Goal: Task Accomplishment & Management: Manage account settings

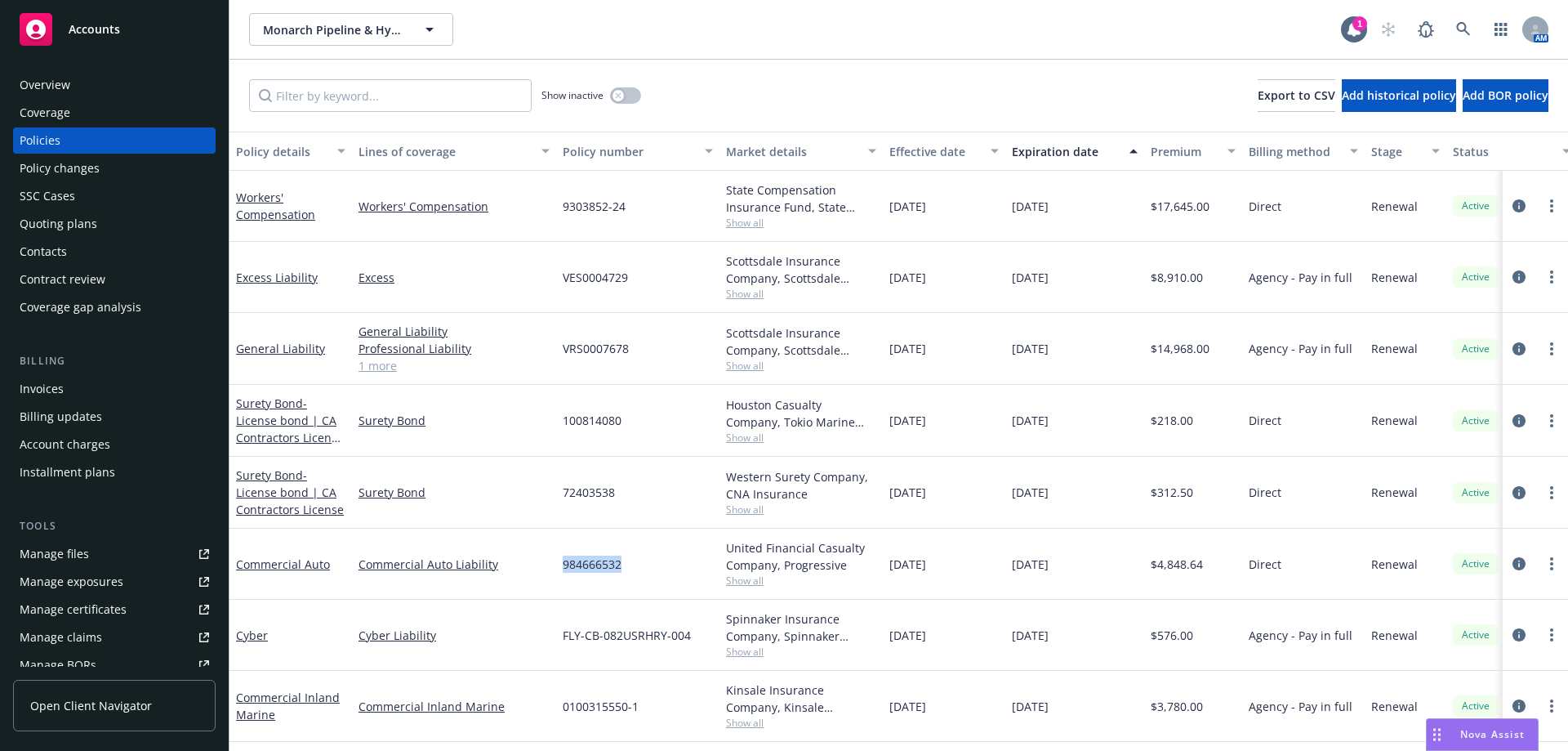
drag, startPoint x: 555, startPoint y: 565, endPoint x: 645, endPoint y: 562, distance: 90.0
click at [645, 562] on div "Commercial Auto Commercial Auto Liability 984666532 United Financial Casualty C…" at bounding box center [1017, 564] width 1576 height 71
copy div "984666532"
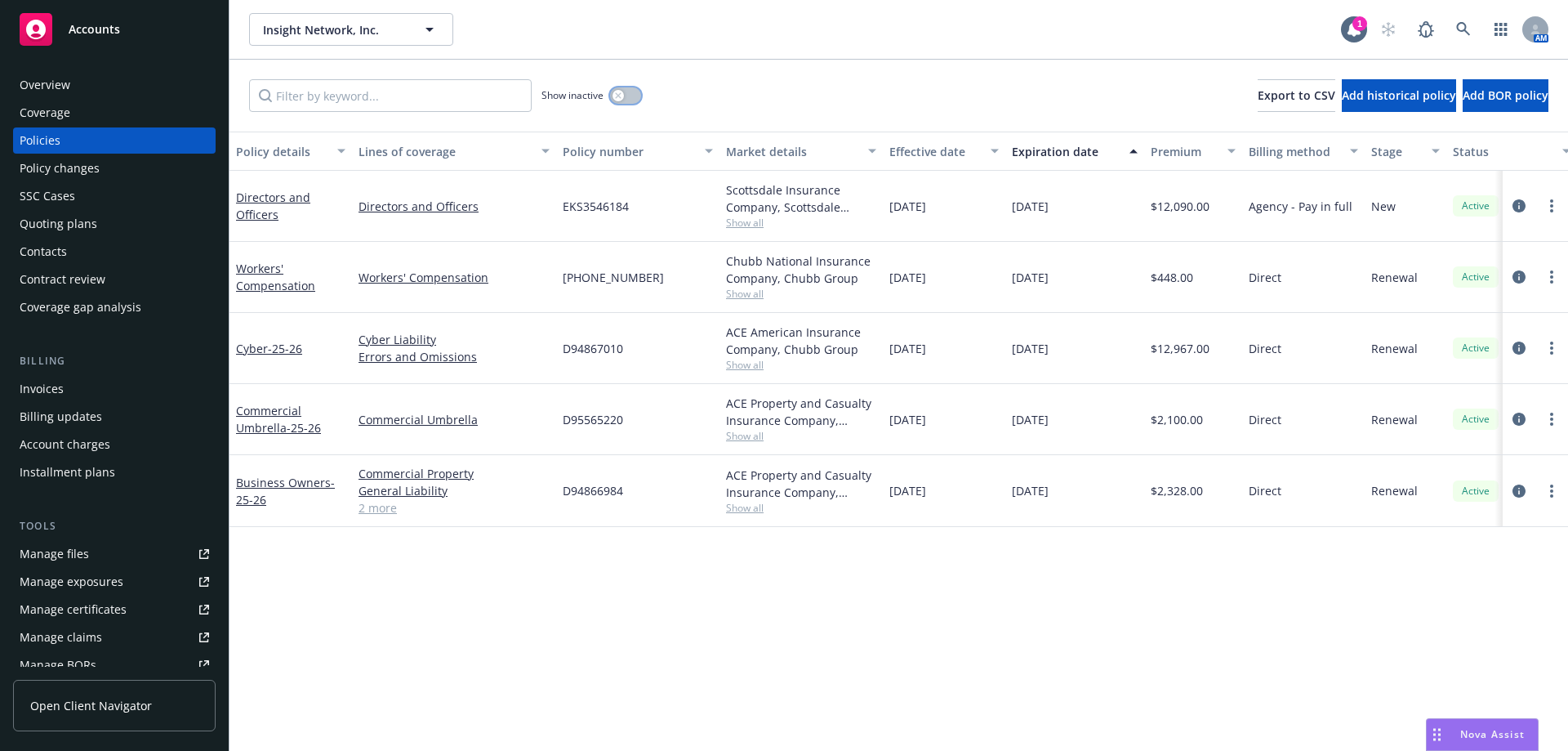
click at [628, 95] on button "button" at bounding box center [626, 95] width 31 height 17
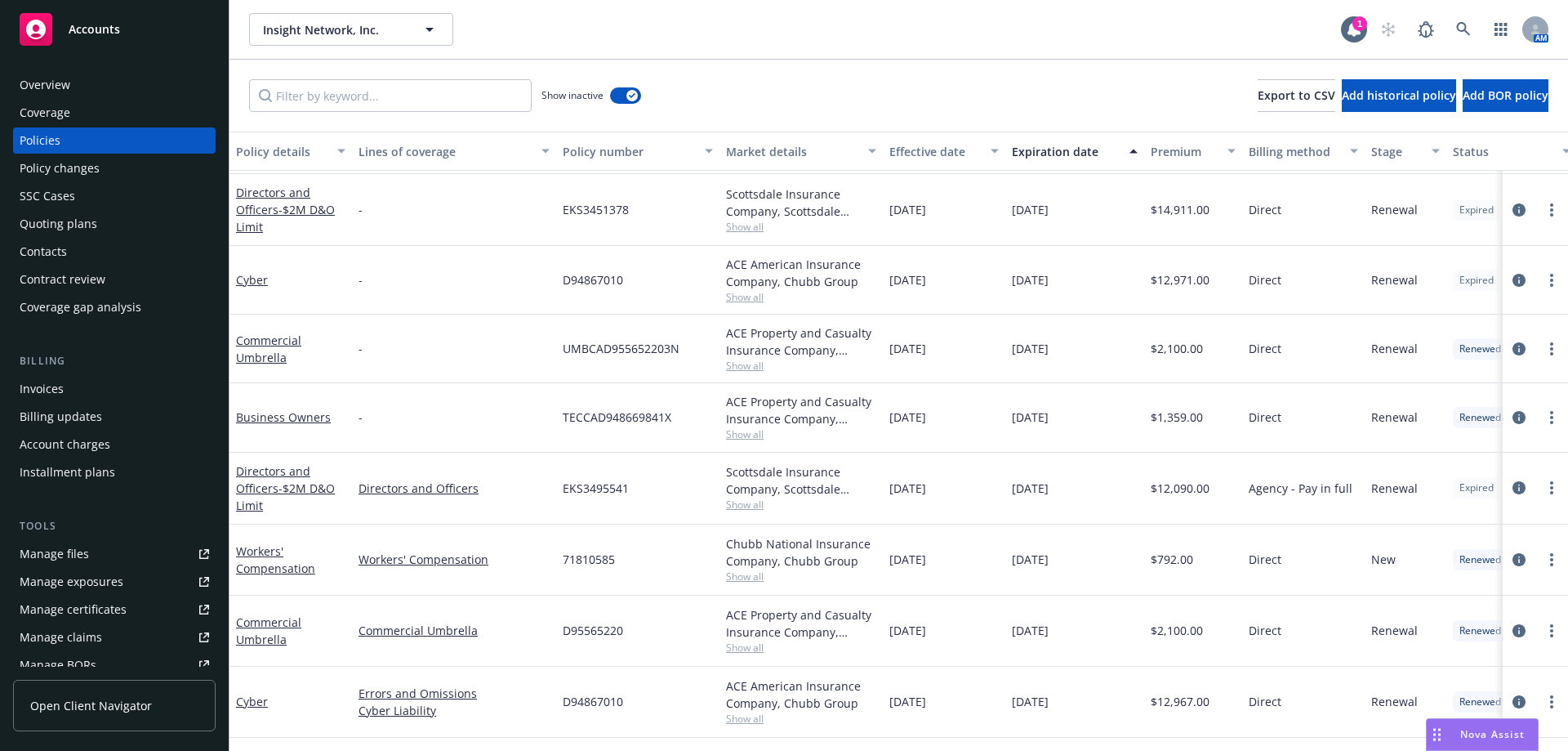
click at [55, 132] on div "Policies" at bounding box center [40, 140] width 41 height 26
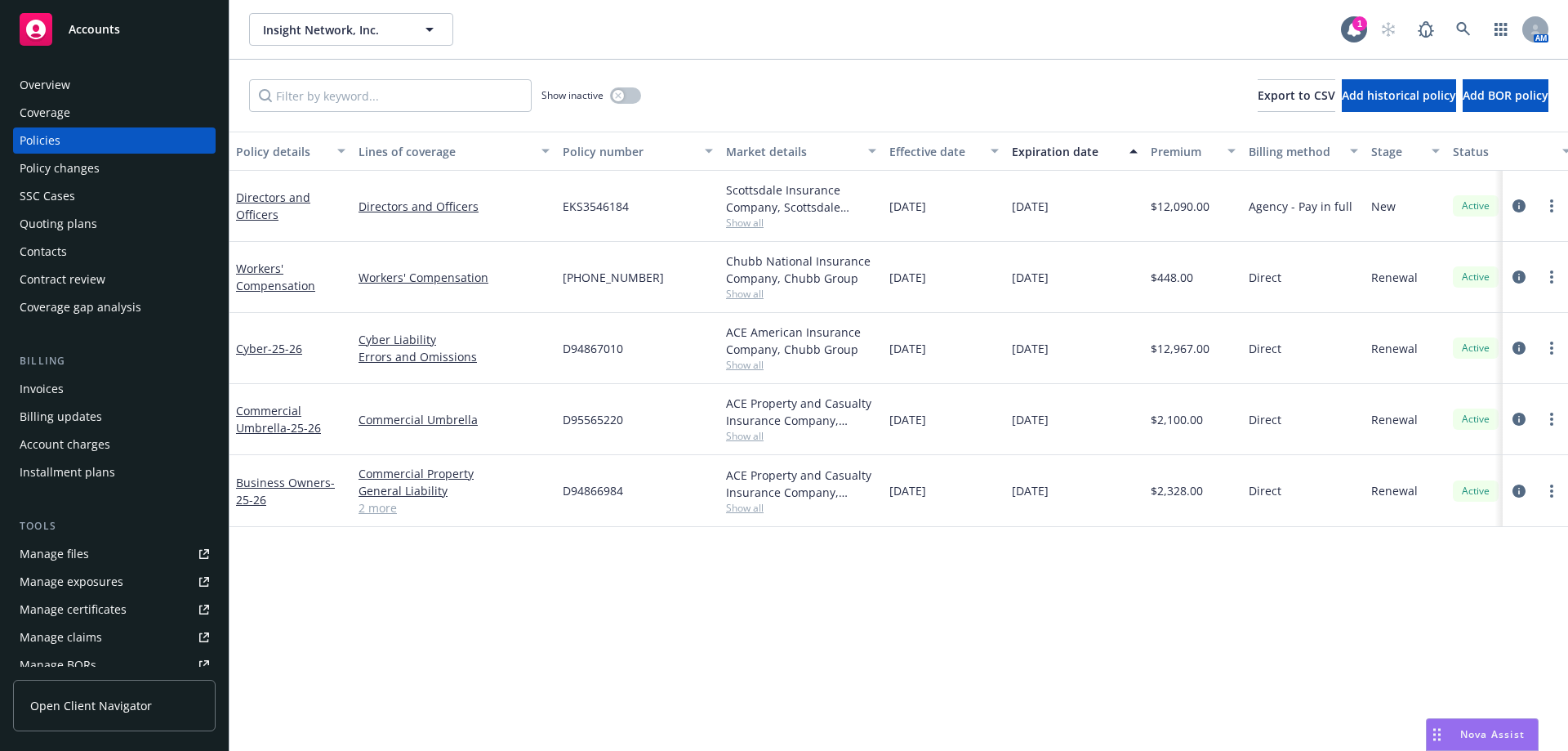
click at [46, 219] on div "Quoting plans" at bounding box center [58, 224] width 77 height 26
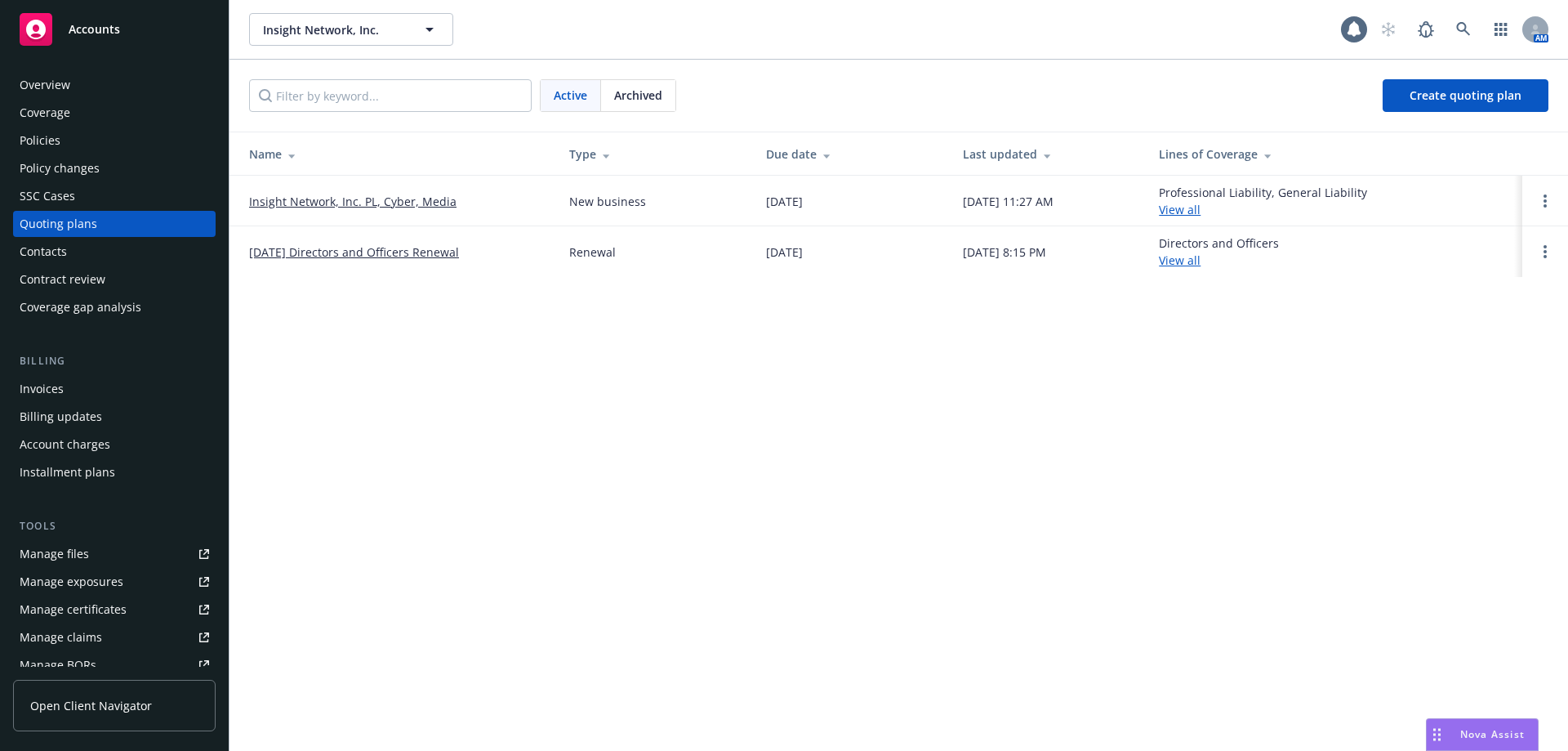
click at [417, 198] on link "Insight Network, Inc. PL, Cyber, Media" at bounding box center [352, 202] width 207 height 17
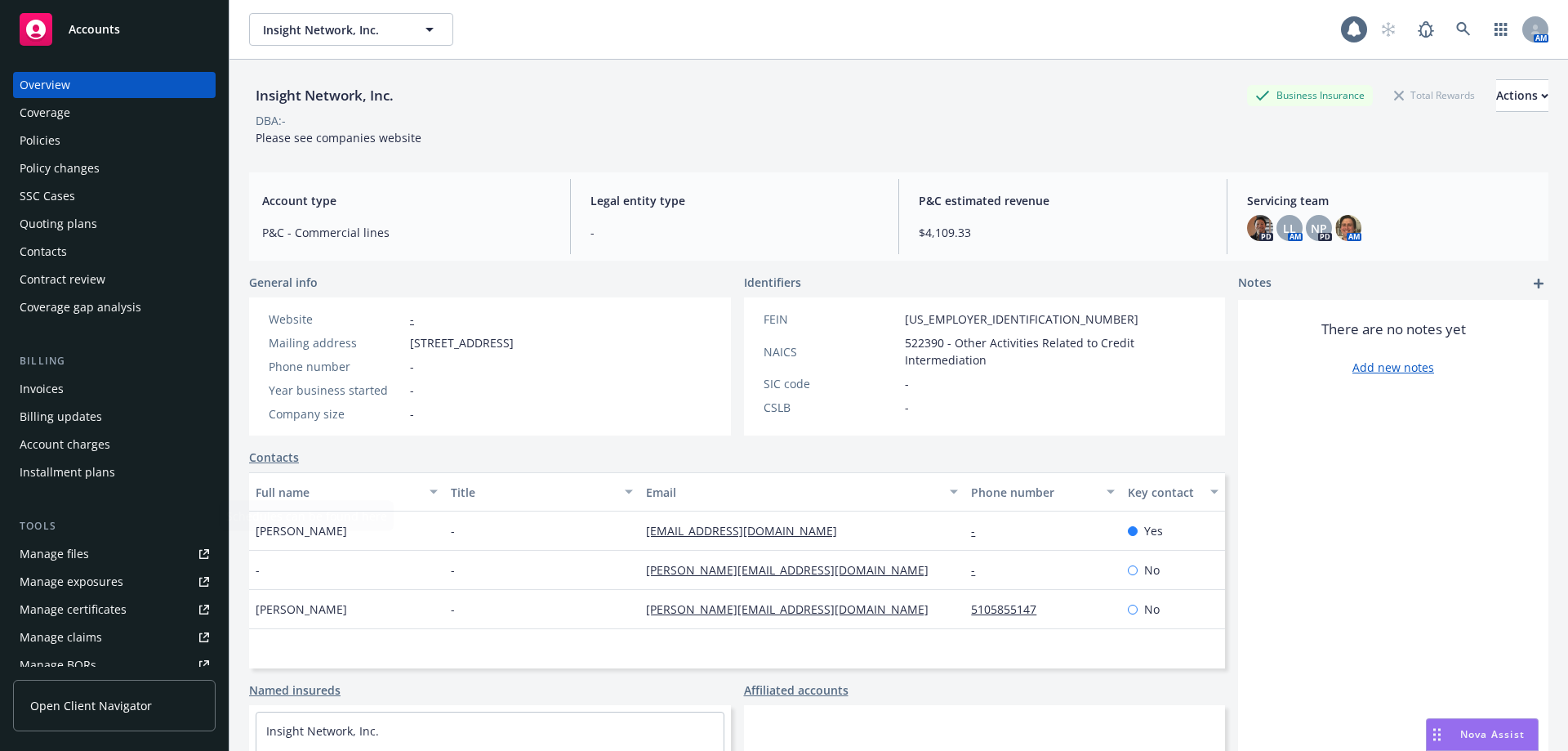
scroll to position [313, 0]
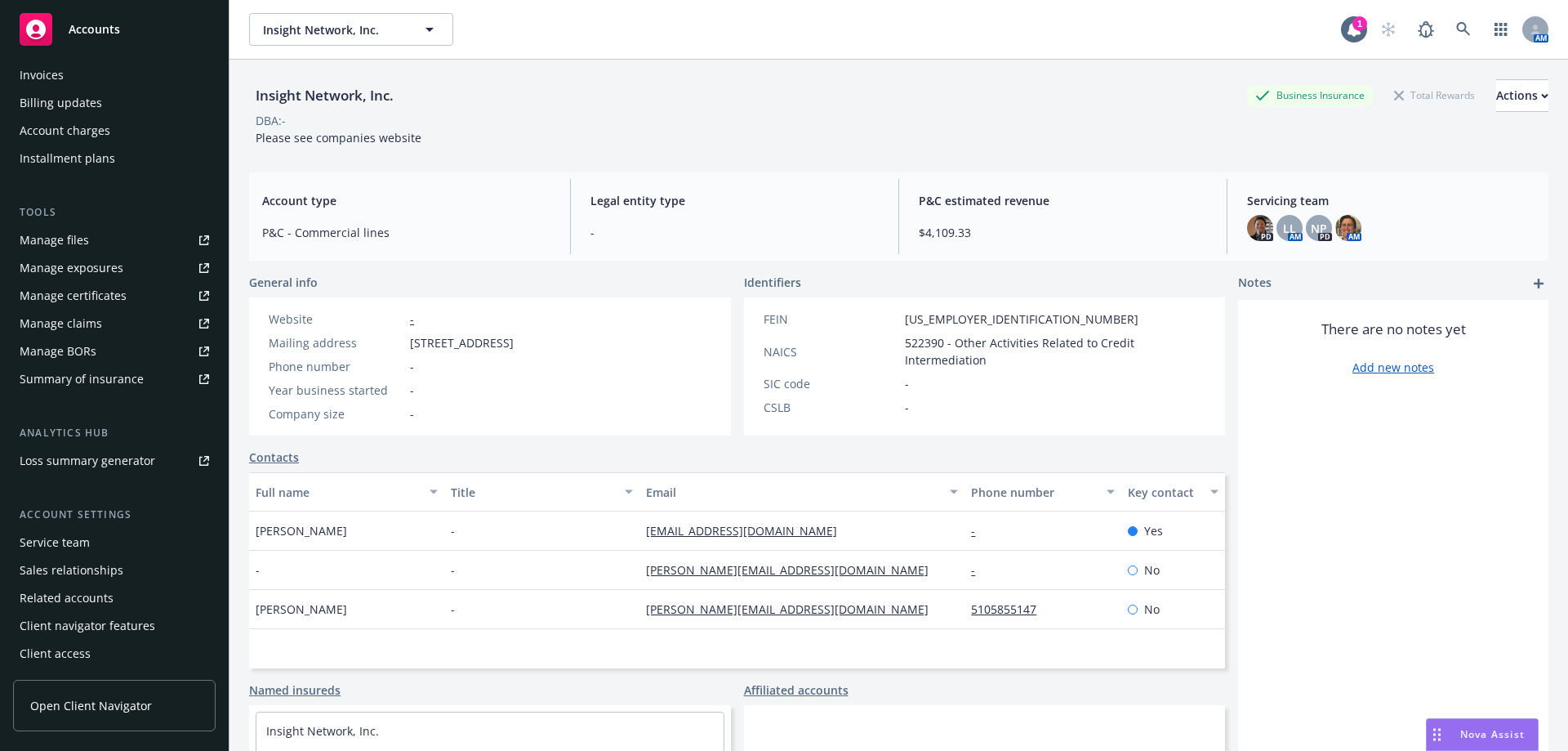
click at [101, 535] on div "Service team" at bounding box center [115, 542] width 190 height 26
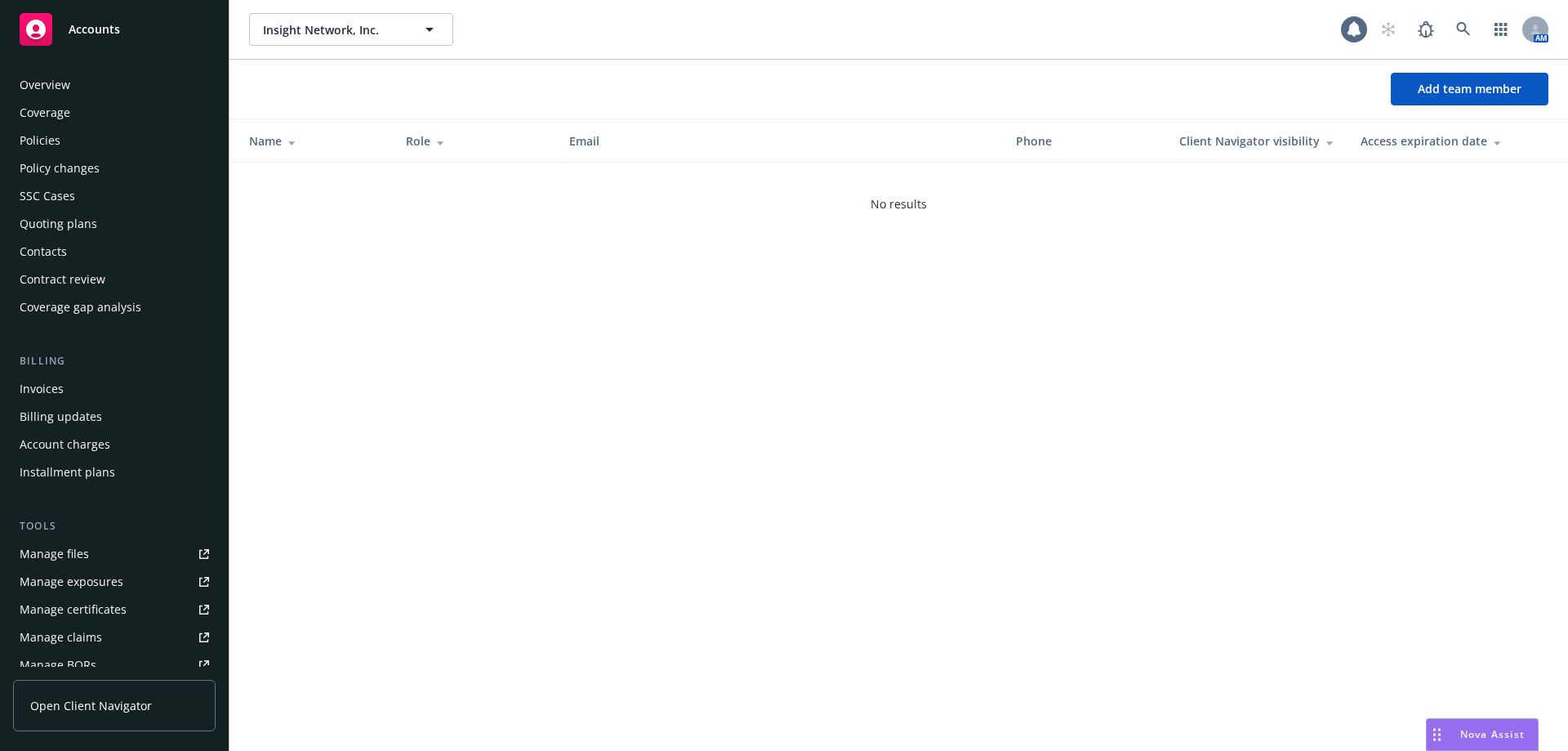
scroll to position [313, 0]
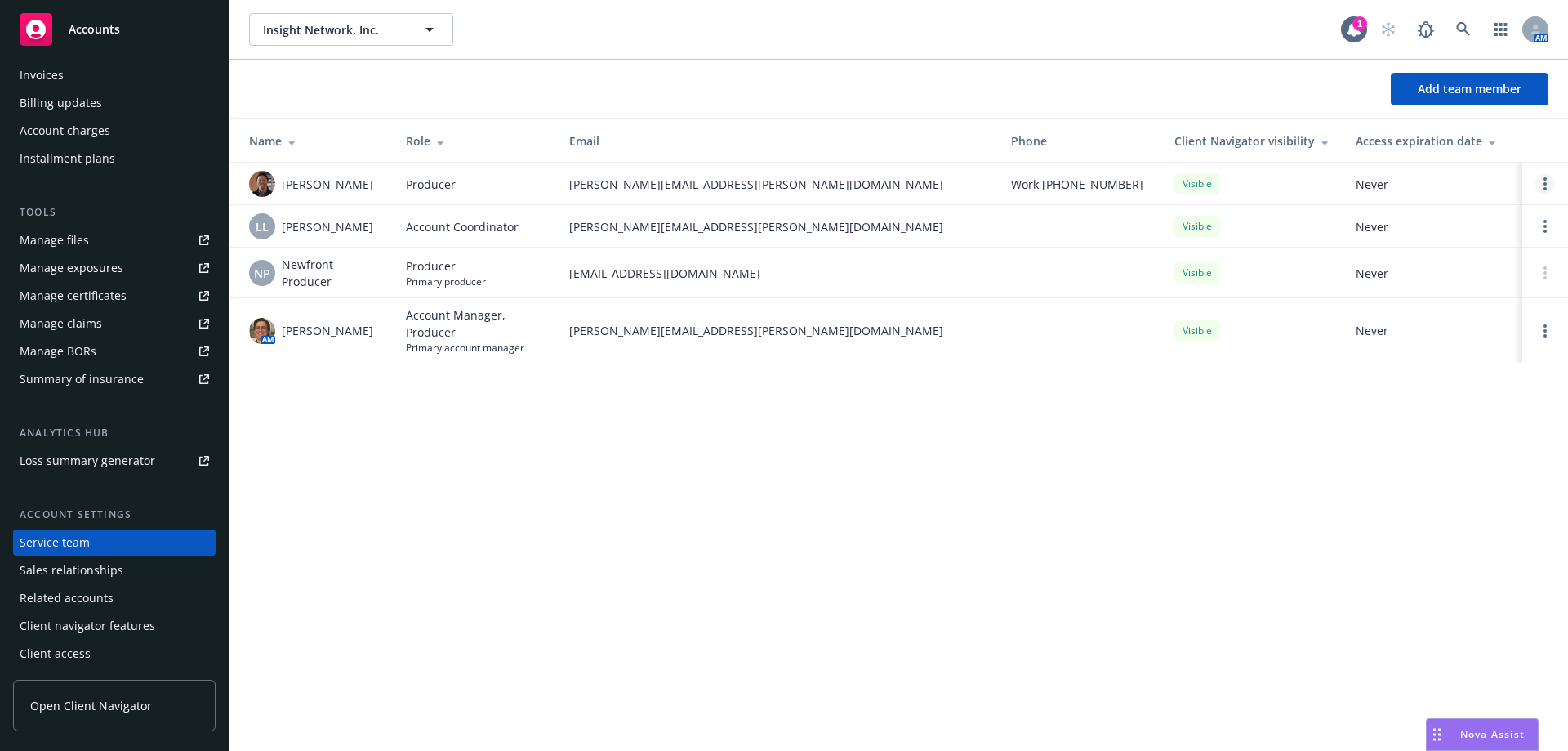
drag, startPoint x: 1552, startPoint y: 179, endPoint x: 1542, endPoint y: 186, distance: 12.2
click at [1551, 179] on div at bounding box center [1545, 184] width 20 height 20
click at [1542, 186] on link "Open options" at bounding box center [1545, 184] width 20 height 20
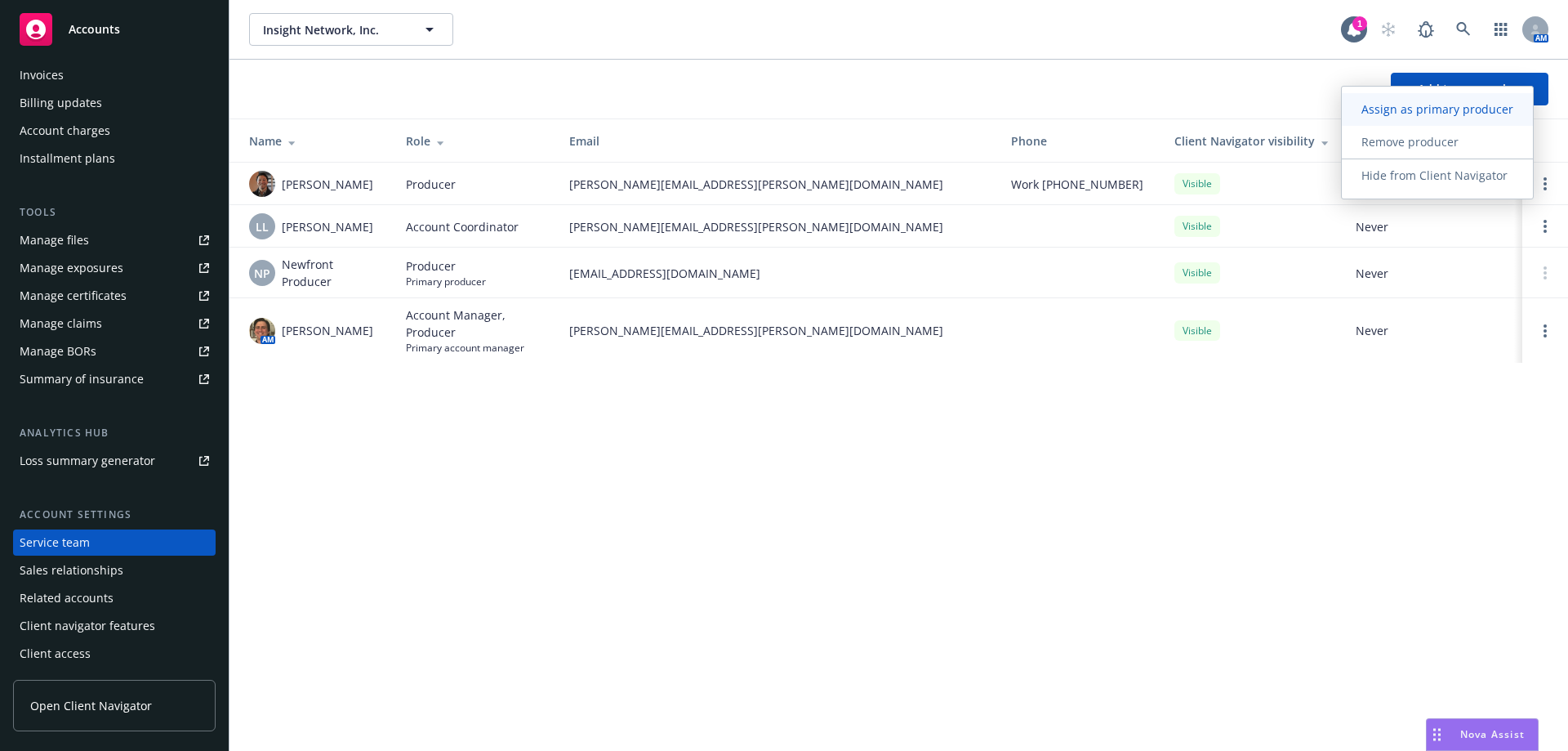
click at [1429, 104] on span "Assign as primary producer" at bounding box center [1437, 109] width 191 height 16
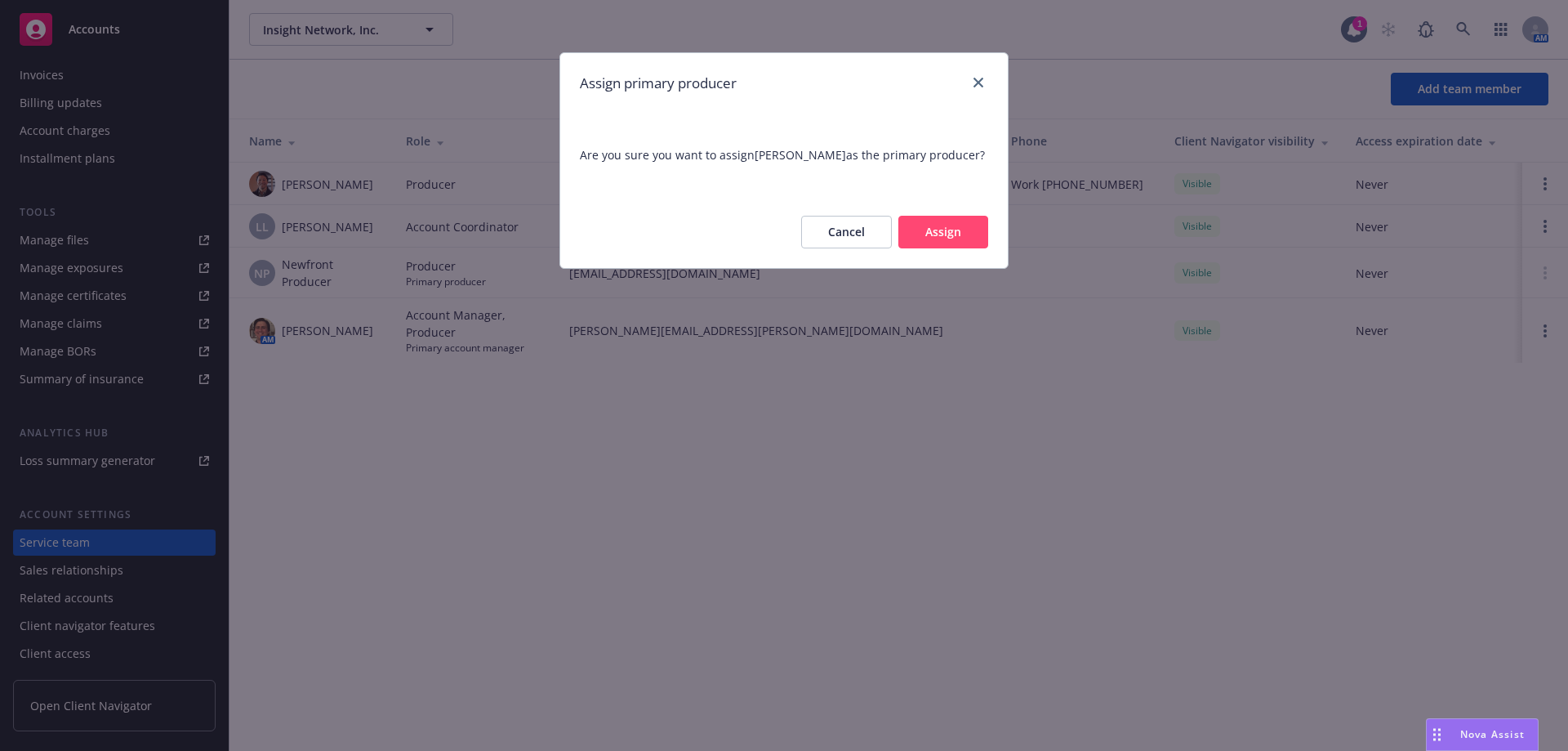
click at [971, 244] on button "Assign" at bounding box center [942, 232] width 90 height 33
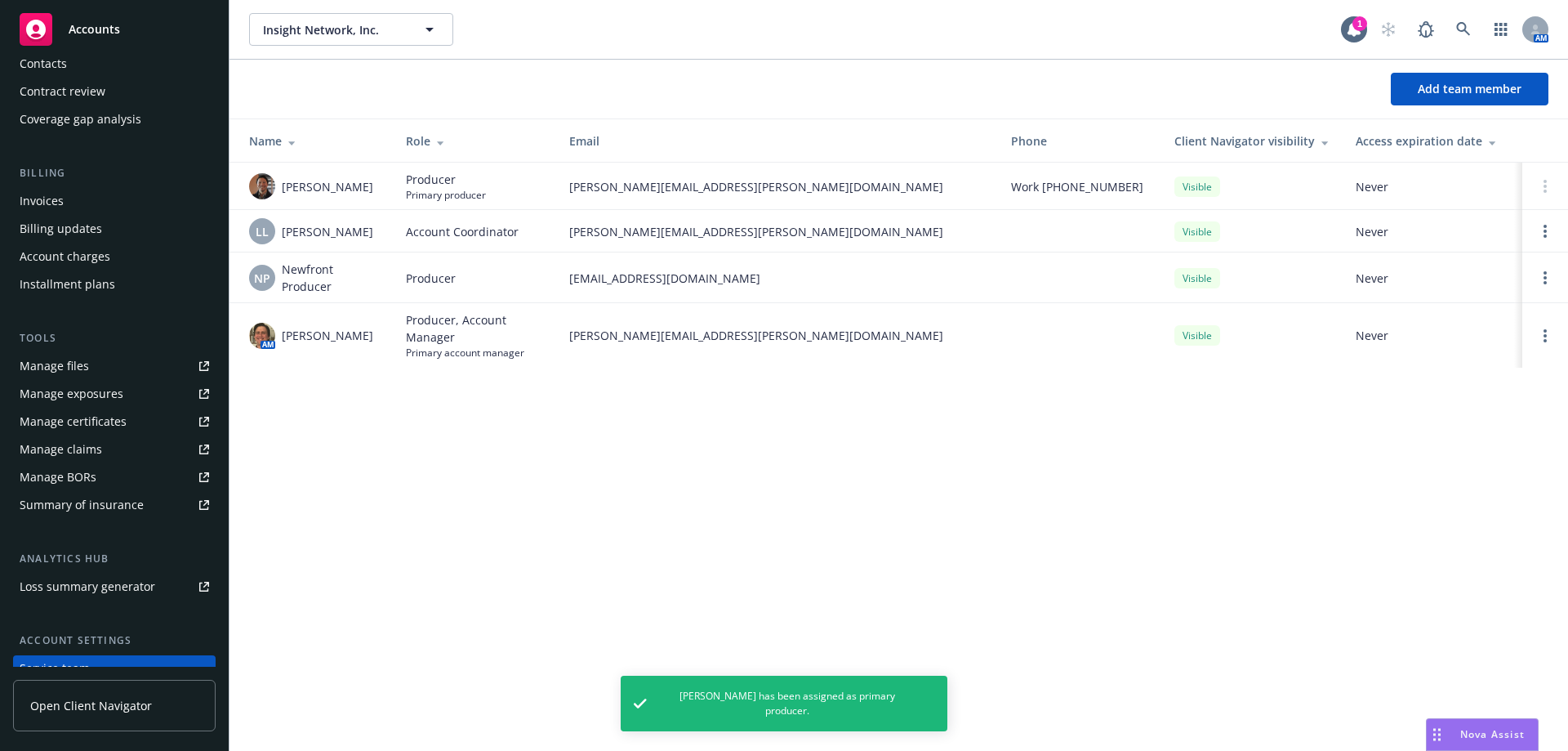
scroll to position [0, 0]
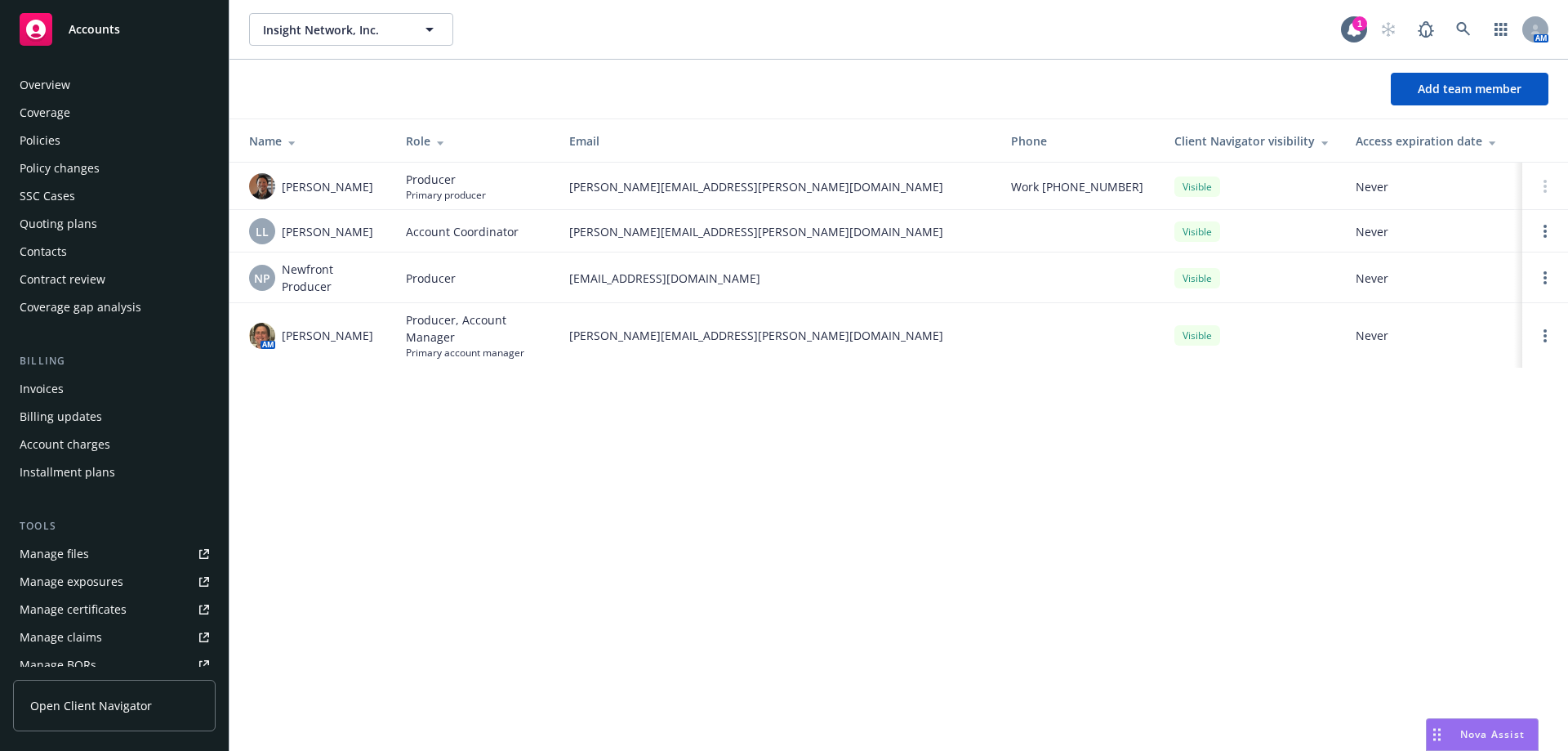
click at [57, 228] on div "Quoting plans" at bounding box center [58, 224] width 77 height 26
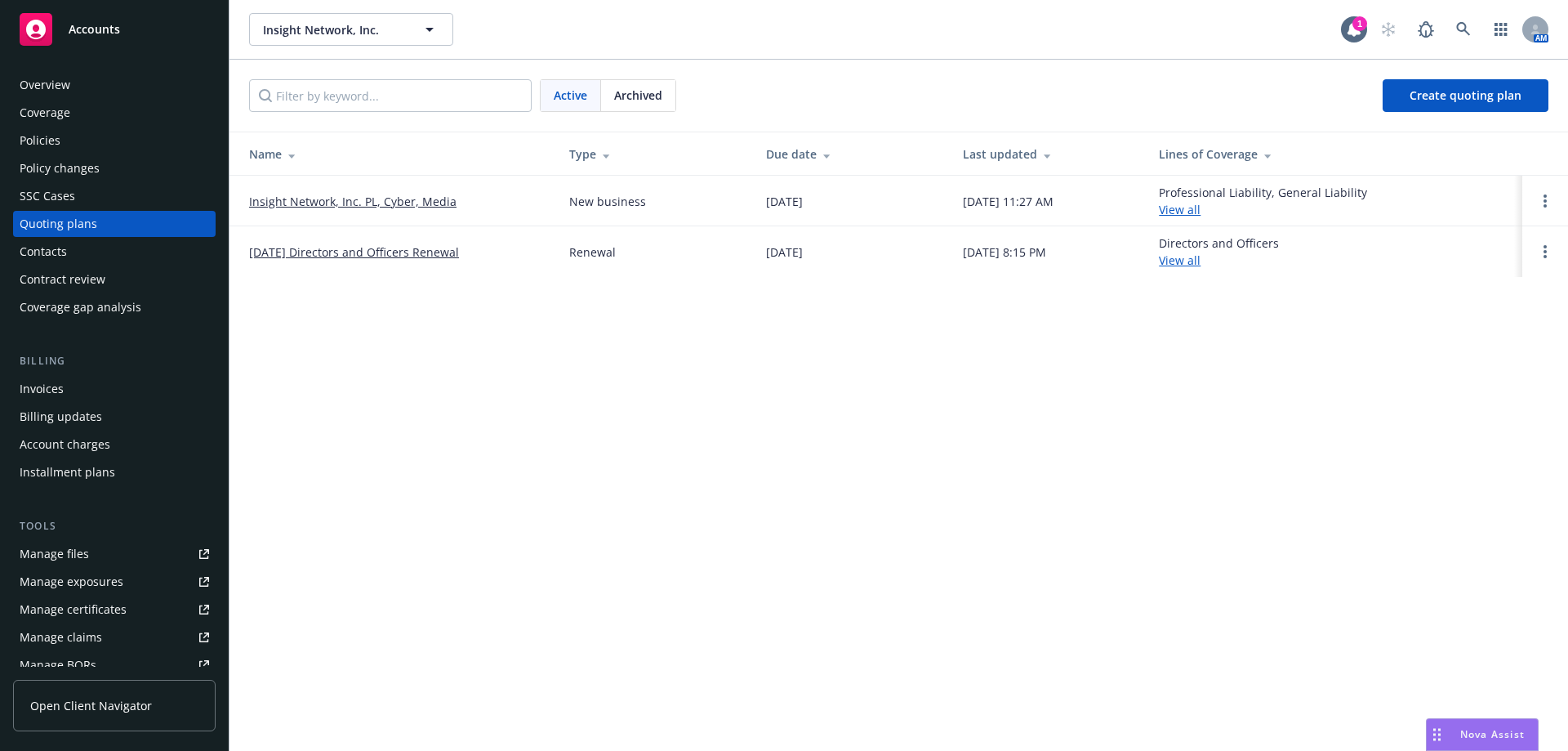
click at [389, 203] on link "Insight Network, Inc. PL, Cyber, Media" at bounding box center [352, 202] width 207 height 17
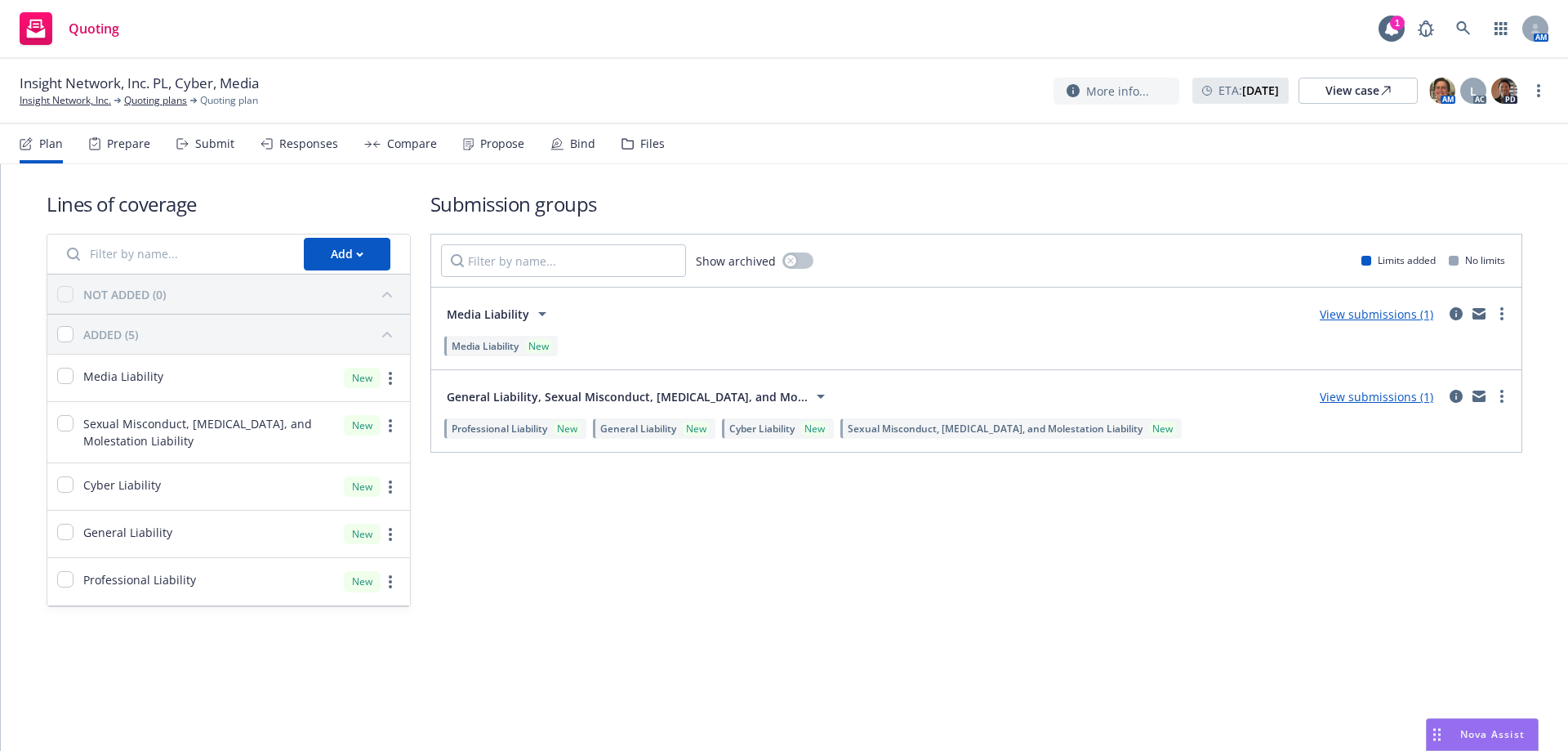
click at [480, 146] on div "Propose" at bounding box center [502, 144] width 44 height 13
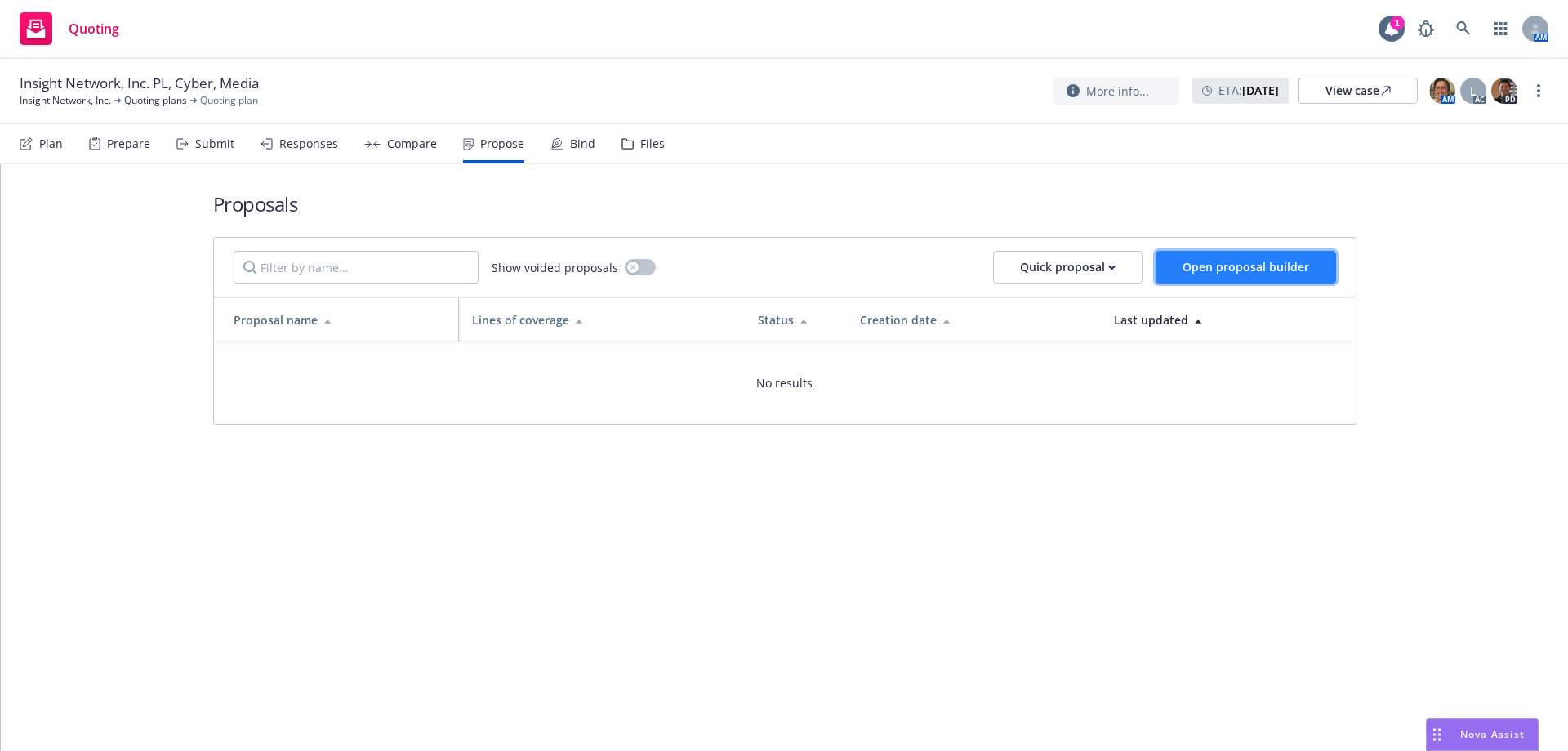
click at [1273, 266] on span "Open proposal builder" at bounding box center [1245, 267] width 126 height 16
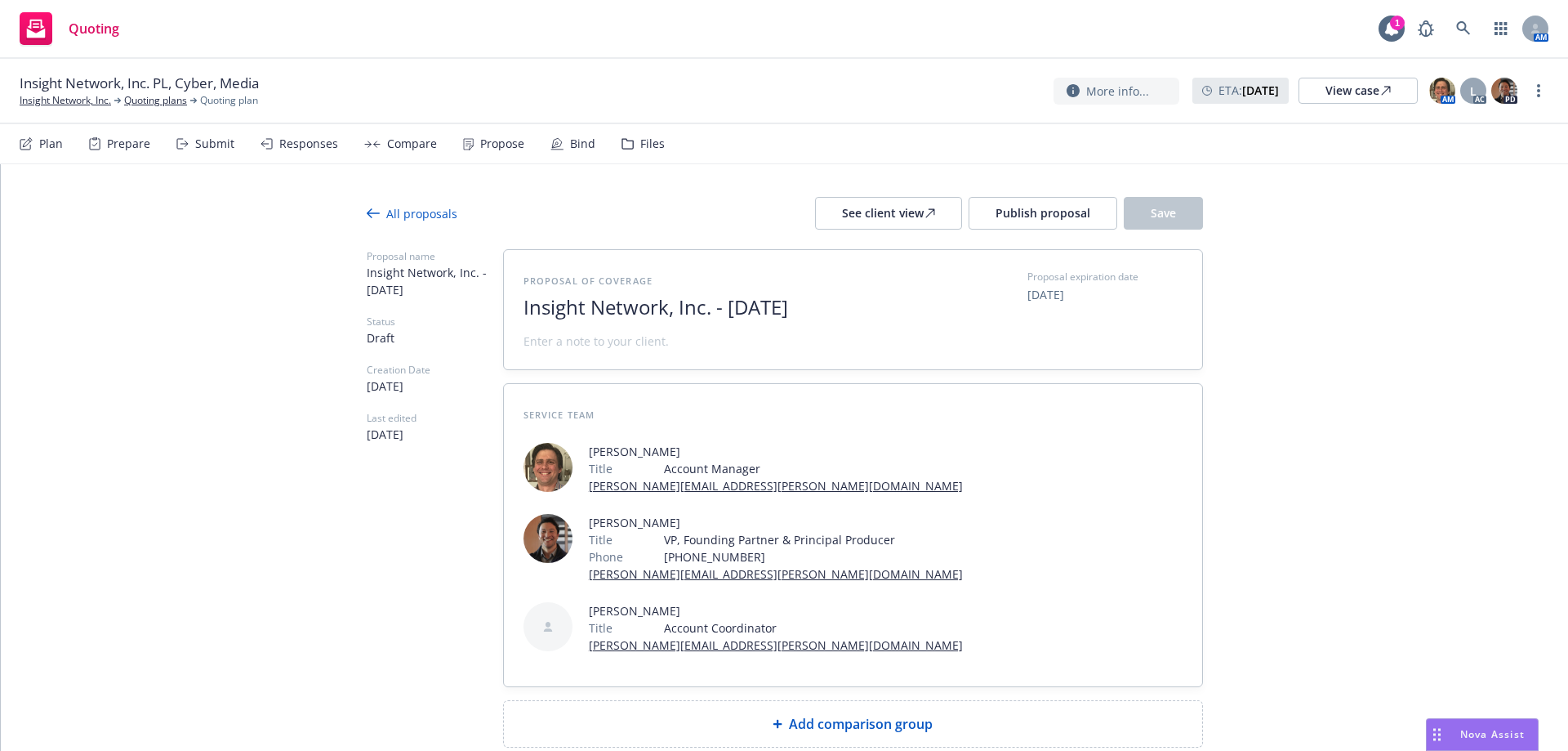
click at [848, 306] on span "Insight Network, Inc. - [DATE]" at bounding box center [724, 307] width 400 height 23
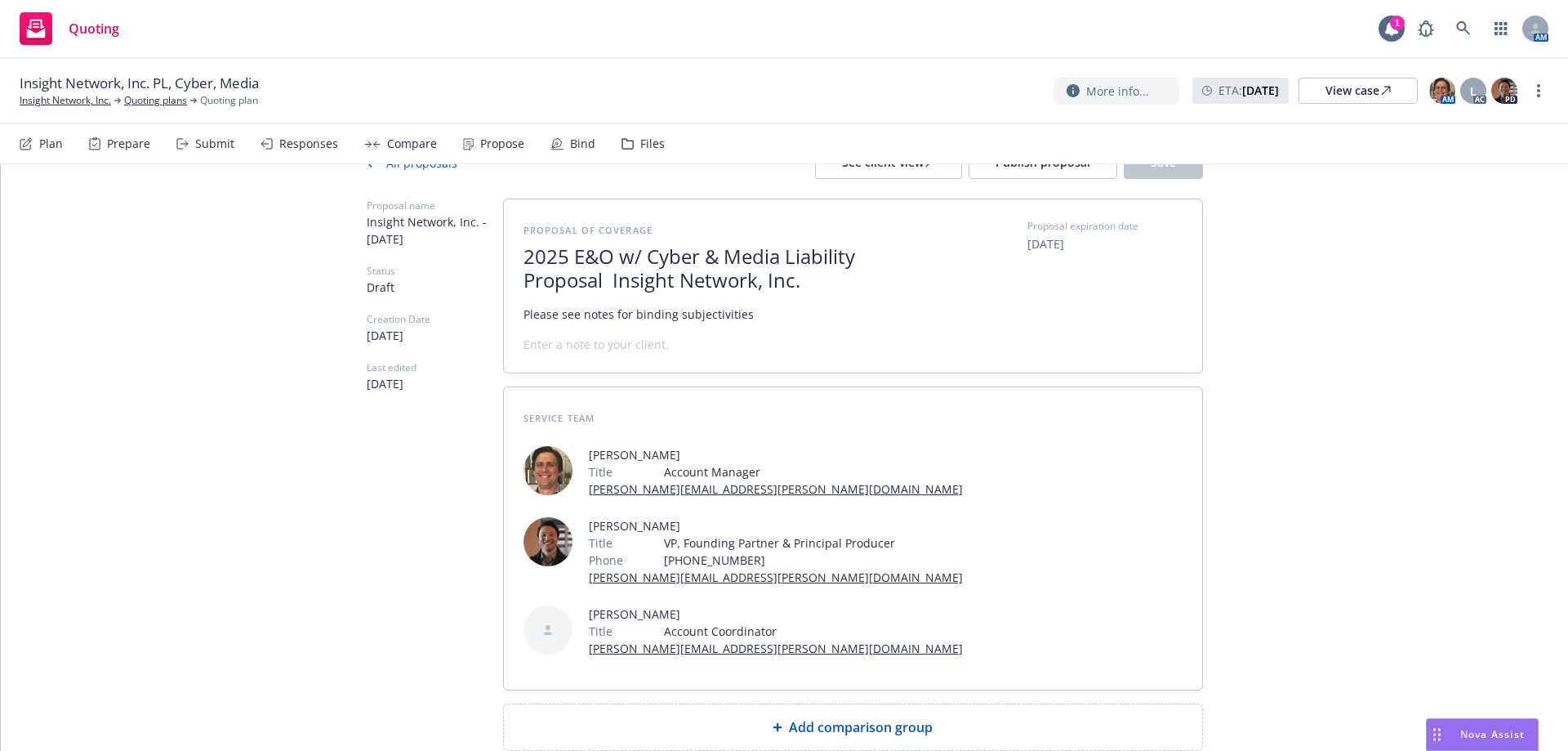
scroll to position [77, 0]
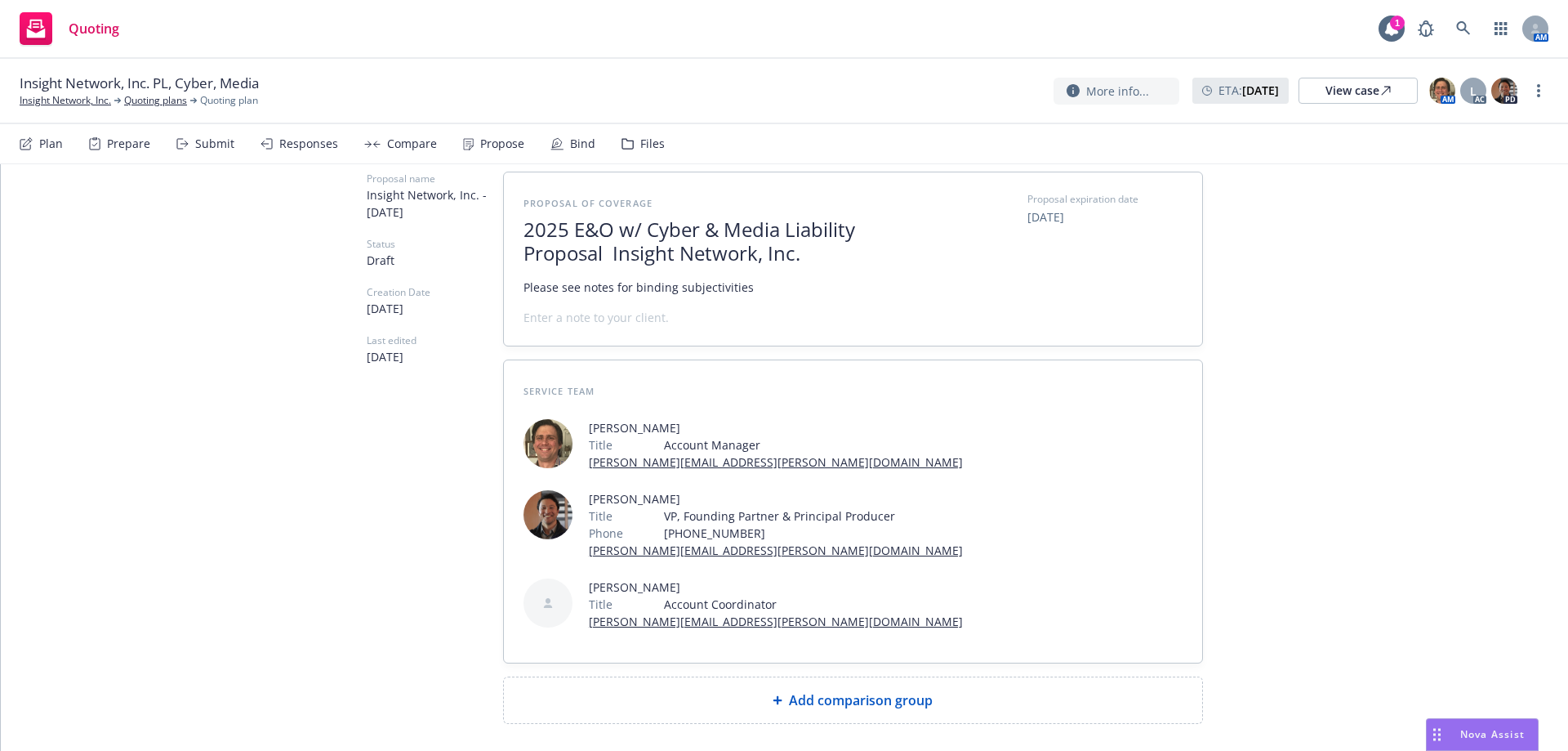
click at [751, 690] on div "Add comparison group" at bounding box center [853, 700] width 672 height 20
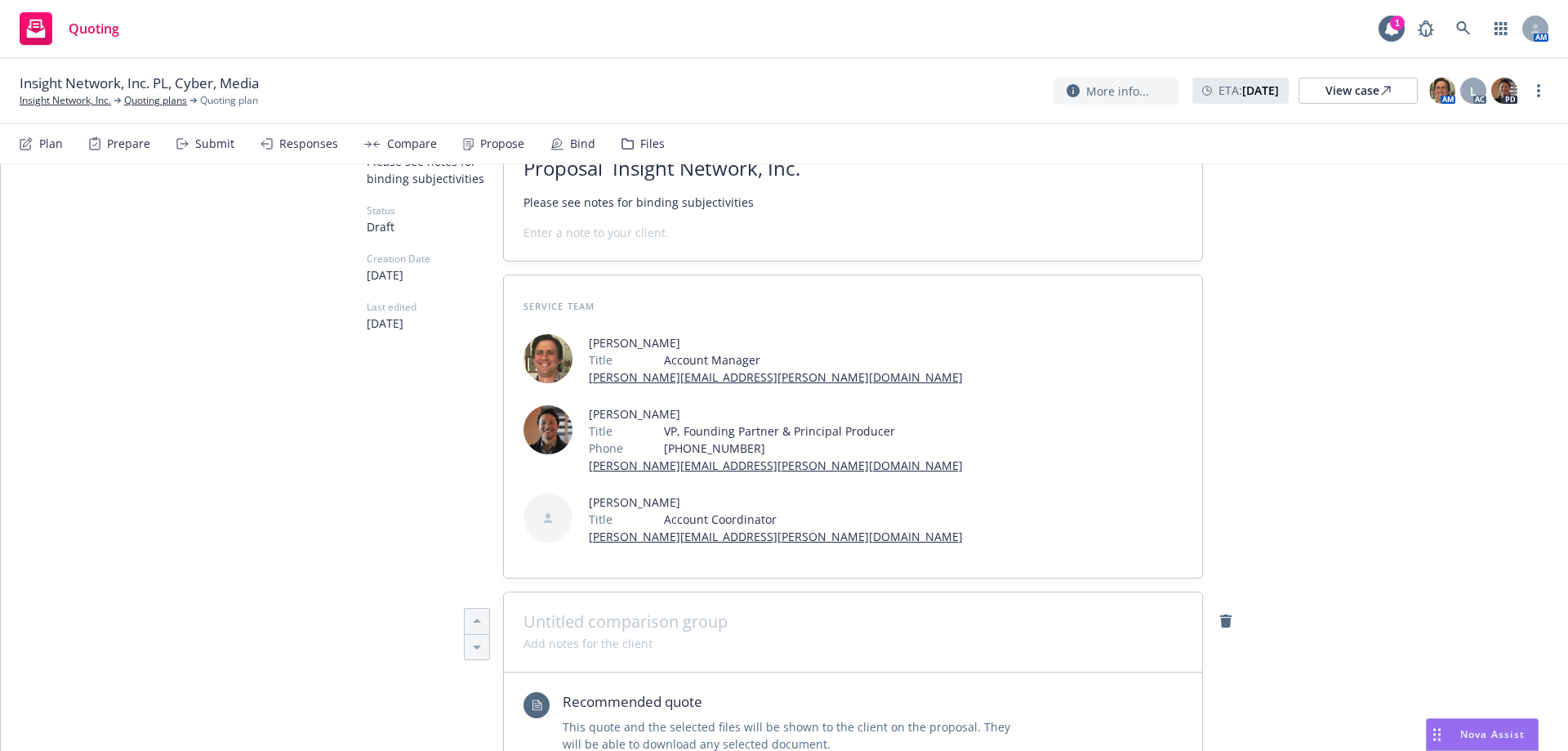
scroll to position [241, 0]
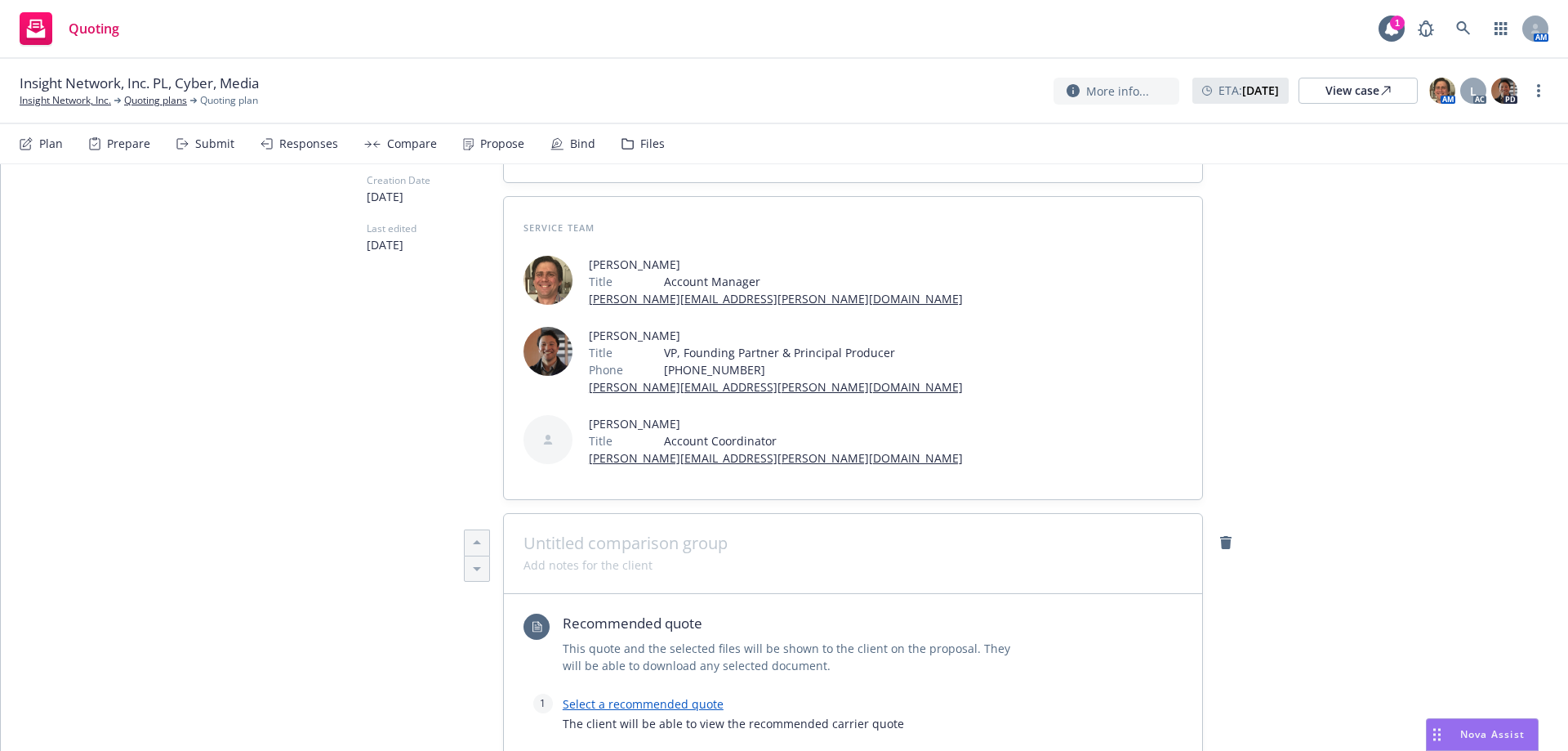
click at [529, 533] on span at bounding box center [853, 543] width 659 height 20
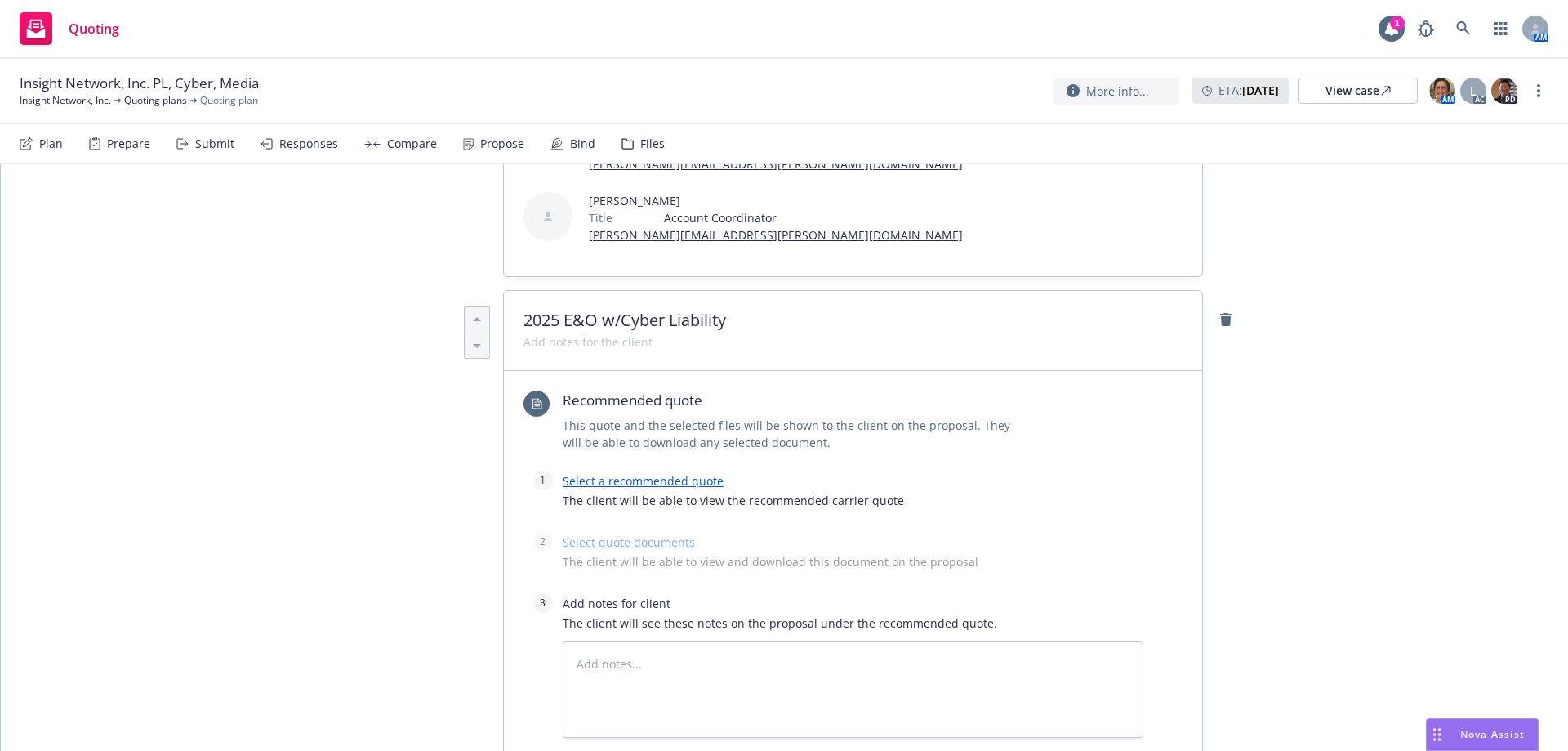
scroll to position [486, 0]
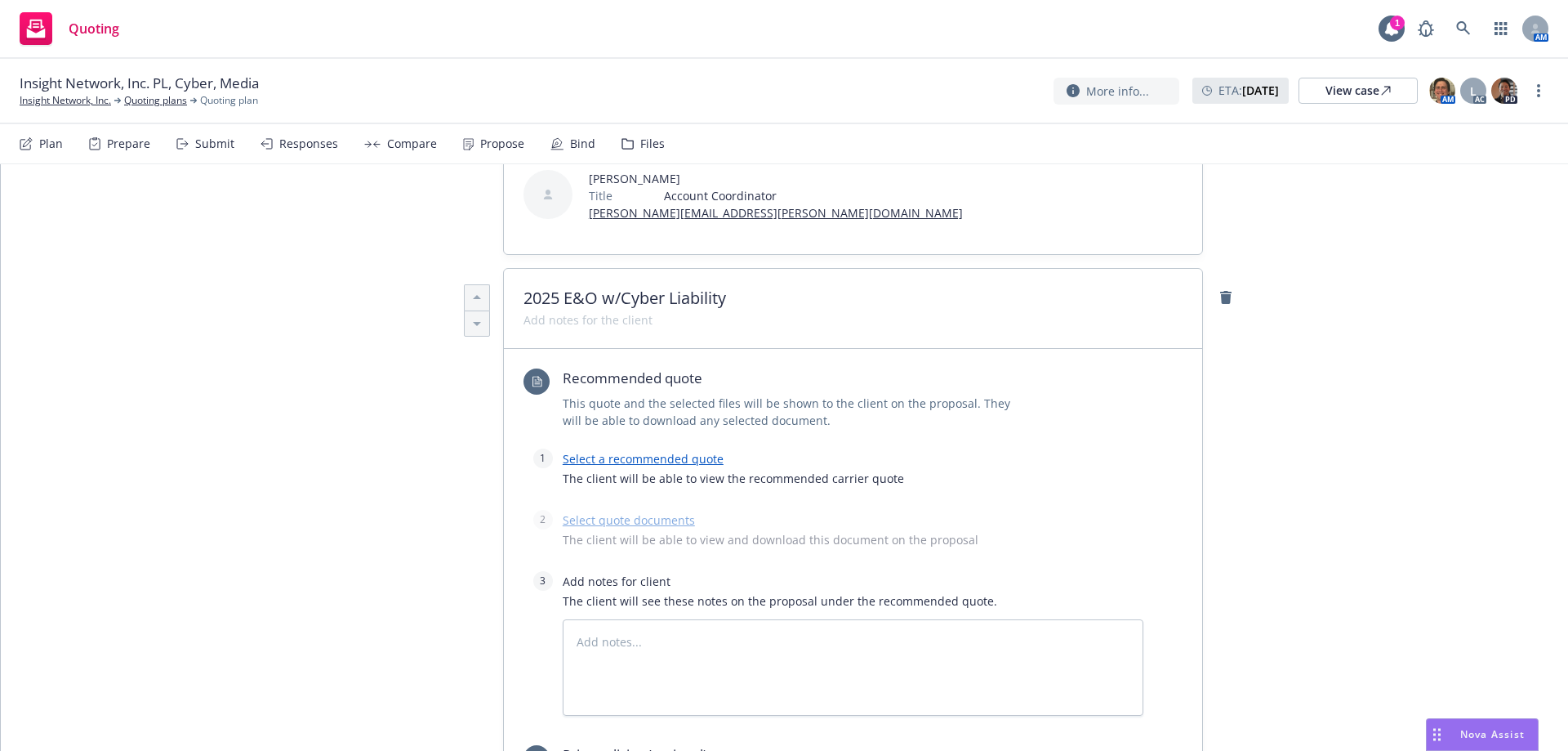
click at [608, 451] on link "Select a recommended quote" at bounding box center [643, 459] width 161 height 16
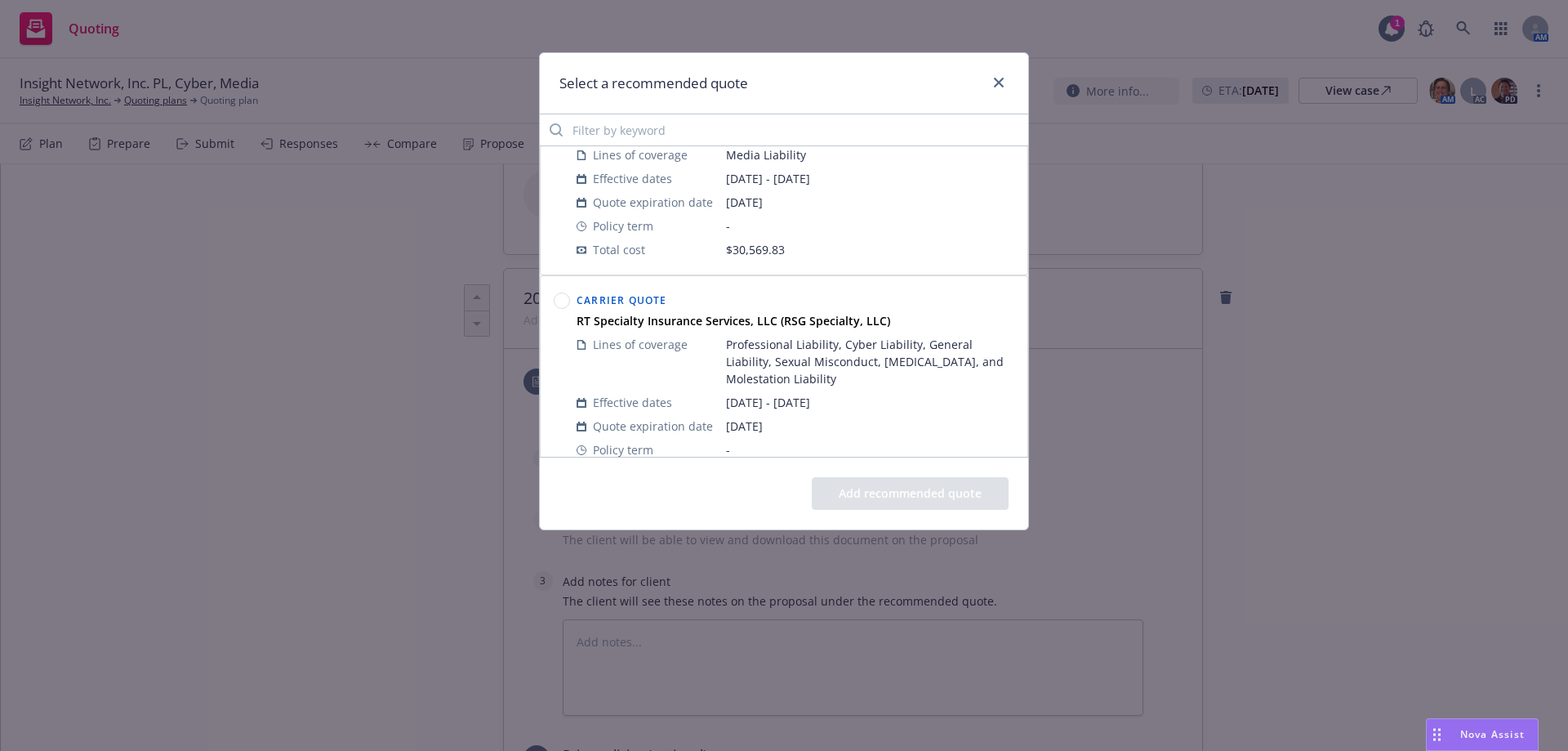
scroll to position [1132, 0]
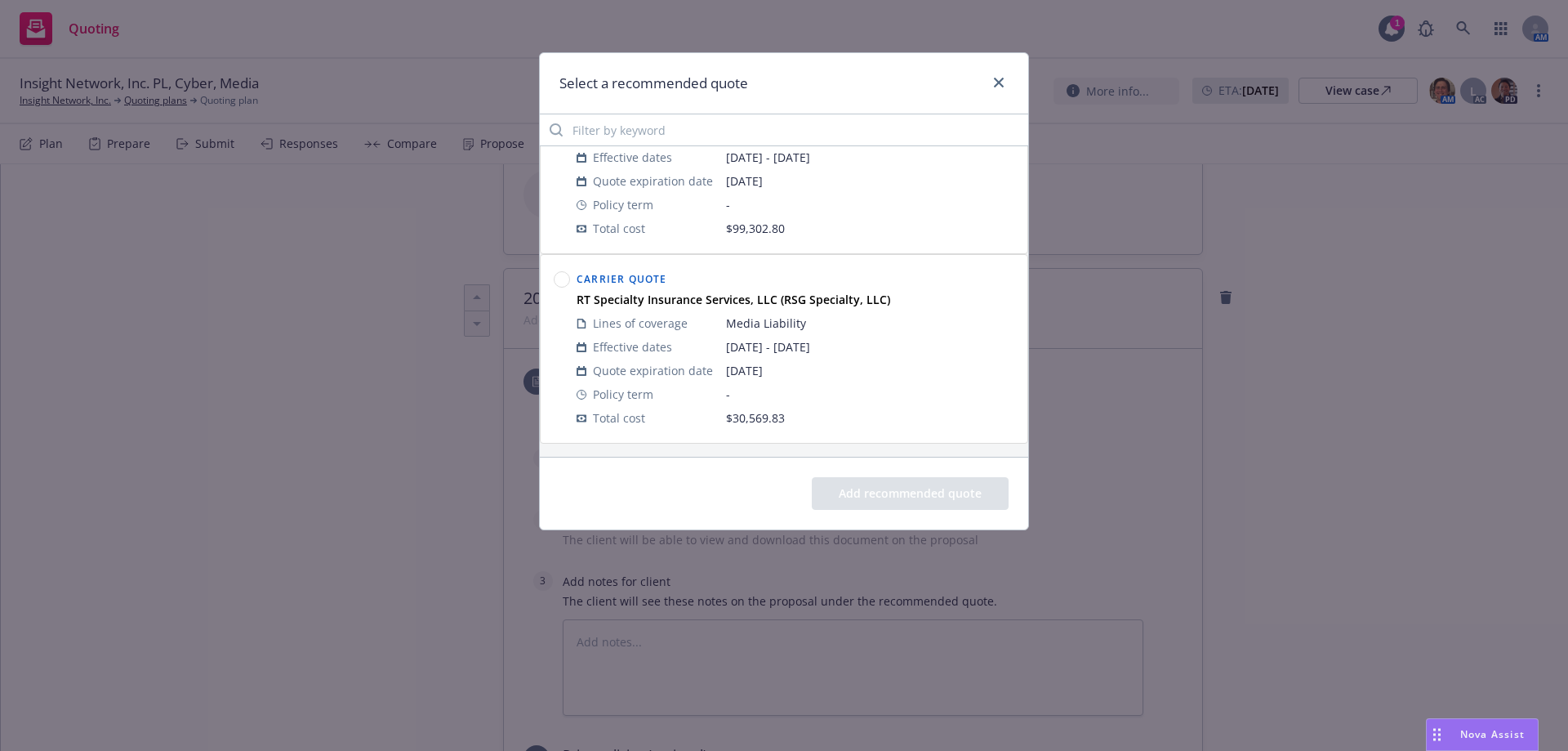
click at [563, 283] on circle at bounding box center [562, 280] width 16 height 16
click at [570, 285] on div at bounding box center [562, 348] width 23 height 168
click at [564, 278] on circle at bounding box center [561, 279] width 17 height 17
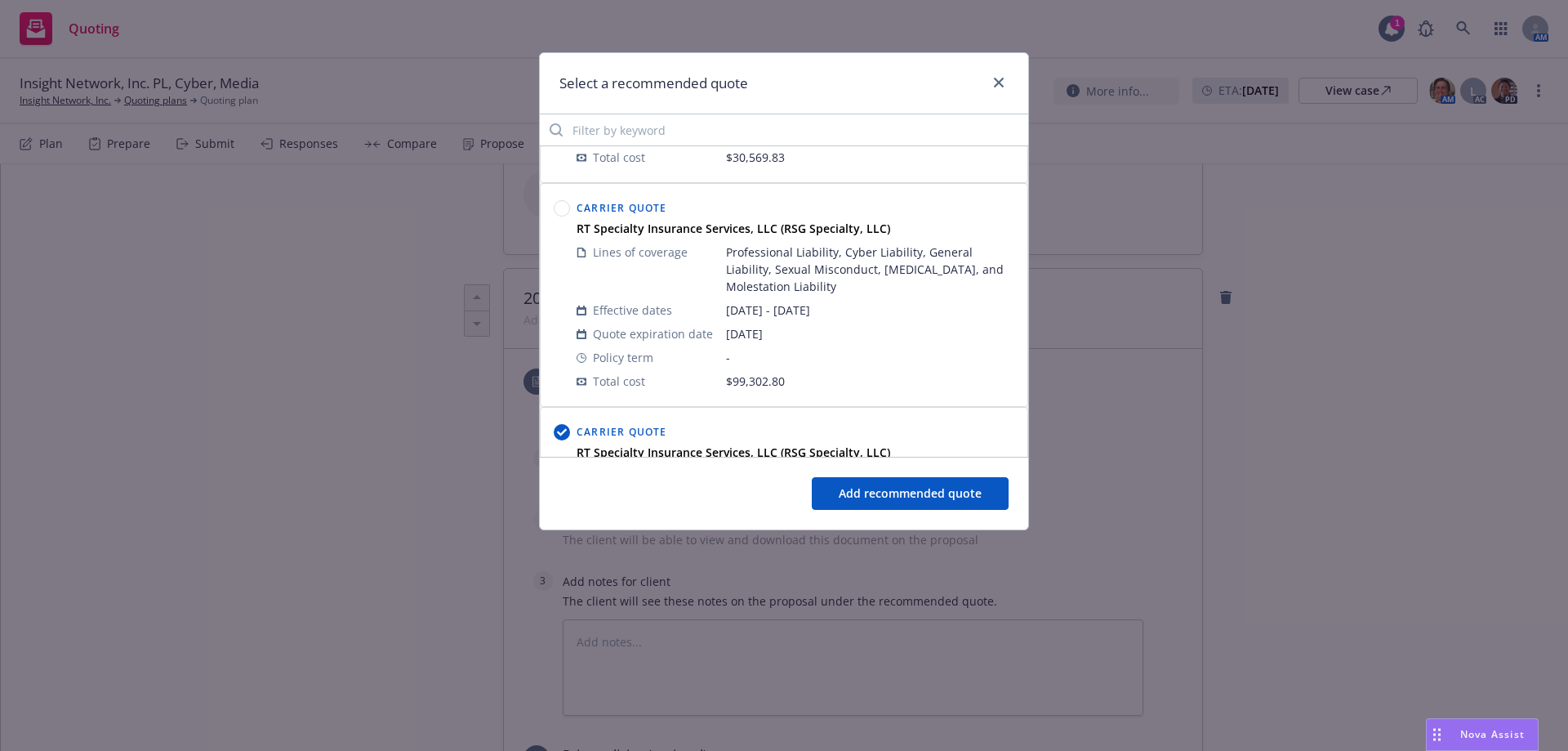
scroll to position [969, 0]
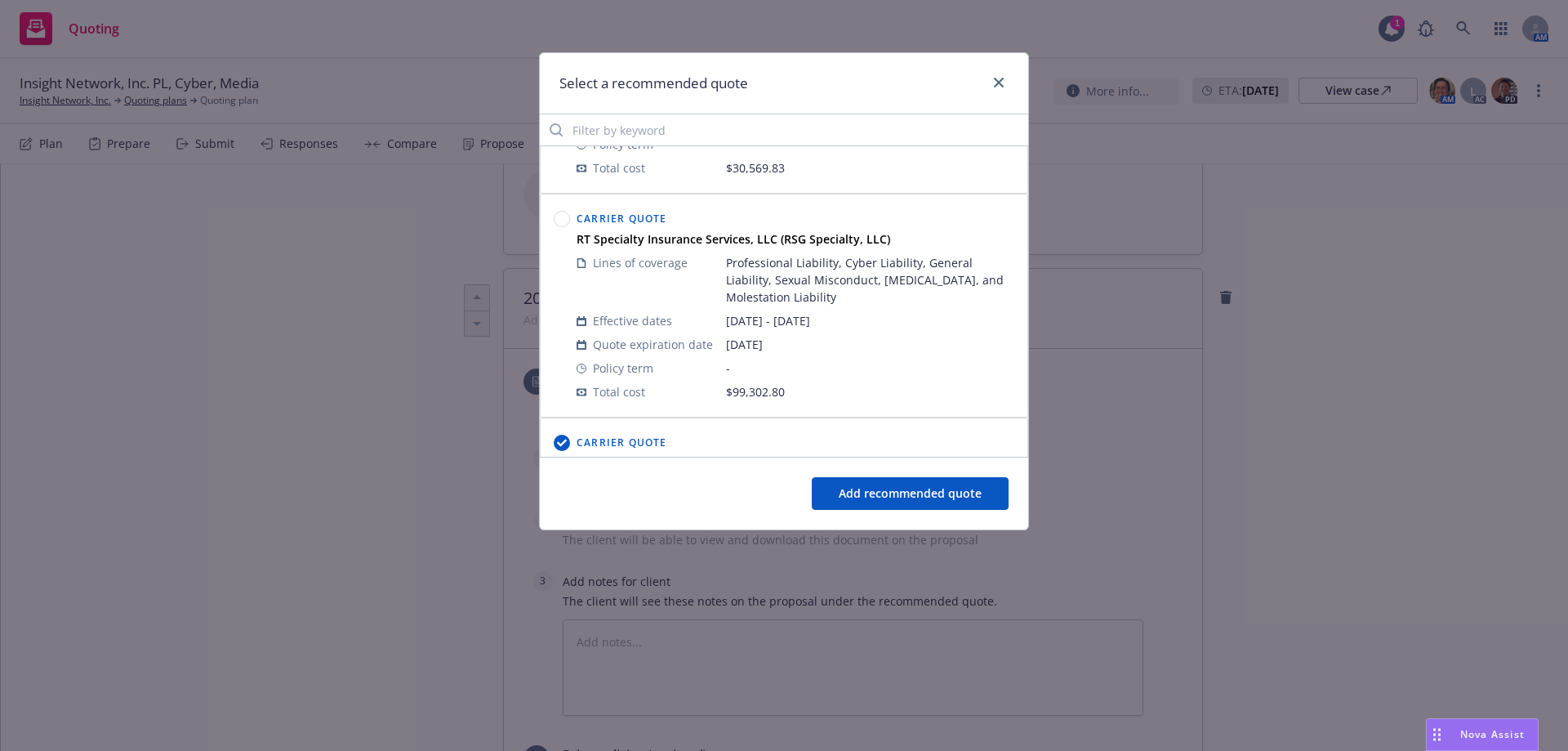
click at [561, 223] on circle at bounding box center [562, 219] width 16 height 16
click at [902, 486] on button "Add recommended quote" at bounding box center [910, 493] width 197 height 33
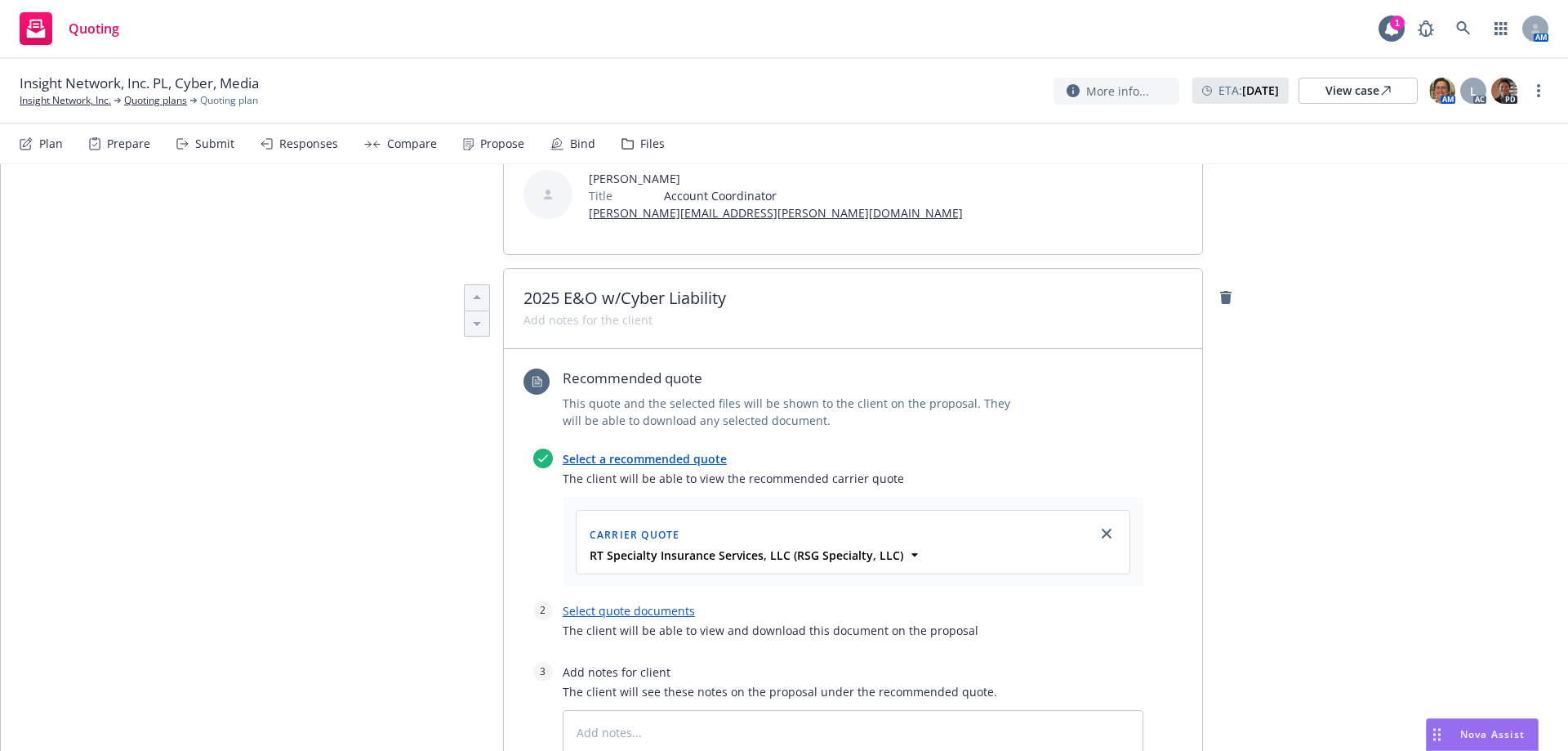
click at [623, 603] on link "Select quote documents" at bounding box center [629, 611] width 132 height 16
type textarea "x"
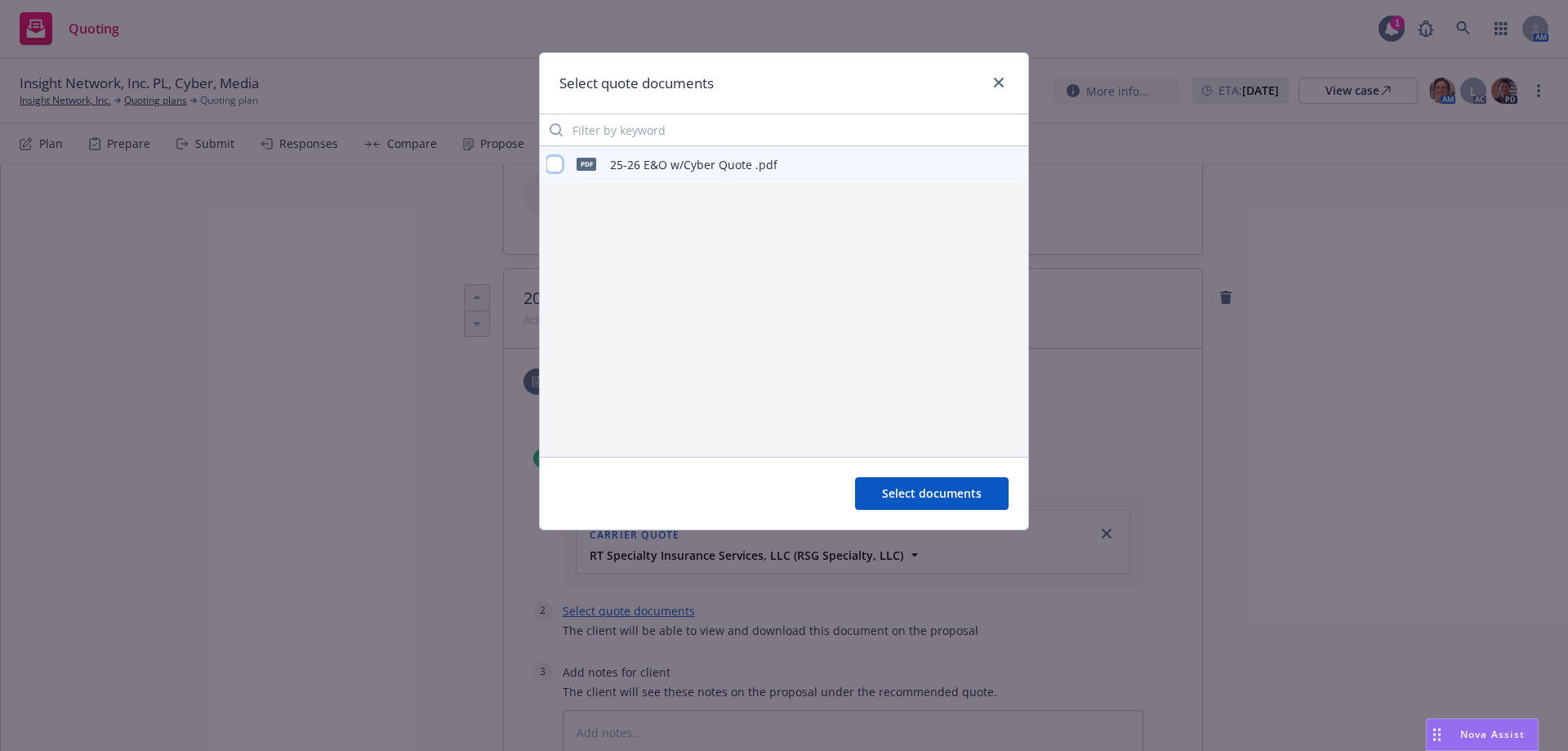
click at [553, 164] on input "checkbox" at bounding box center [554, 164] width 17 height 17
checkbox input "true"
click at [884, 506] on button "Select documents" at bounding box center [932, 493] width 153 height 33
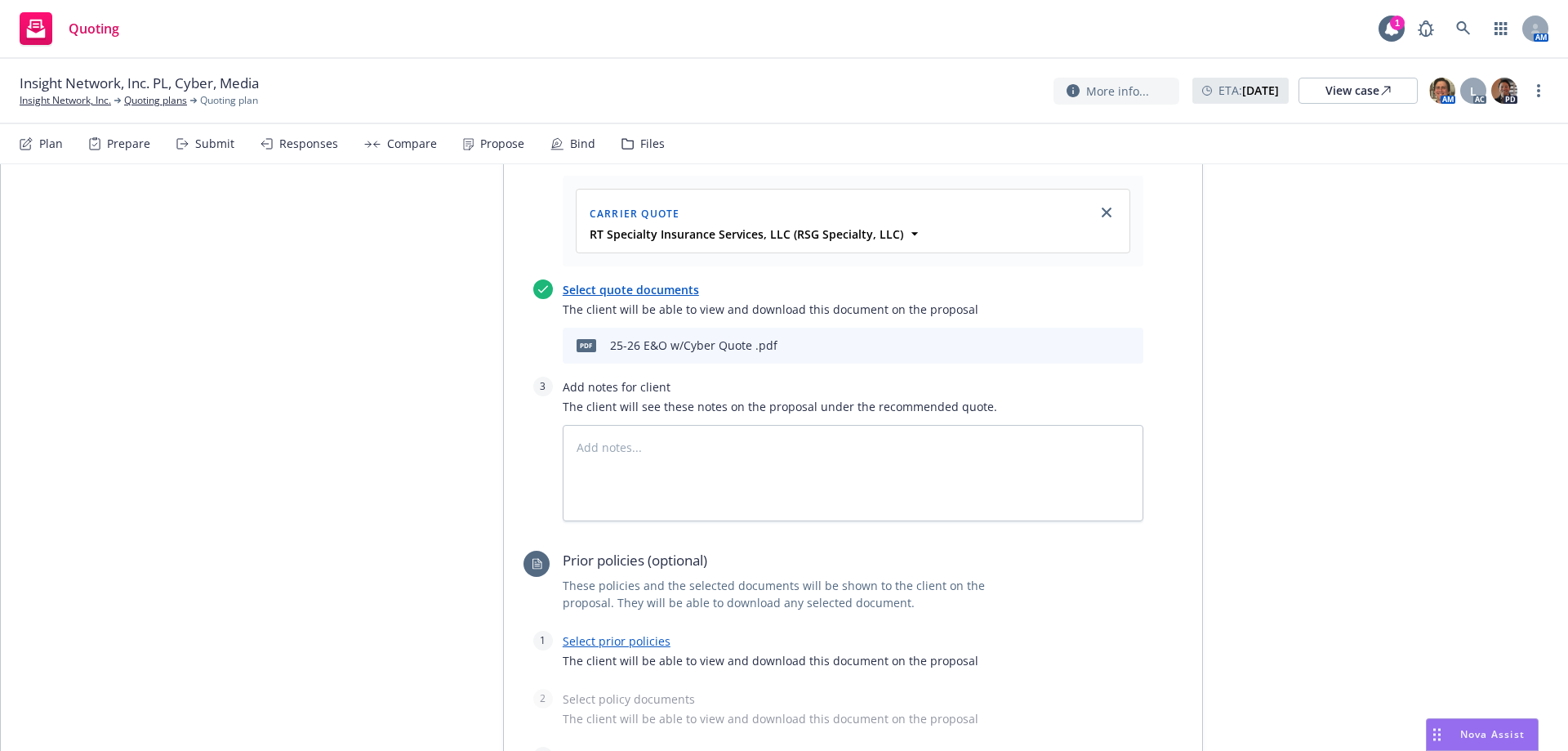
scroll to position [813, 0]
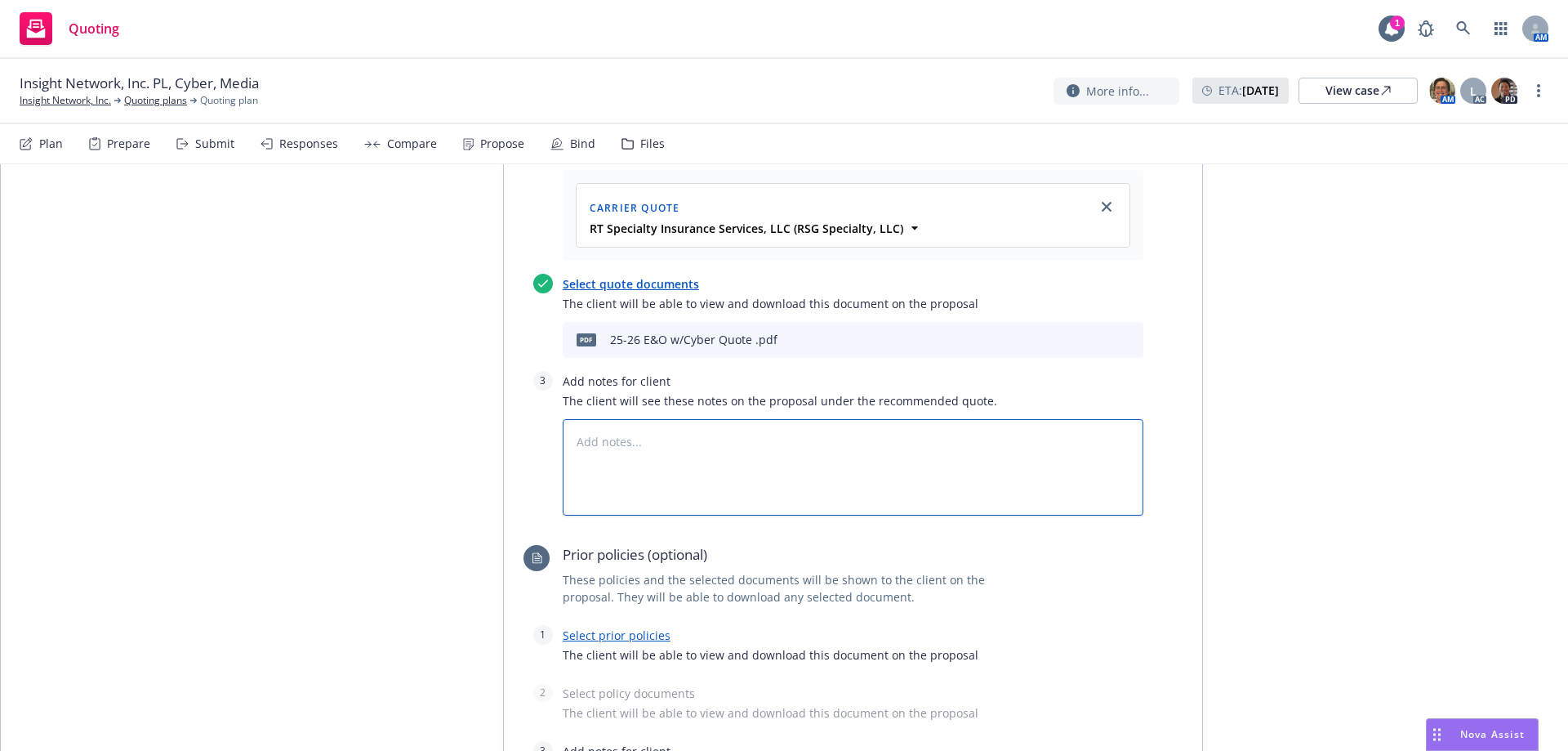
paste textarea "2025 E&O w/ Cyber & Media Liability Proposal Insight Network, Inc. Please see n…"
type textarea "x"
type textarea "2025 E&O w/ Cyber & Media Liability Proposal Insight Network, Inc. Please see n…"
drag, startPoint x: 812, startPoint y: 389, endPoint x: 558, endPoint y: 358, distance: 255.9
click at [563, 419] on textarea "2025 E&O w/ Cyber & Media Liability Proposal Insight Network, Inc. Please see n…" at bounding box center [853, 466] width 580 height 97
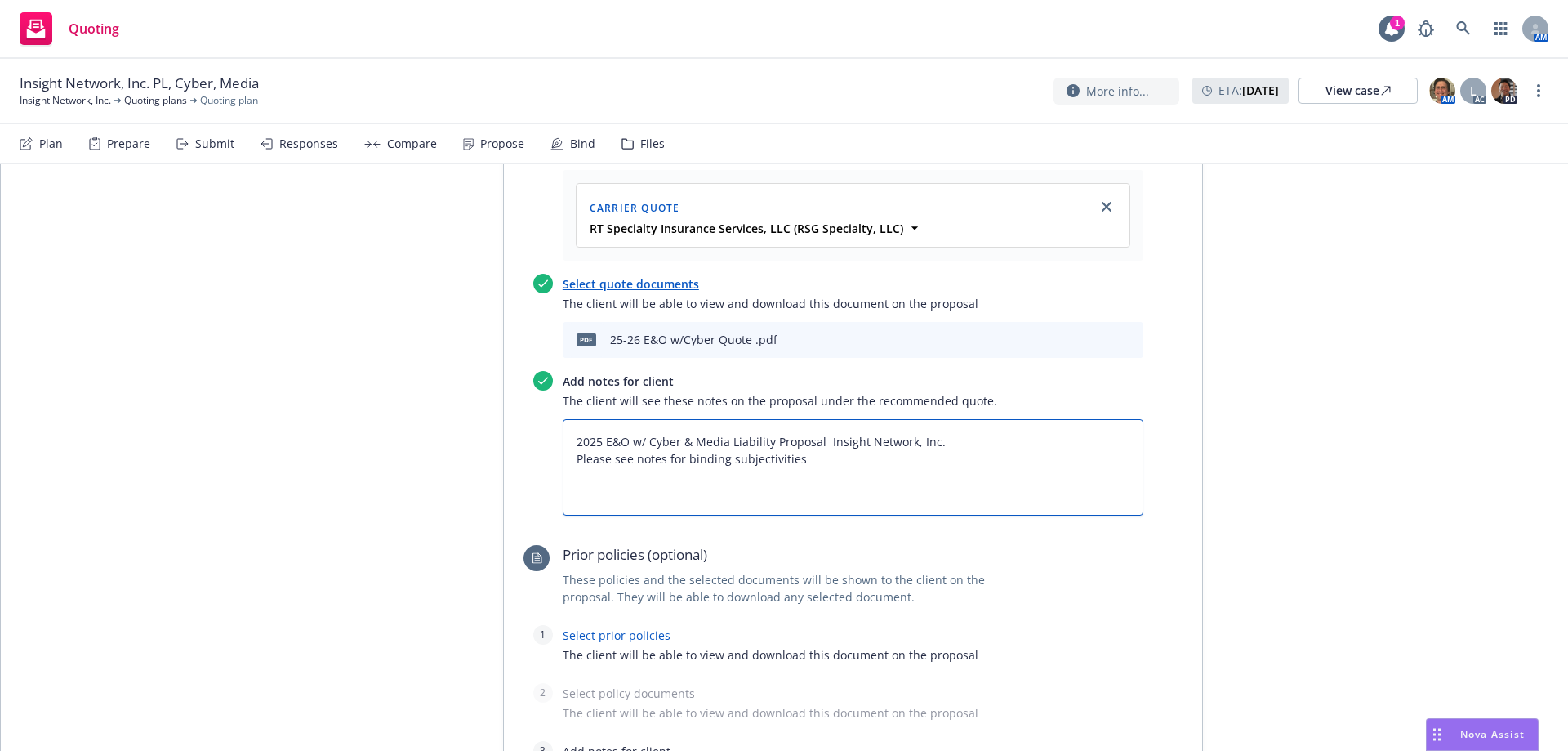
type textarea "x"
paste textarea "Subjectivities 1. RSA Supplemental Application. RSA – Note 1st Party coverages …"
type textarea "x"
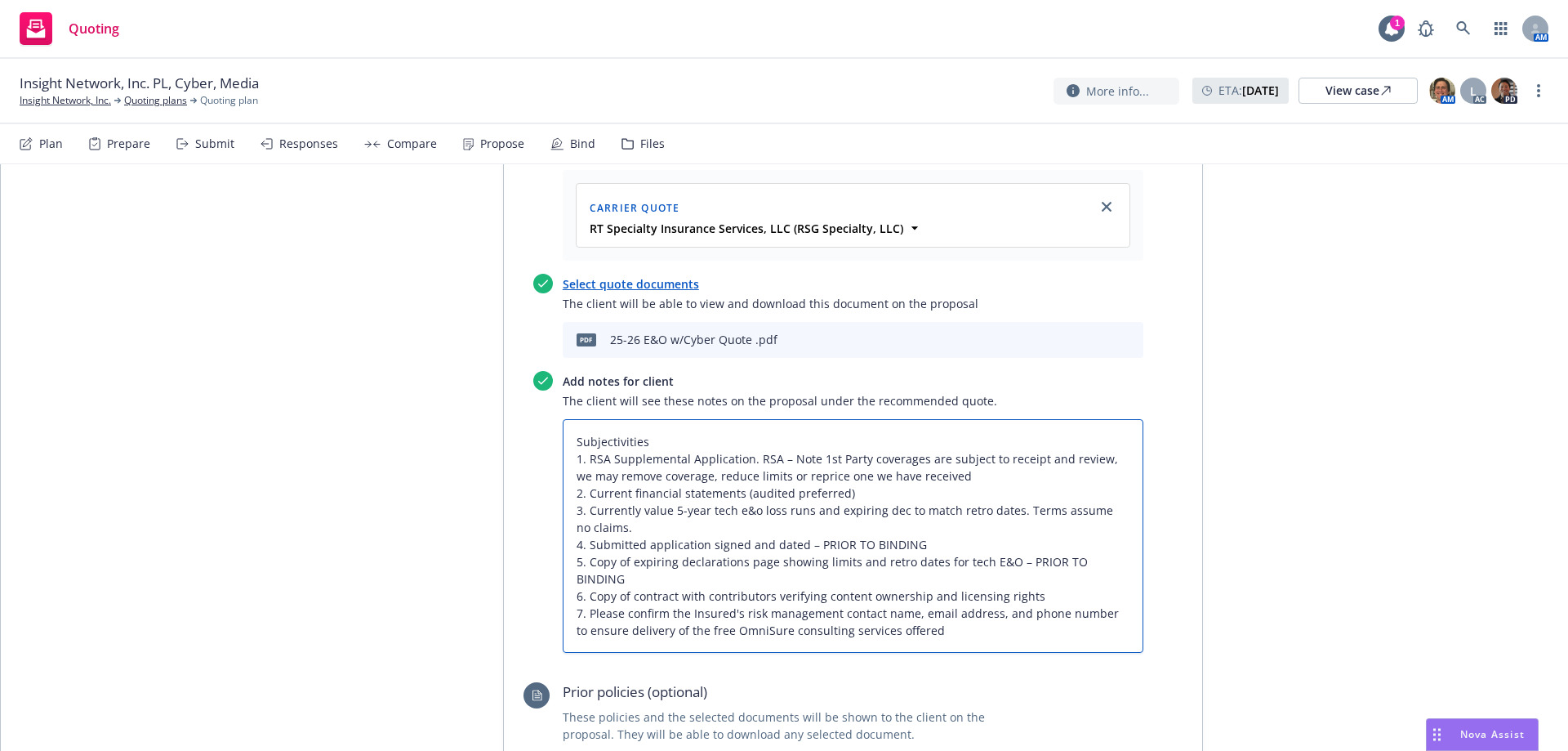
scroll to position [3, 0]
type textarea "Subjectivities 1. RSA Supplemental Application. RSA – Note 1st Party coverages …"
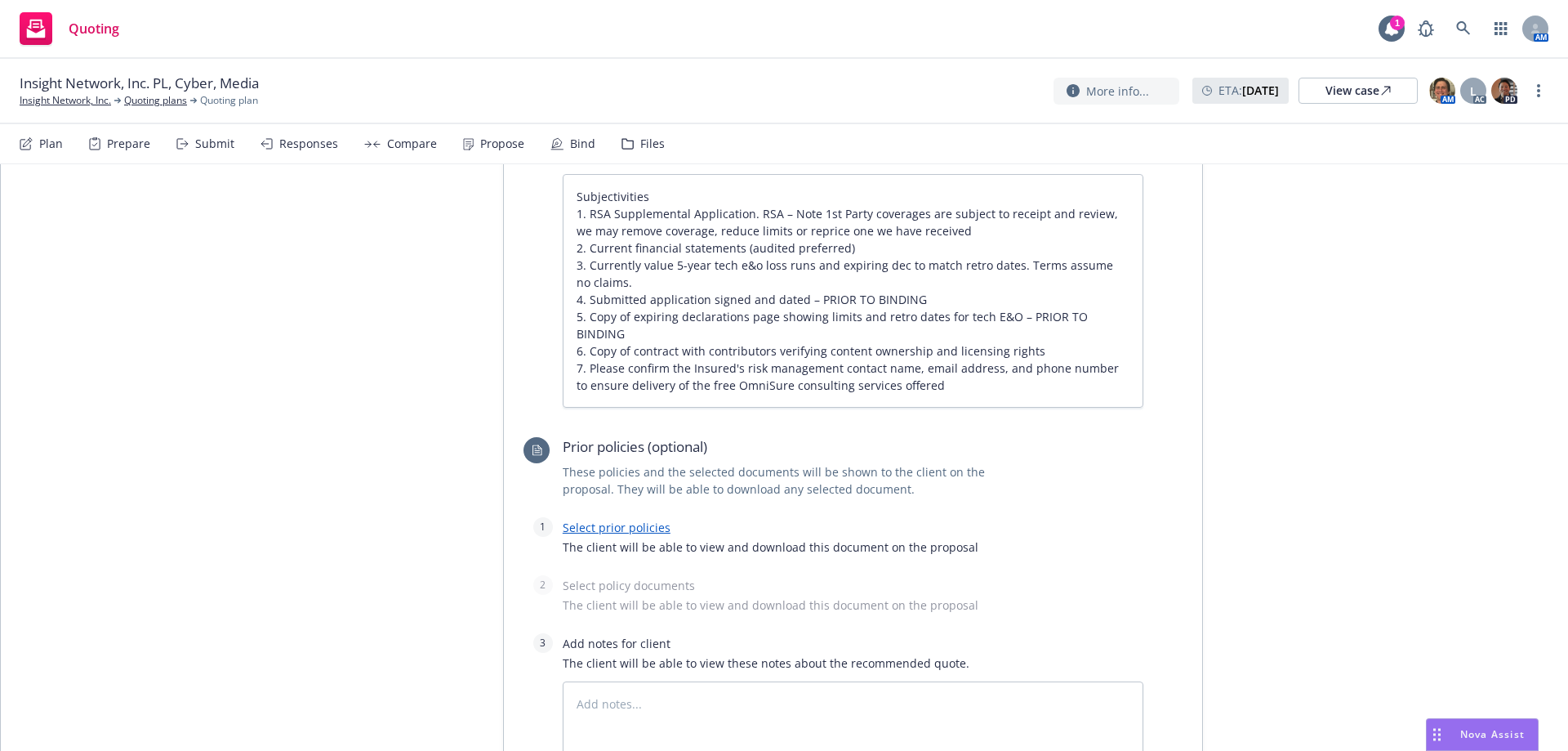
scroll to position [895, 0]
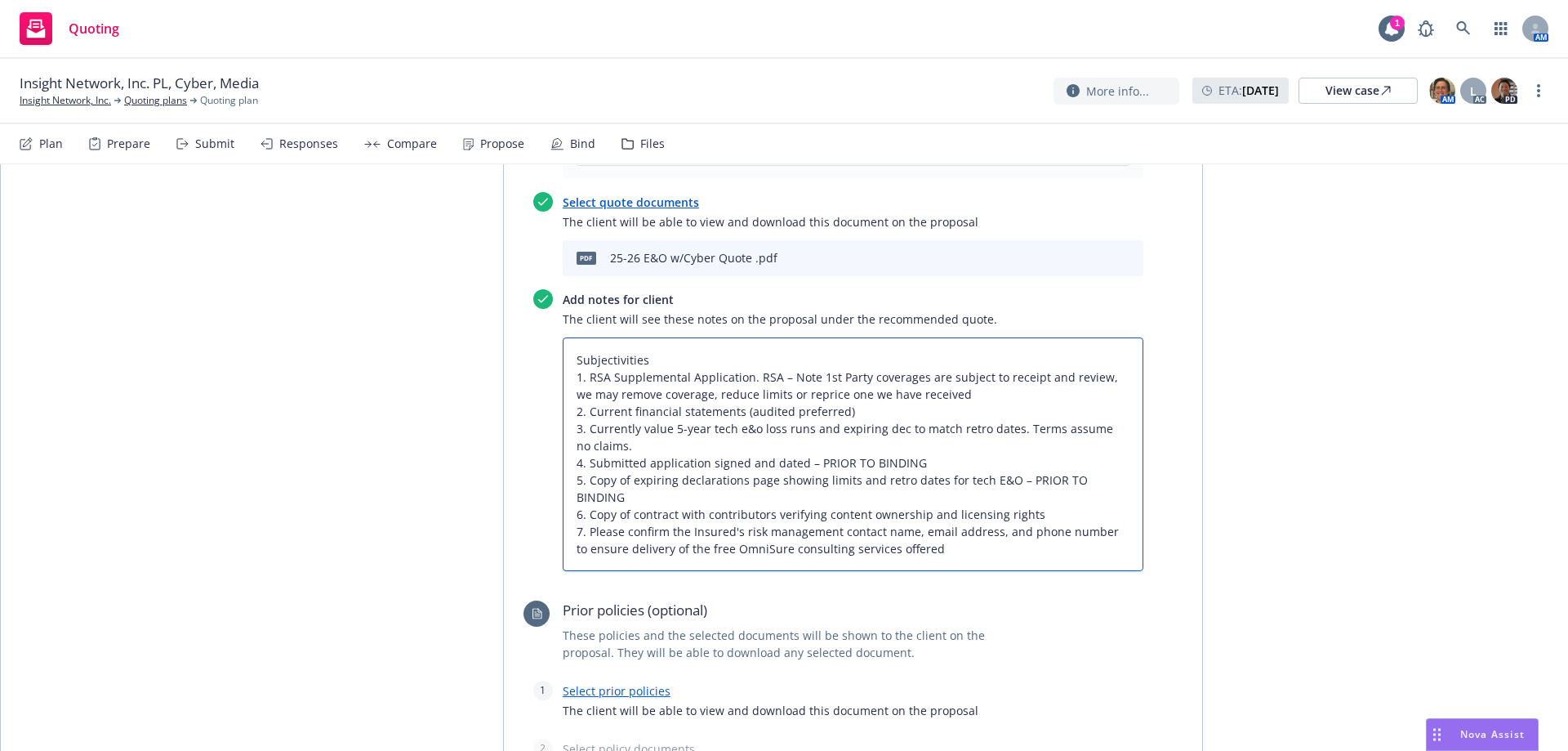
click at [923, 474] on textarea "Subjectivities 1. RSA Supplemental Application. RSA – Note 1st Party coverages …" at bounding box center [853, 454] width 580 height 233
type textarea "x"
type textarea "Subjectivities 1. RSA Supplemental Application. RSA – Note 1st Party coverages …"
type textarea "x"
type textarea "Subjectivities 1. RSA Supplemental Application. RSA – Note 1st Party coverages …"
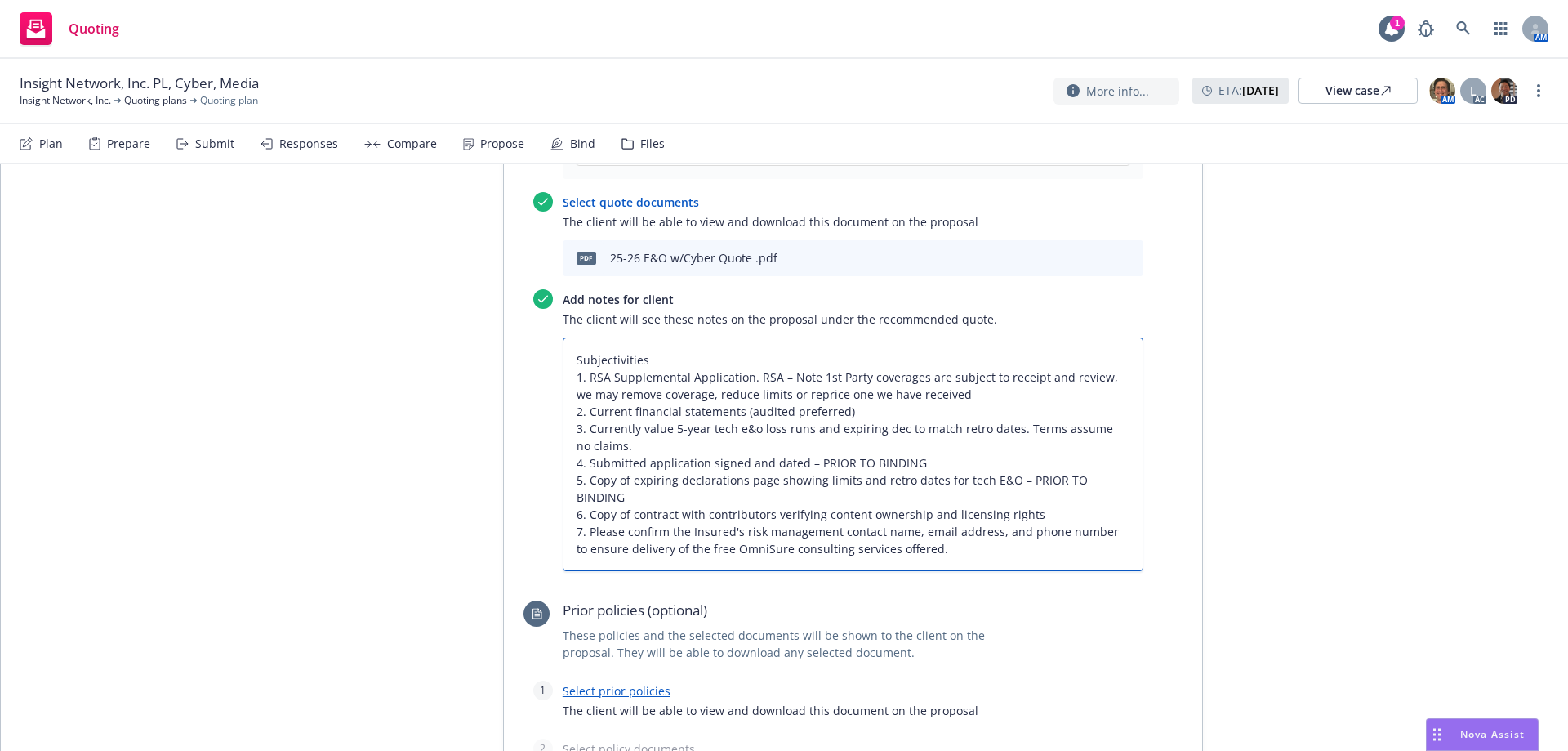
paste textarea ""[PERSON_NAME] does NOT require confirmation that the event venues carry GL""
type textarea "x"
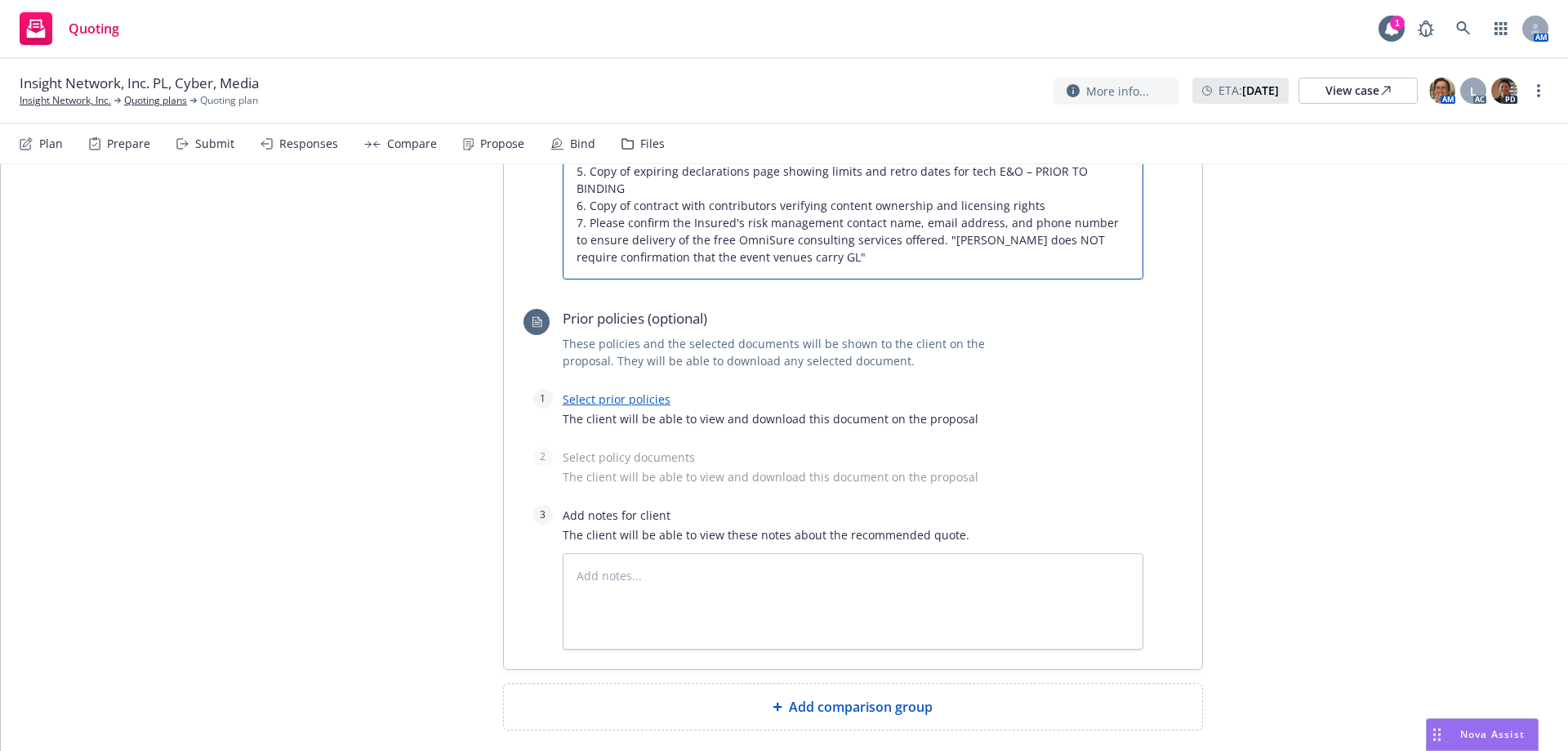
scroll to position [1210, 0]
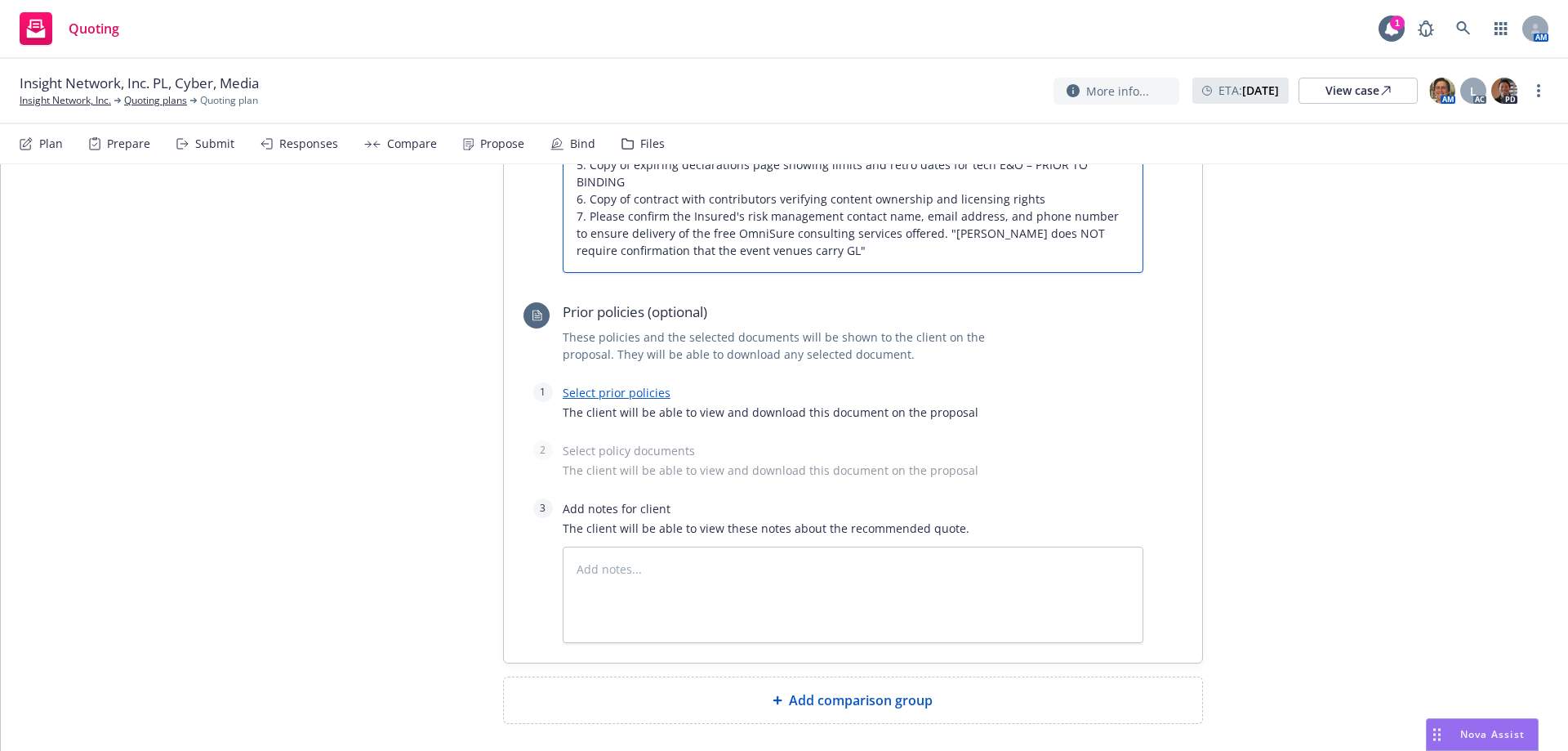
type textarea "Subjectivities 1. RSA Supplemental Application. RSA – Note 1st Party coverages …"
click at [593, 546] on textarea at bounding box center [853, 594] width 580 height 97
paste textarea "Additional Option Quoted - CFC option - $36,950 plus taxes & fees, total $39,40…"
type textarea "x"
type textarea "Additional Option Quoted - CFC option - $36,950 plus taxes & fees, total $39,40…"
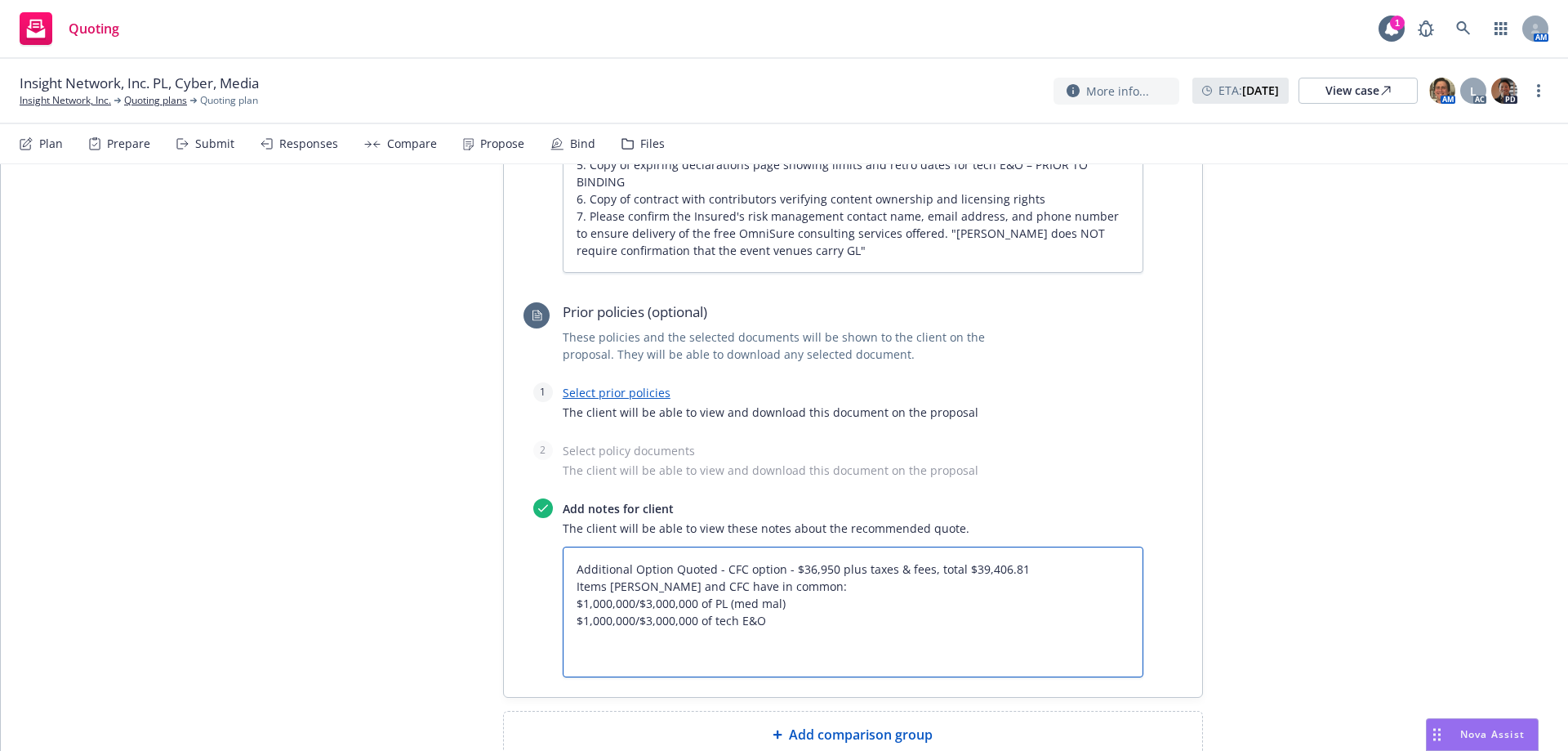
click at [572, 546] on textarea "Additional Option Quoted - CFC option - $36,950 plus taxes & fees, total $39,40…" at bounding box center [853, 612] width 580 height 131
type textarea "x"
type textarea "Additional Option Quoted - CFC option - $36,950 plus taxes & fees, total $39,40…"
click at [804, 546] on textarea "Additional Option Quoted - CFC option - $36,950 plus taxes & fees, total $39,40…" at bounding box center [853, 603] width 580 height 113
click at [1024, 546] on textarea "Additional Option Quoted - CFC option - $36,950 plus taxes & fees, total $39,40…" at bounding box center [853, 603] width 580 height 113
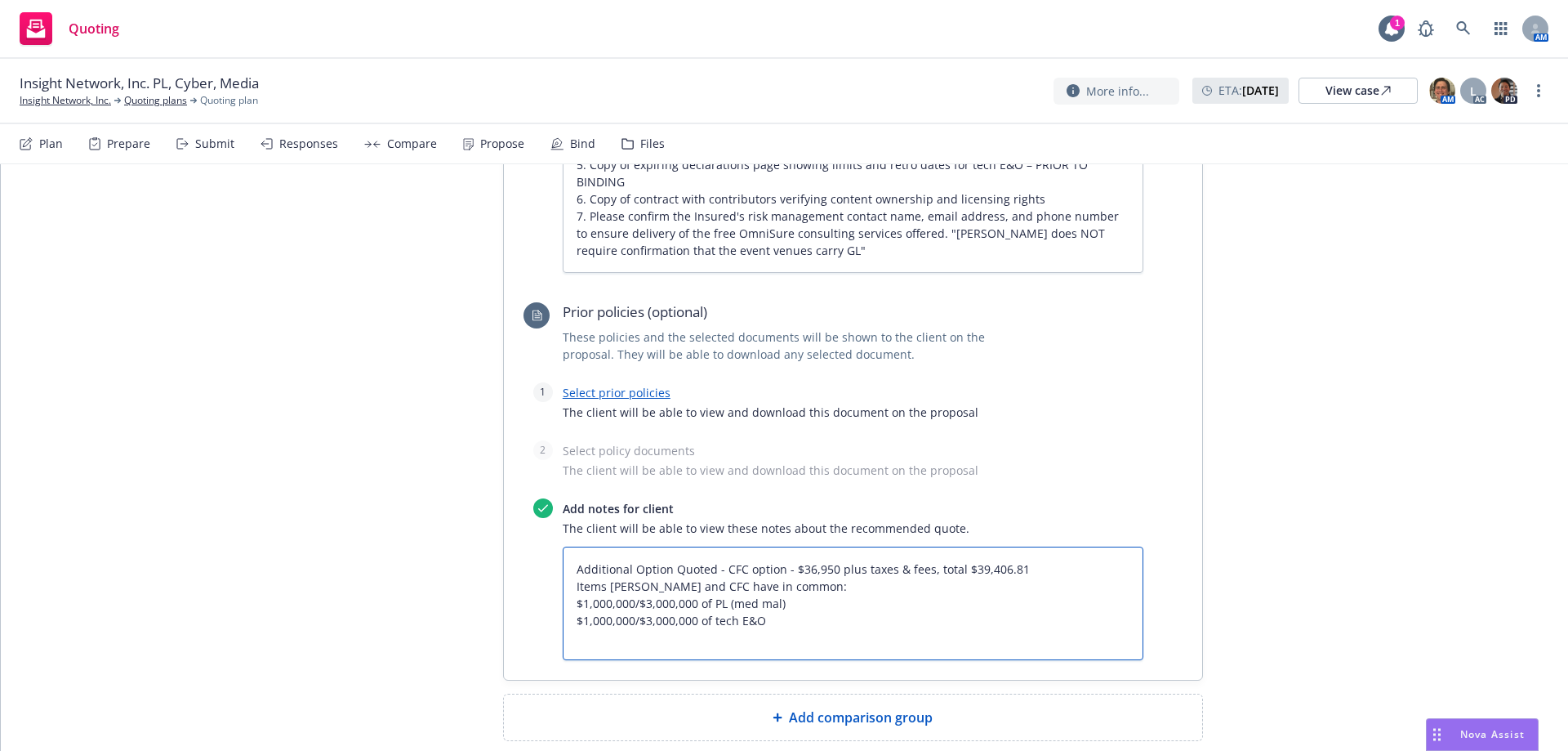
click at [1019, 546] on textarea "Additional Option Quoted - CFC option - $36,950 plus taxes & fees, total $39,40…" at bounding box center [853, 603] width 580 height 113
type textarea "x"
type textarea "Additional Option Quoted - CFC option - $36,950 plus taxes & fees, total $39,40…"
type textarea "x"
type textarea "Additional Option Quoted - CFC option - $36,950 plus taxes & fees, total $39,40…"
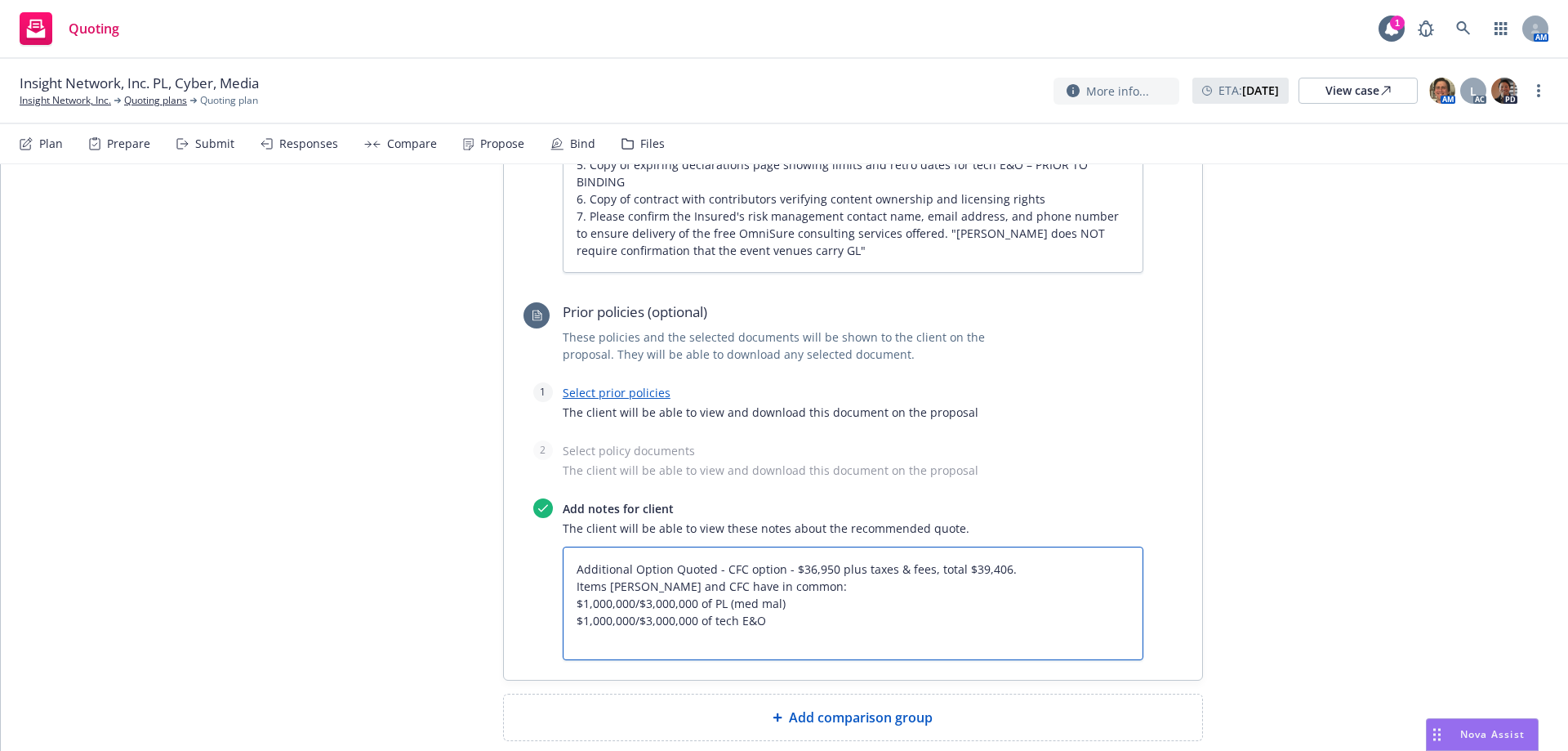
type textarea "x"
type textarea "Additional Option Quoted - CFC option - $36,950 plus taxes & fees, total $39,40…"
type textarea "x"
type textarea "Additional Option Quoted - CFC option - $36,950 plus taxes & fees, total $39,40…"
type textarea "x"
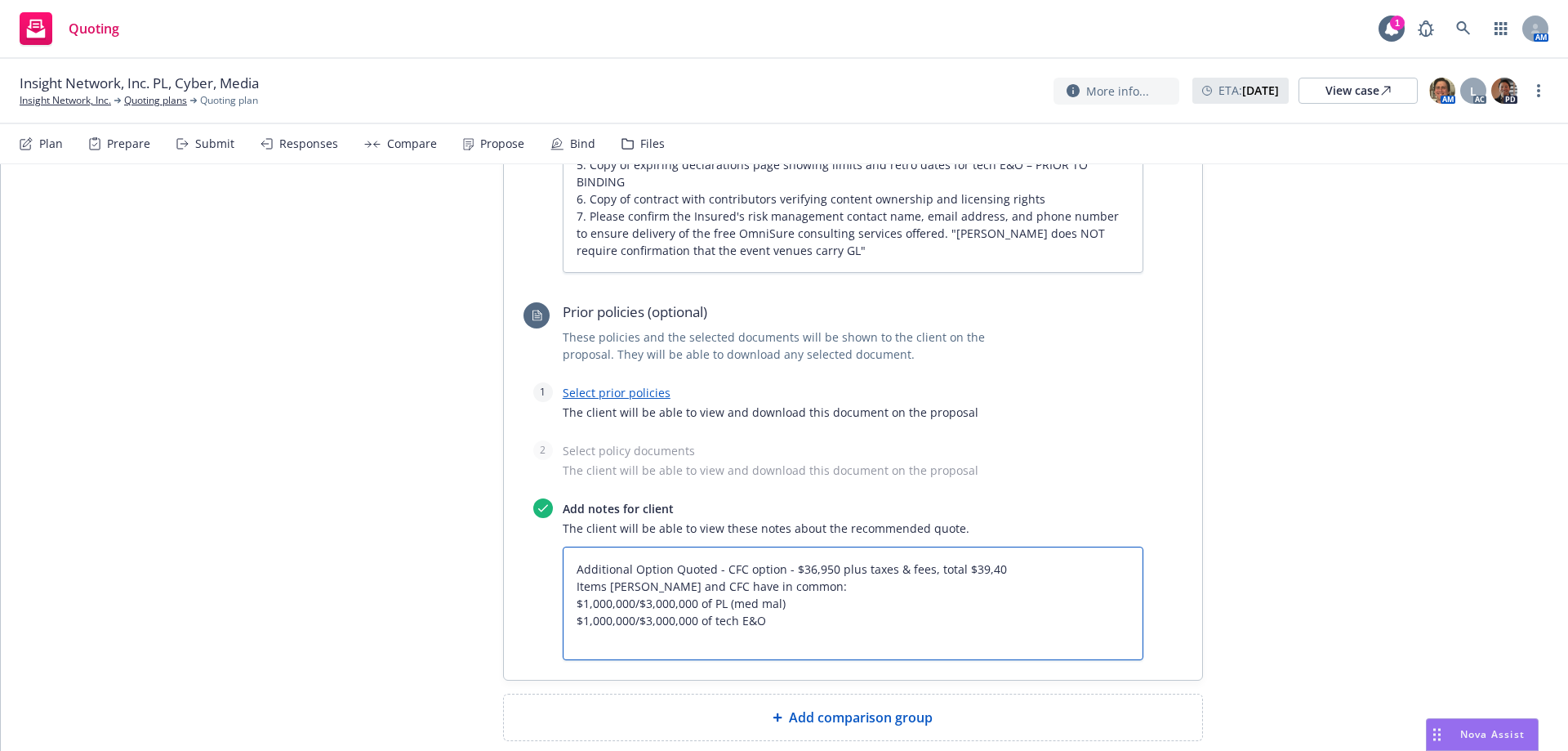
type textarea "Additional Option Quoted - CFC option - $36,950 plus taxes & fees, total $39,4 …"
type textarea "x"
type textarea "Additional Option Quoted - CFC option - $36,950 plus taxes & fees, total $39, I…"
type textarea "x"
type textarea "Additional Option Quoted - CFC option - $36,950 plus taxes & fees, total $39 It…"
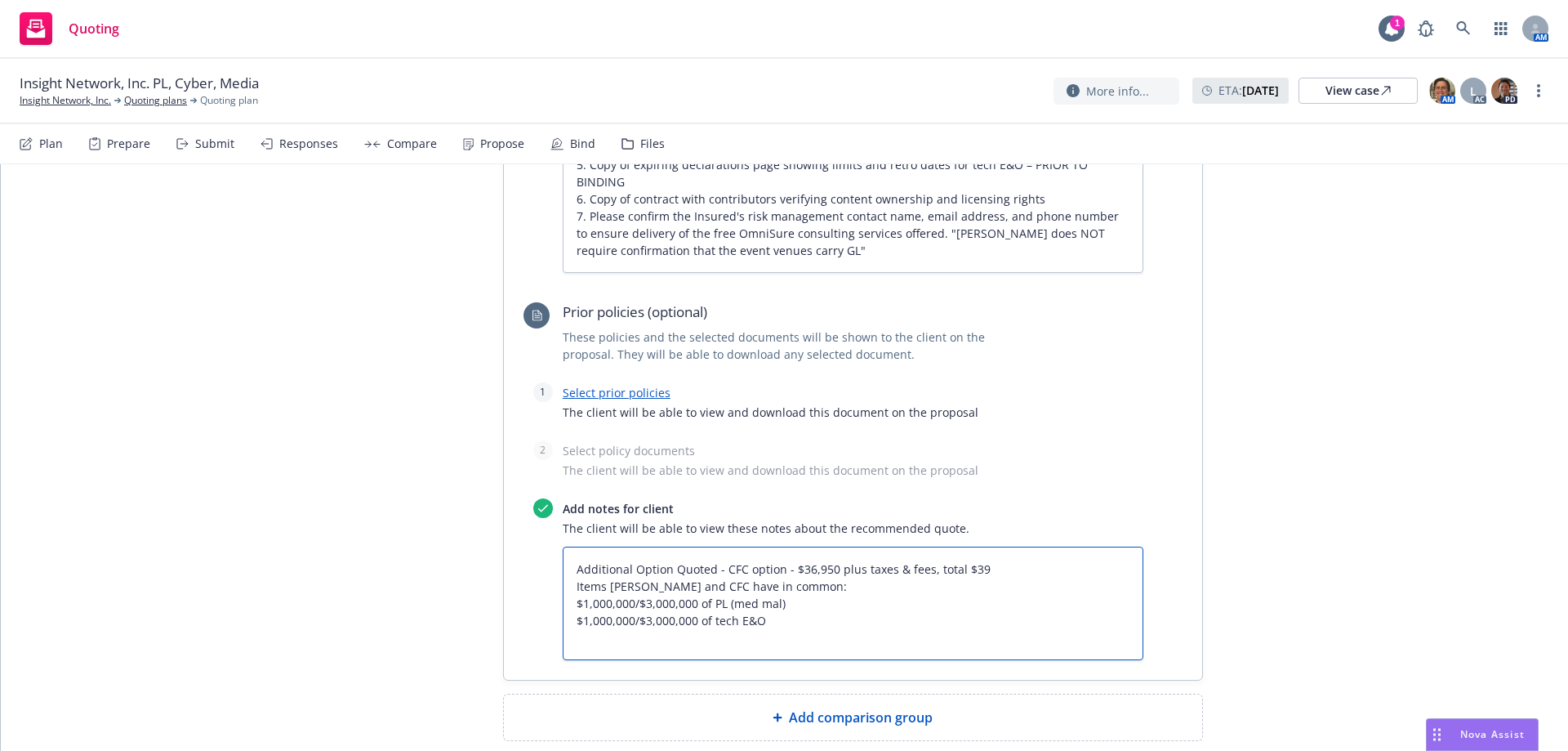
type textarea "x"
type textarea "Additional Option Quoted - CFC option - $36,950 plus taxes & fees, total $3 Ite…"
type textarea "x"
type textarea "Additional Option Quoted - CFC option - $36,950 plus taxes & fees, total $ Item…"
type textarea "x"
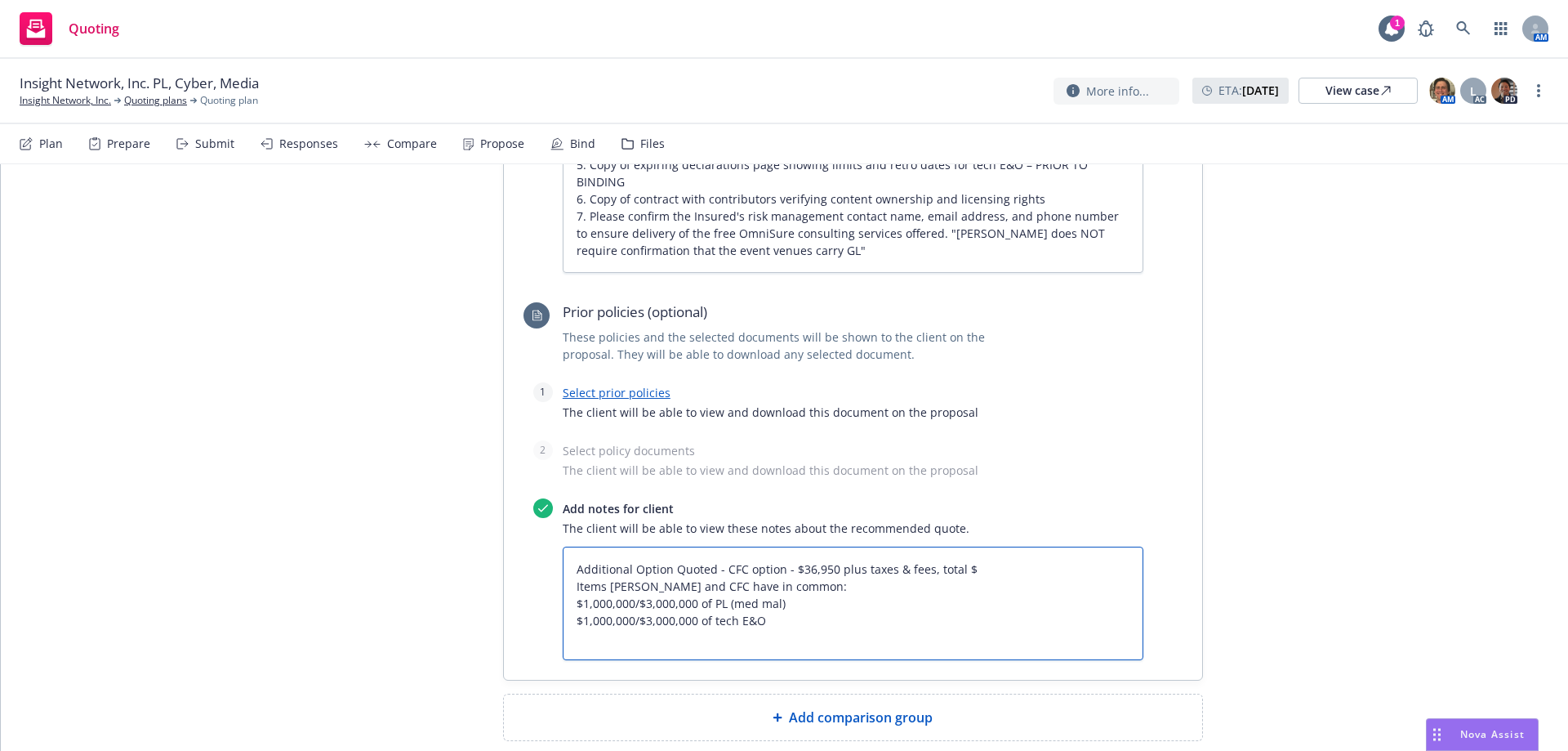
type textarea "Additional Option Quoted - CFC option - $36,950 plus taxes & fees, total Items …"
type textarea "x"
type textarea "Additional Option Quoted - CFC option - $36,950 plus taxes & fees, total Items …"
type textarea "x"
type textarea "Additional Option Quoted - CFC option - $36,950 plus taxes & fees, tot Items [P…"
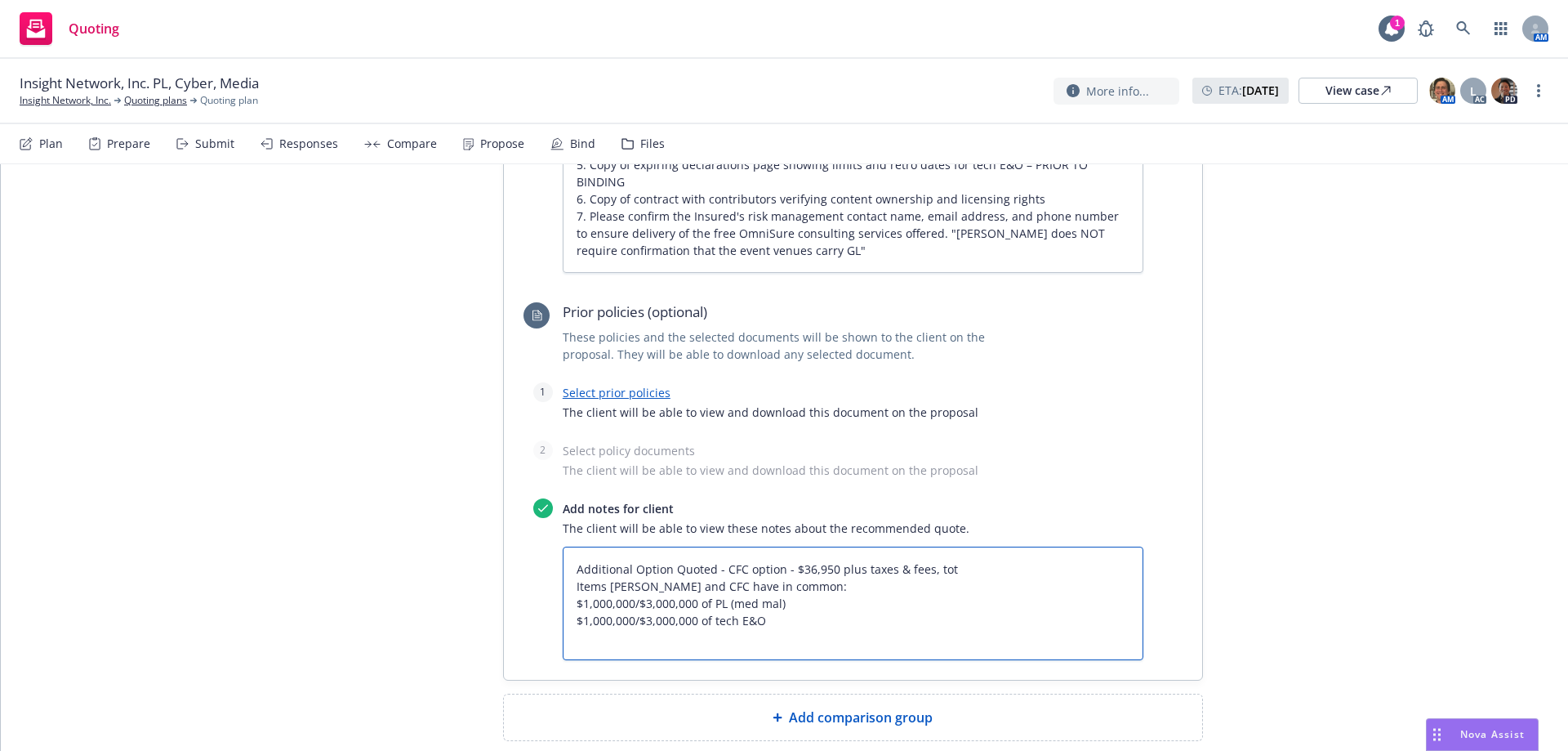
type textarea "x"
type textarea "Additional Option Quoted - CFC option - $36,950 plus taxes & fees, to Items [PE…"
type textarea "x"
type textarea "Additional Option Quoted - CFC option - $36,950 plus taxes & fees, t Items [PER…"
type textarea "x"
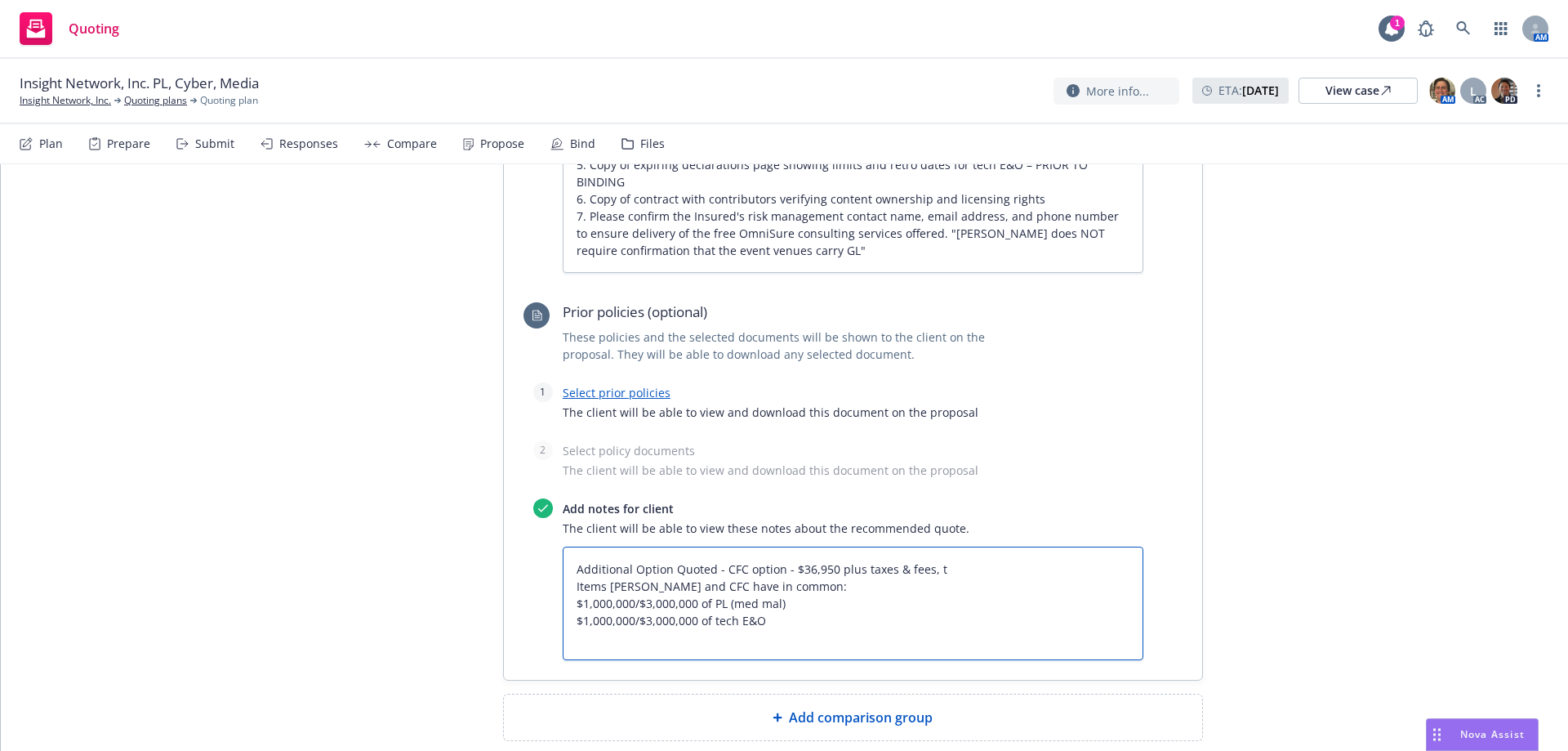
type textarea "Additional Option Quoted - CFC option - $36,950 plus taxes & fees, Items [PERSO…"
click at [801, 546] on textarea "Additional Option Quoted - CFC option - $36,950 plus taxes & fees, Items [PERSO…" at bounding box center [853, 603] width 580 height 113
type textarea "x"
type textarea "Additional Option Quoted - CFC option - $3,950 plus taxes & fees, Items [PERSON…"
type textarea "x"
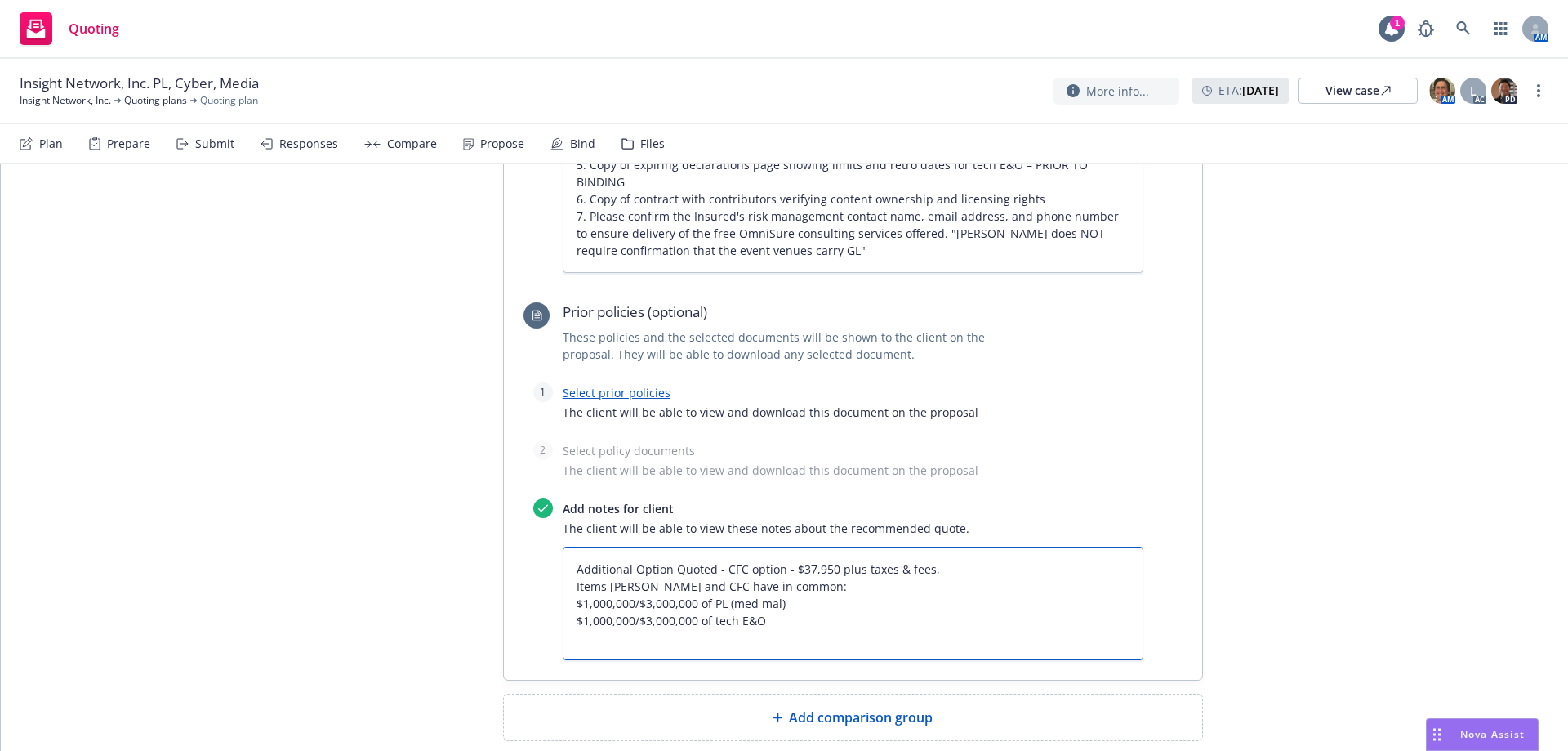
type textarea "Additional Option Quoted - CFC option - $37,950 plus taxes & fees, Items [PERSO…"
paste textarea "using a virtual care form with cyber"
type textarea "x"
type textarea "Additional Option Quoted - CFC option - $37,950 plus taxes & fees, using a virt…"
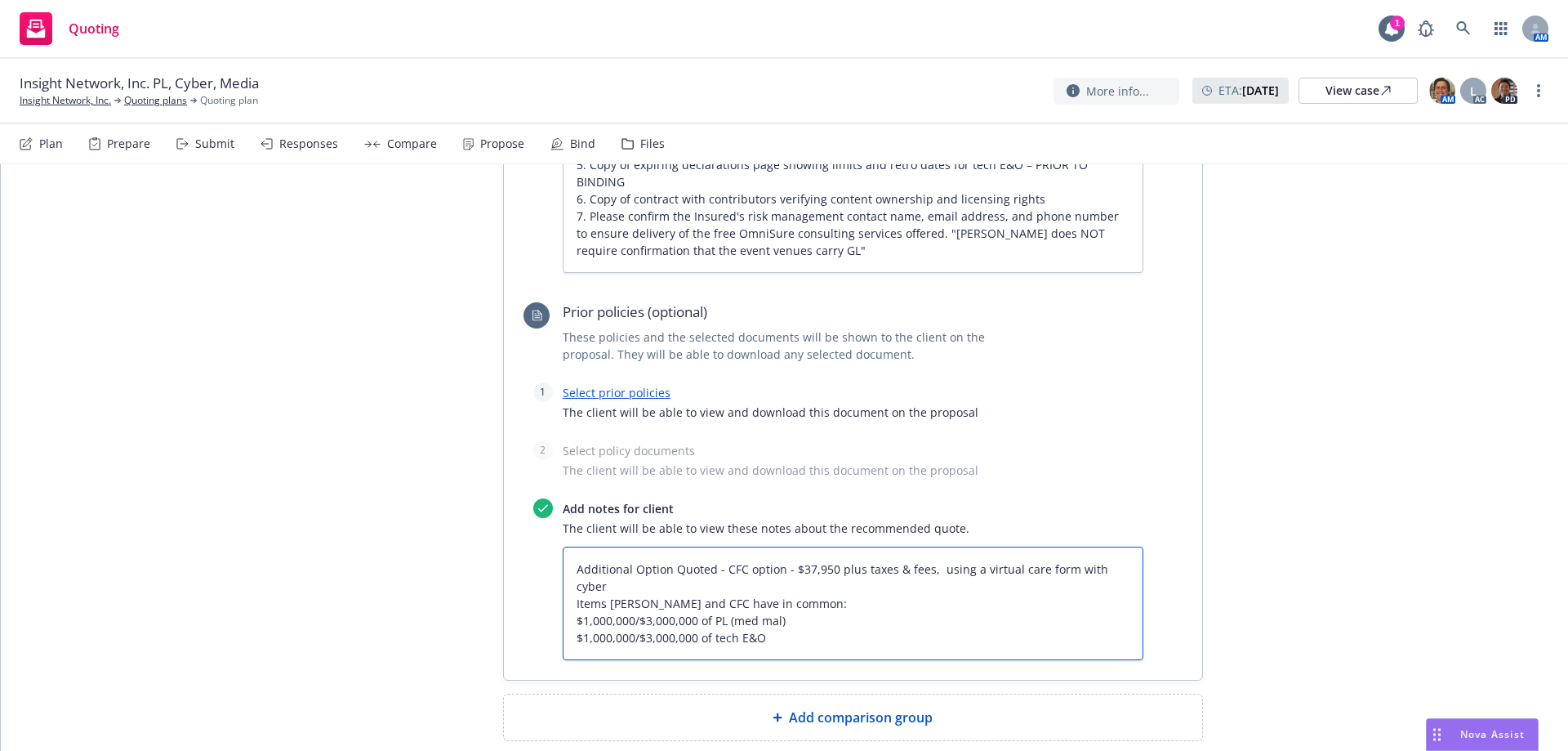
click at [928, 546] on textarea "Additional Option Quoted - CFC option - $37,950 plus taxes & fees, using a virt…" at bounding box center [853, 603] width 580 height 113
type textarea "x"
type textarea "Additional Option Quoted - CFC option - $37,950 plus taxes & fees, using a virt…"
click at [792, 549] on textarea "Additional Option Quoted - CFC option - $37,950 plus taxes & fees, using a virt…" at bounding box center [853, 603] width 580 height 113
type textarea "x"
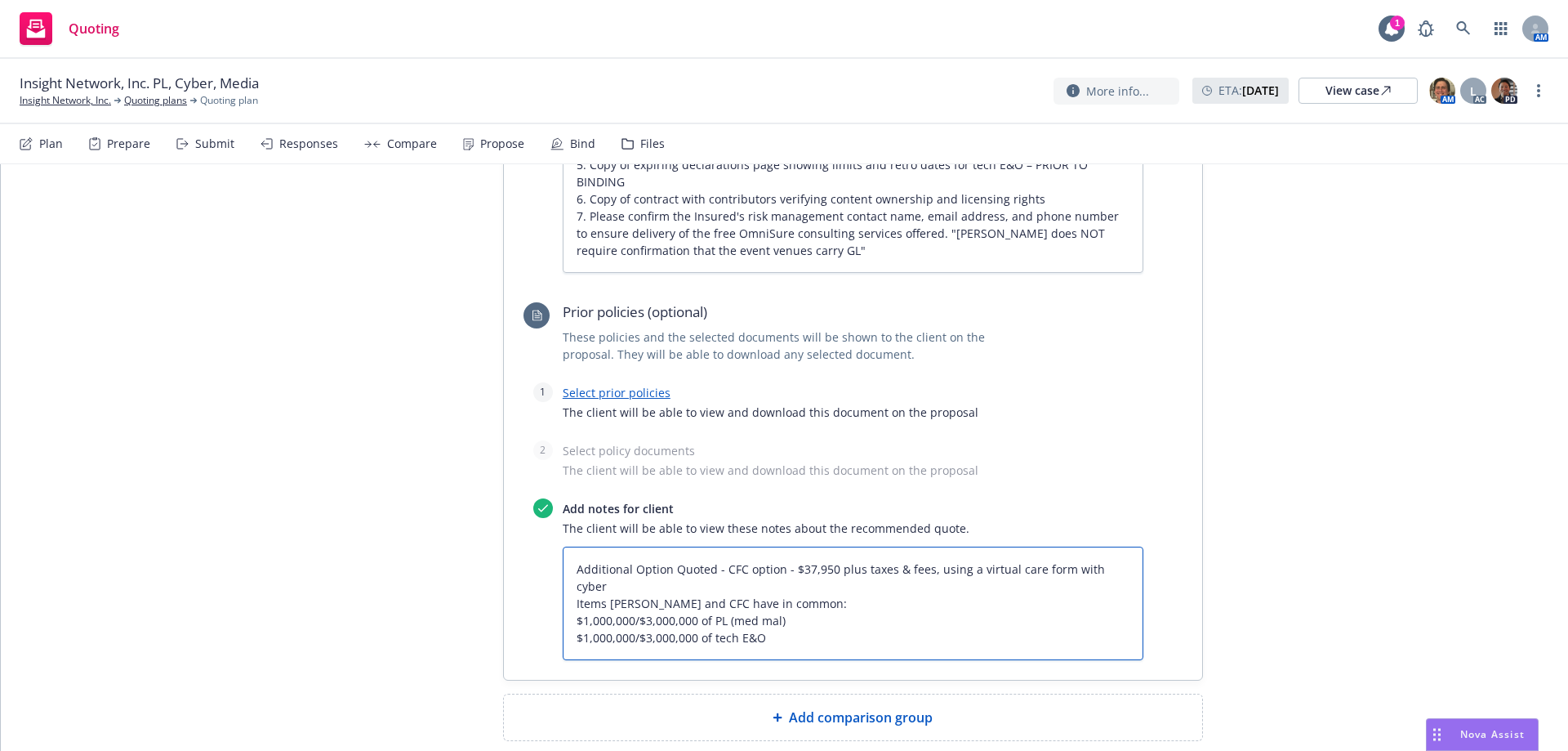
type textarea "Additional Option Quoted - CFC option - $37,950 plus taxes & fees, using a virt…"
type textarea "x"
type textarea "Additional Option Quoted - CFC option - $37,950 plus taxes & fees, using a virt…"
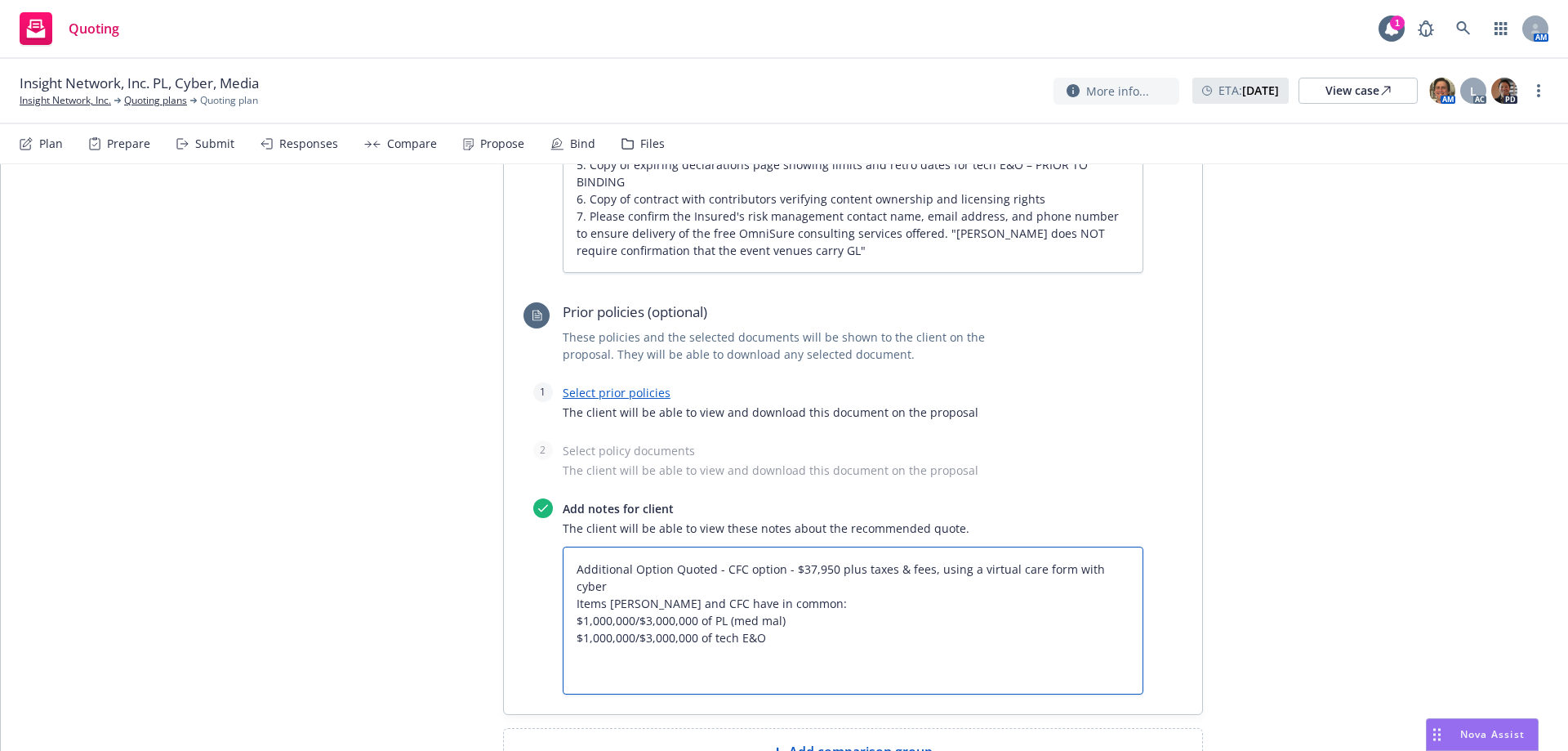
click at [708, 546] on textarea "Additional Option Quoted - CFC option - $37,950 plus taxes & fees, using a virt…" at bounding box center [853, 620] width 580 height 148
type textarea "x"
type textarea "Additional Option Quote - CFC option - $37,950 plus taxes & fees, using a virtu…"
type textarea "x"
type textarea "Additional Option Quot - CFC option - $37,950 plus taxes & fees, using a virtua…"
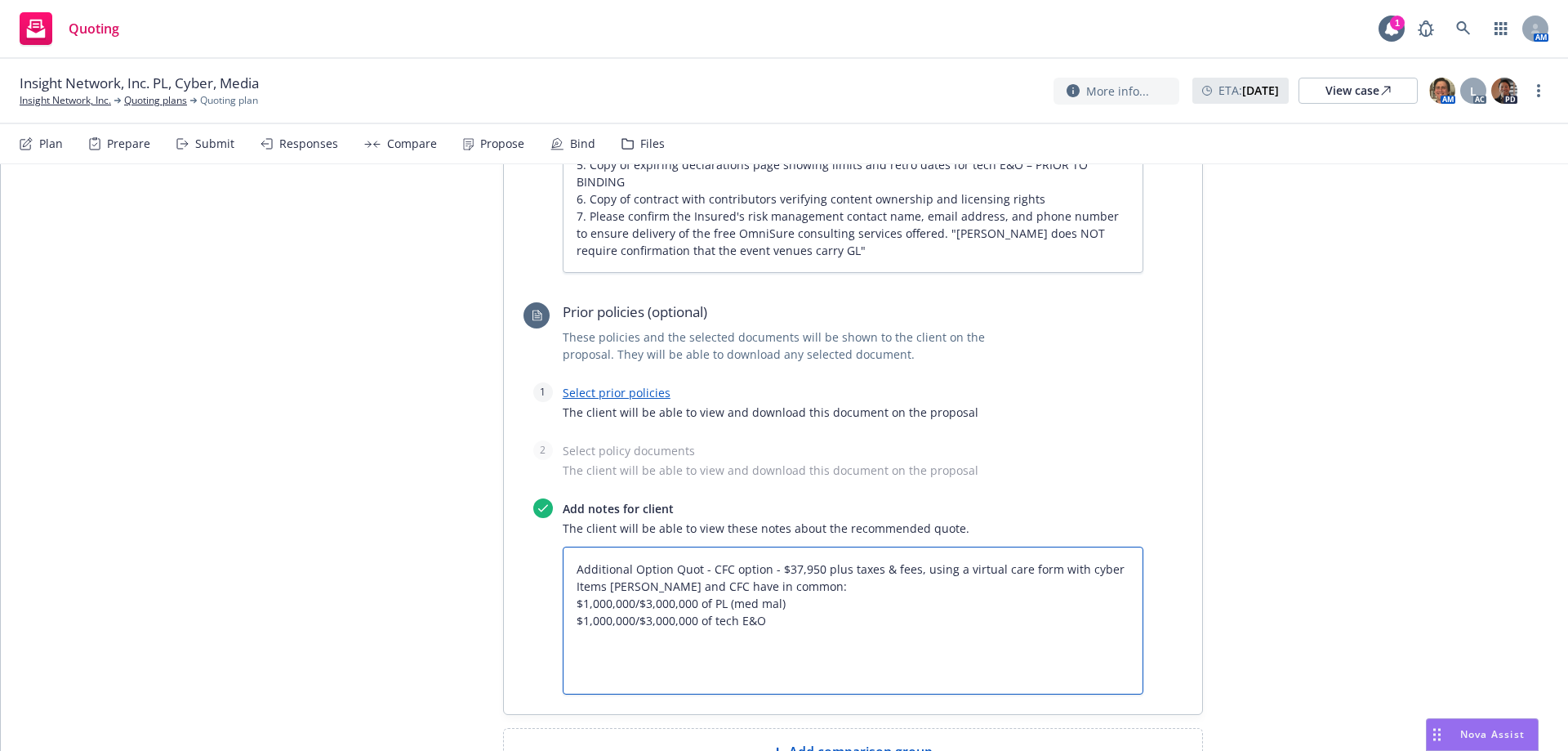
type textarea "x"
type textarea "Additional Option Quo - CFC option - $37,950 plus taxes & fees, using a virtual…"
type textarea "x"
type textarea "Additional Option Qu - CFC option - $37,950 plus taxes & fees, using a virtual …"
type textarea "x"
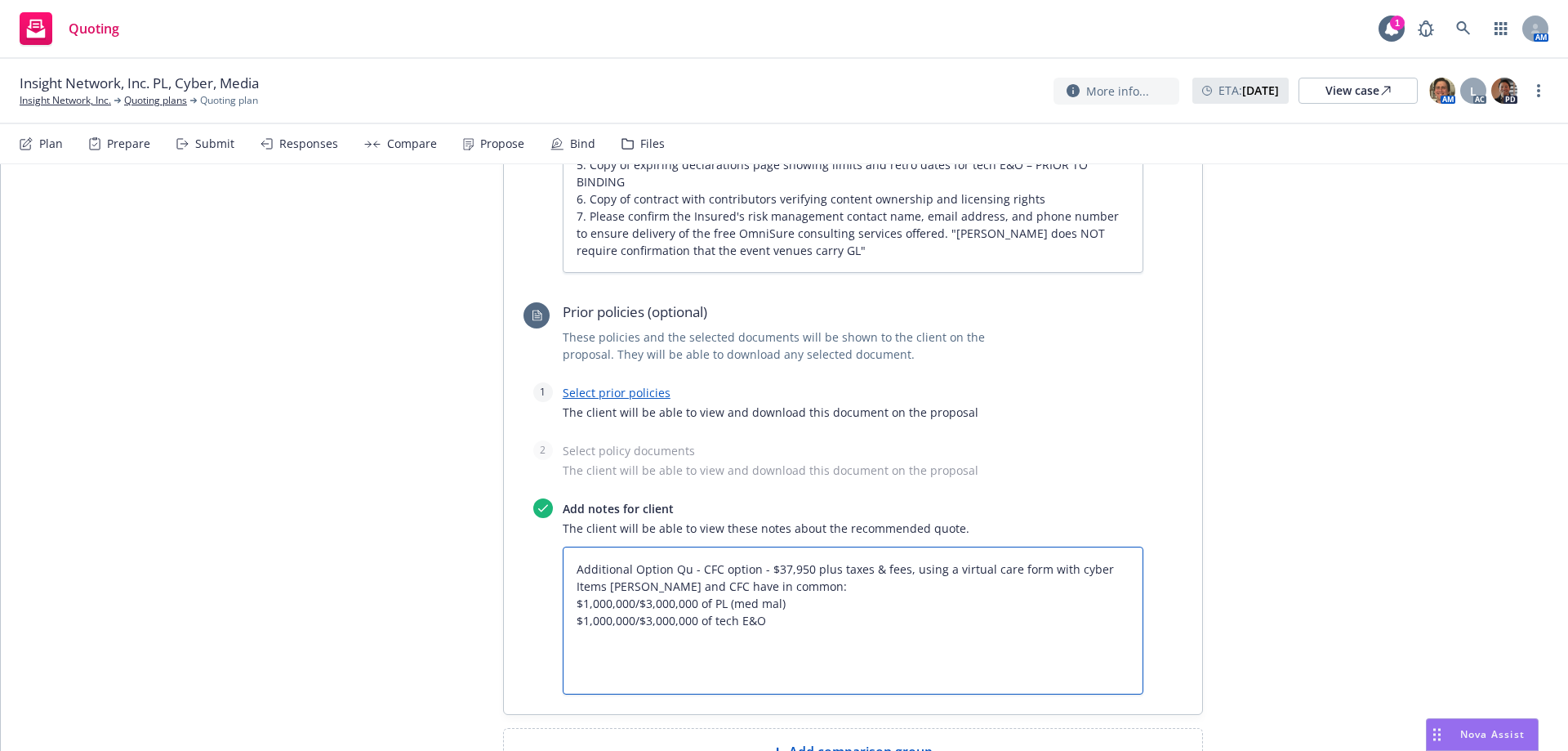
type textarea "Additional Option Q - CFC option - $37,950 plus taxes & fees, using a virtual c…"
type textarea "x"
type textarea "Additional Option - CFC option - $37,950 plus taxes & fees, using a virtual car…"
type textarea "x"
type textarea "Additional Option - CFC option - $37,950 plus taxes & fees, using a virtual car…"
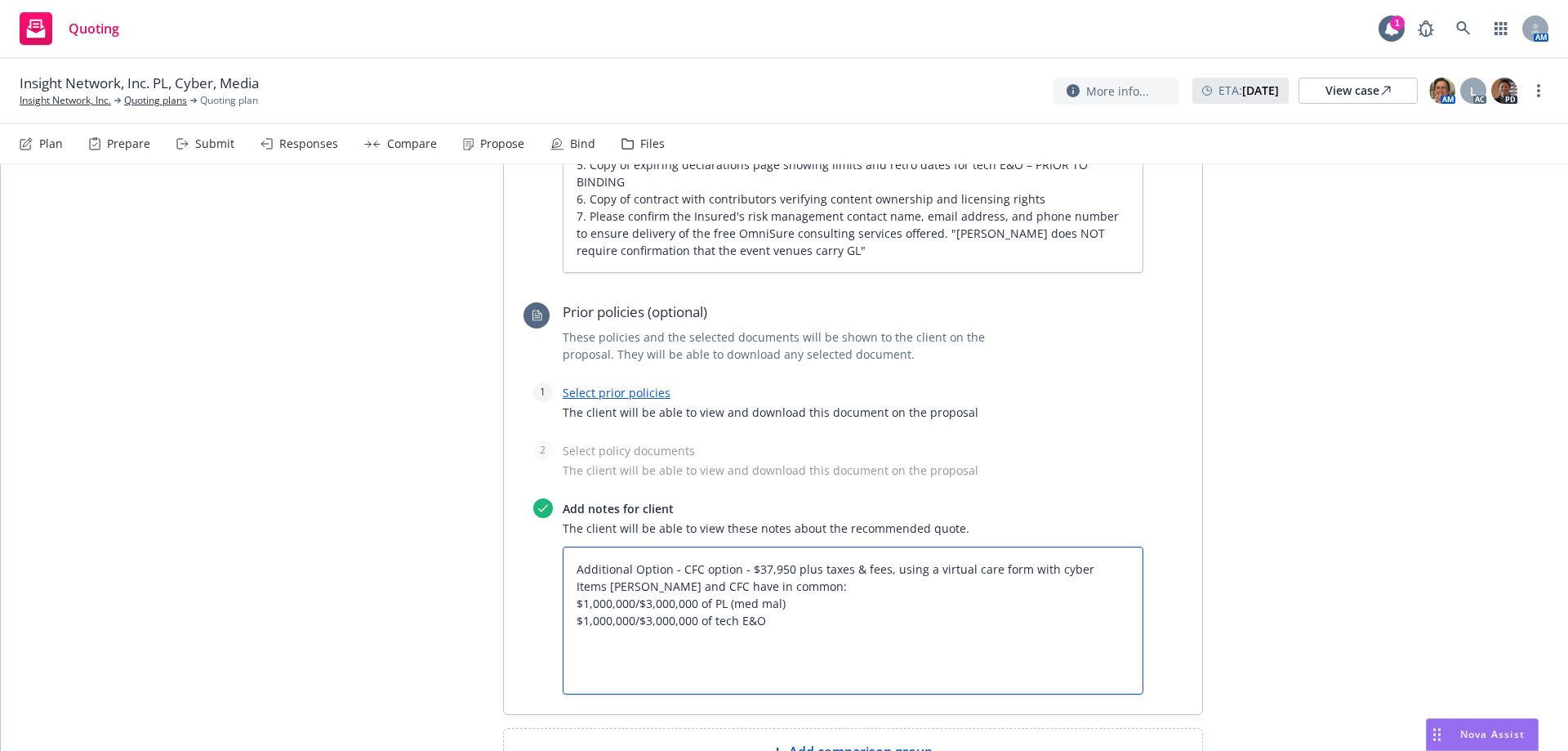
type textarea "x"
type textarea "Additional Optio - CFC option - $37,950 plus taxes & fees, using a virtual care…"
type textarea "x"
type textarea "Additional Opti - CFC option - $37,950 plus taxes & fees, using a virtual care …"
type textarea "x"
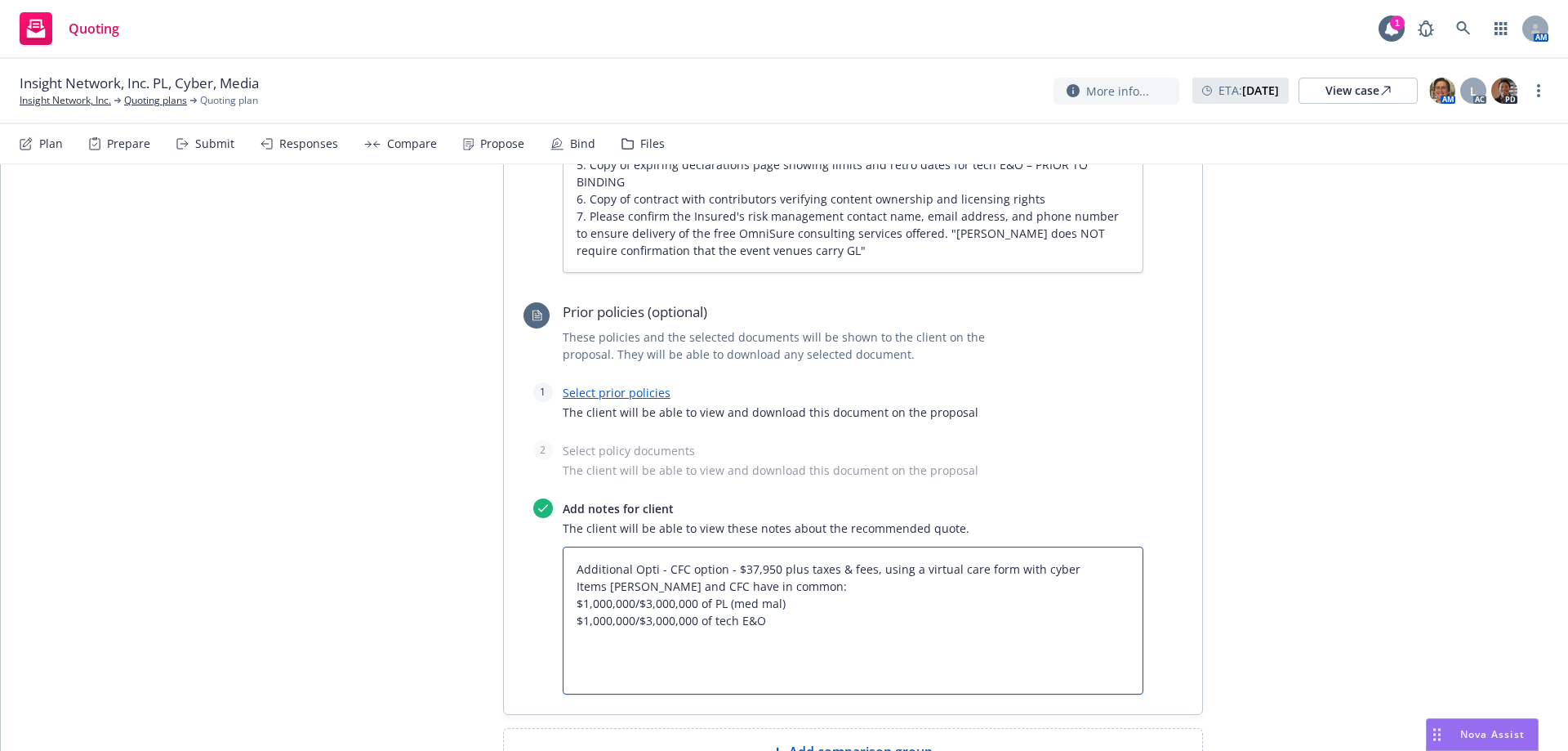
type textarea "Additional Opt - CFC option - $37,950 plus taxes & fees, using a virtual care f…"
type textarea "x"
type textarea "Additional Op - CFC option - $37,950 plus taxes & fees, using a virtual care fo…"
type textarea "x"
type textarea "Additional O - CFC option - $37,950 plus taxes & fees, using a virtual care for…"
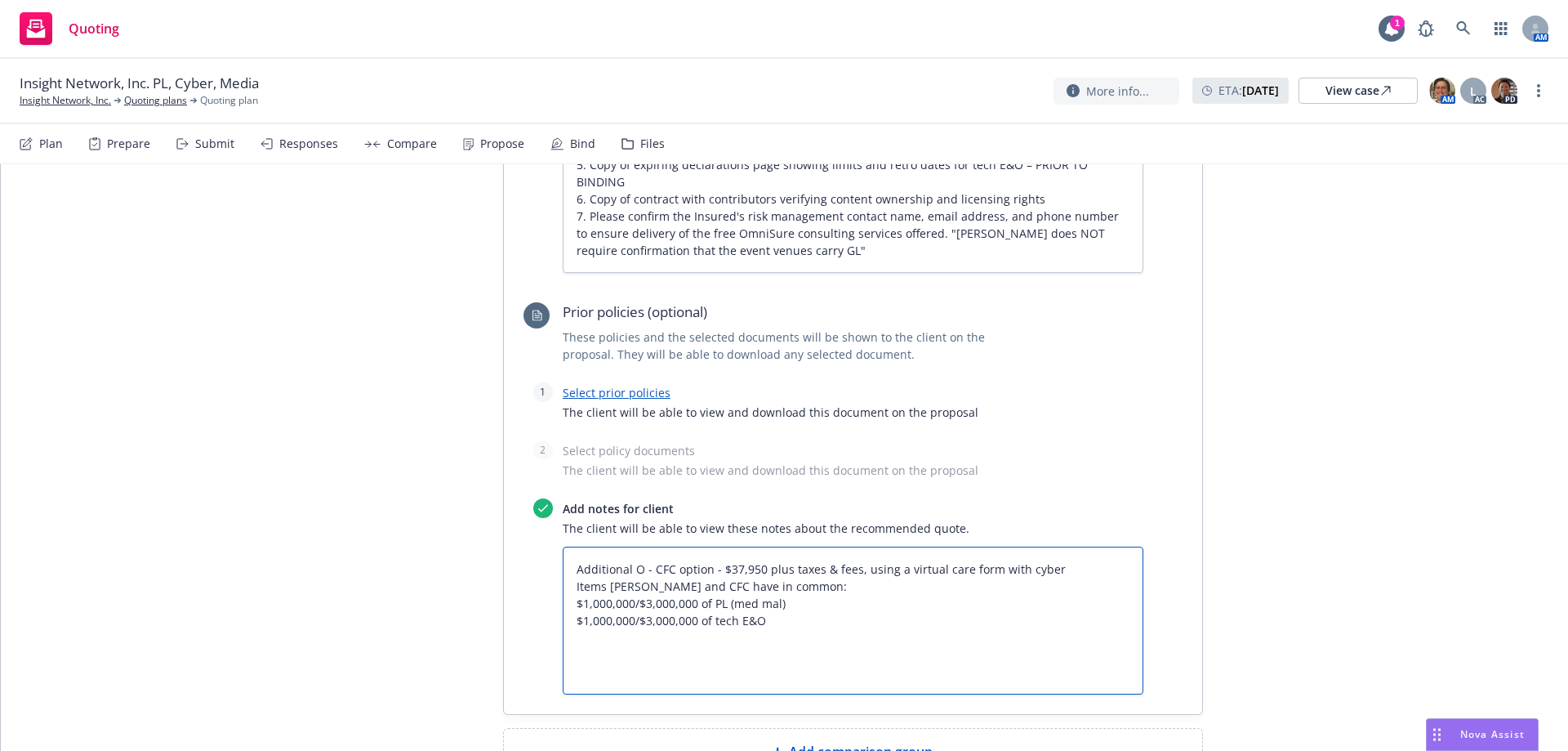
type textarea "x"
type textarea "Additional - CFC option - $37,950 plus taxes & fees, using a virtual care form …"
type textarea "x"
type textarea "Additional - CFC option - $37,950 plus taxes & fees, using a virtual care form …"
type textarea "x"
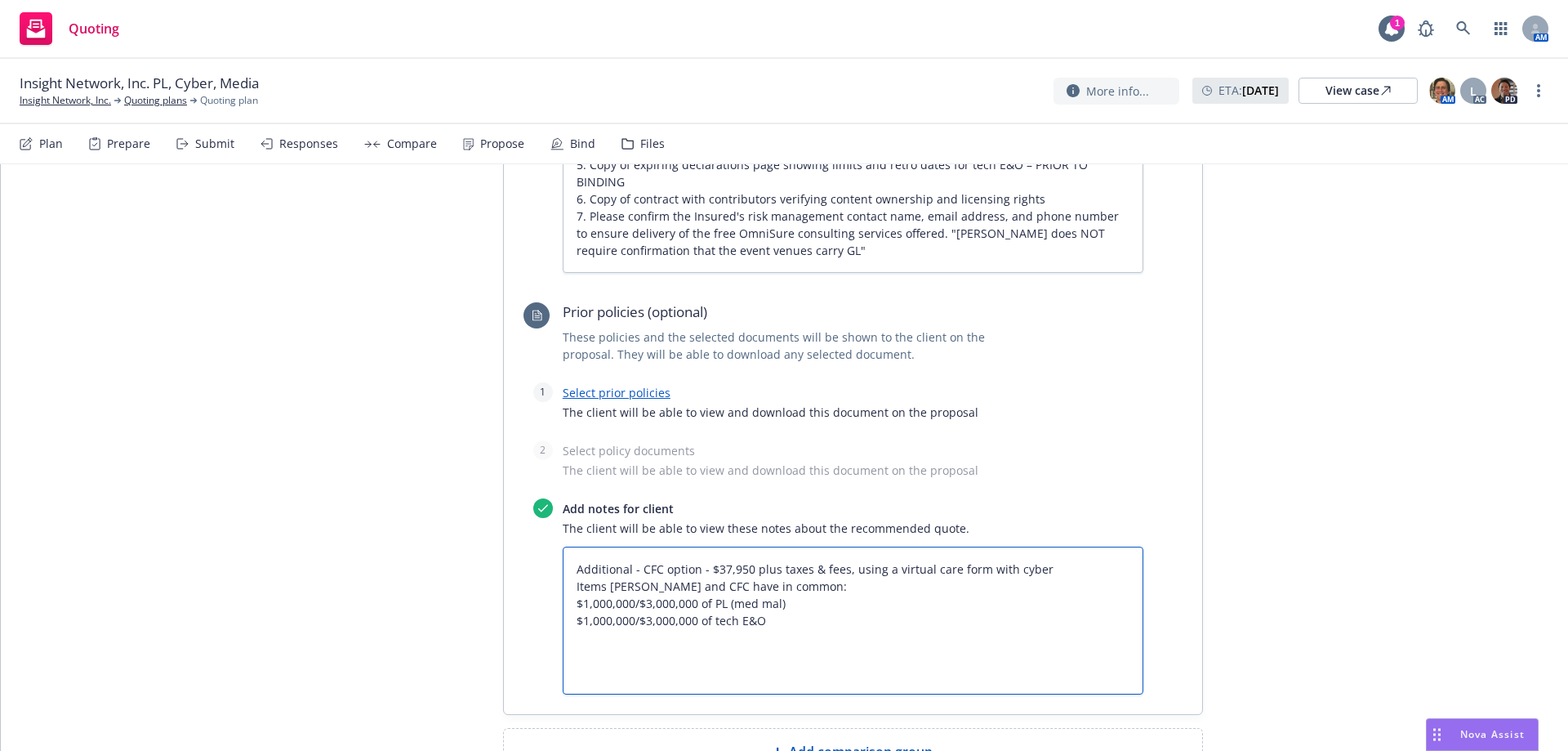
type textarea "Additiona - CFC option - $37,950 plus taxes & fees, using a virtual care form w…"
type textarea "x"
type textarea "Addition - CFC option - $37,950 plus taxes & fees, using a virtual care form wi…"
type textarea "x"
type textarea "Additio - CFC option - $37,950 plus taxes & fees, using a virtual care form wit…"
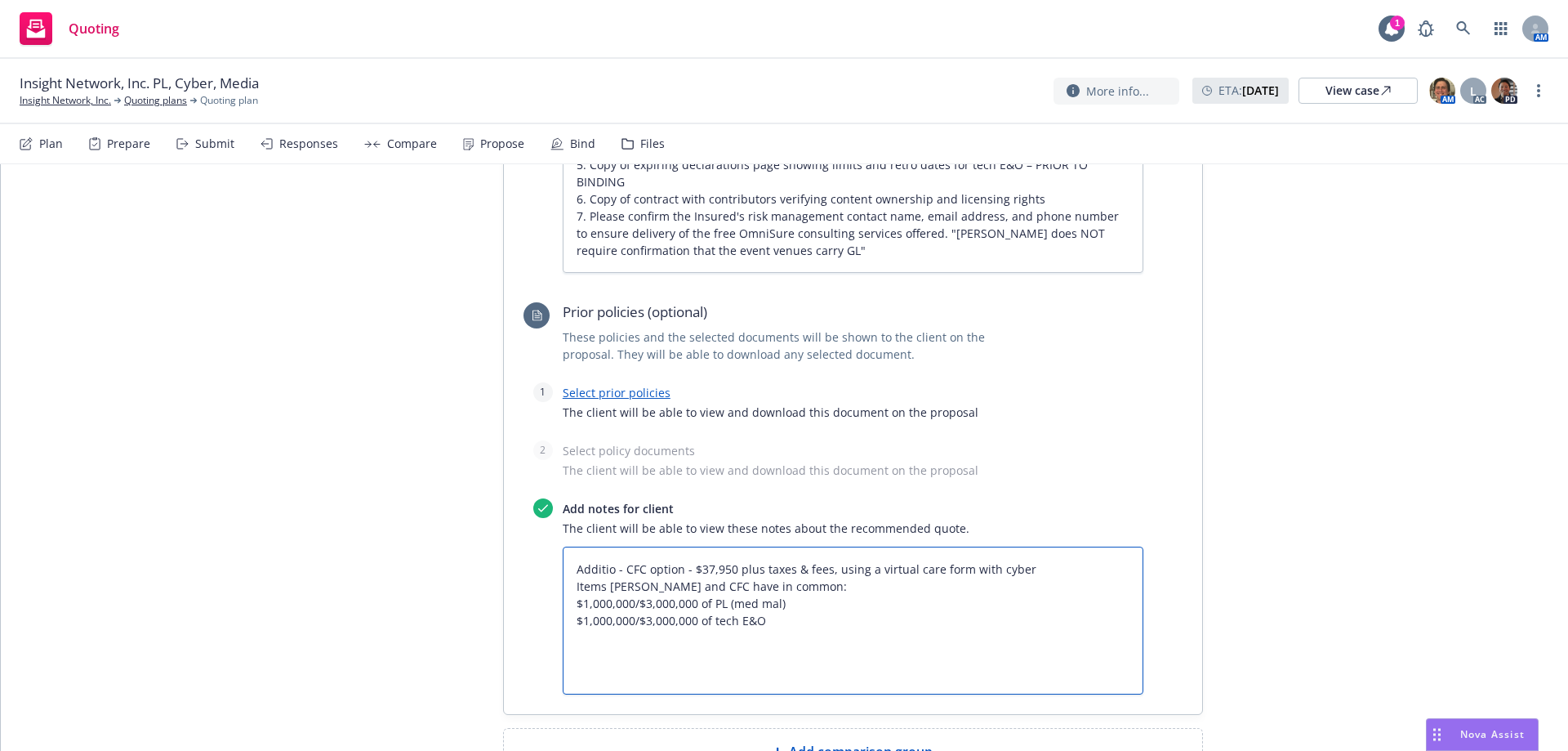
type textarea "x"
type textarea "[PERSON_NAME] - CFC option - $37,950 plus taxes & fees, using a virtual care fo…"
type textarea "x"
type textarea "Addit - CFC option - $37,950 plus taxes & fees, using a virtual care form with …"
type textarea "x"
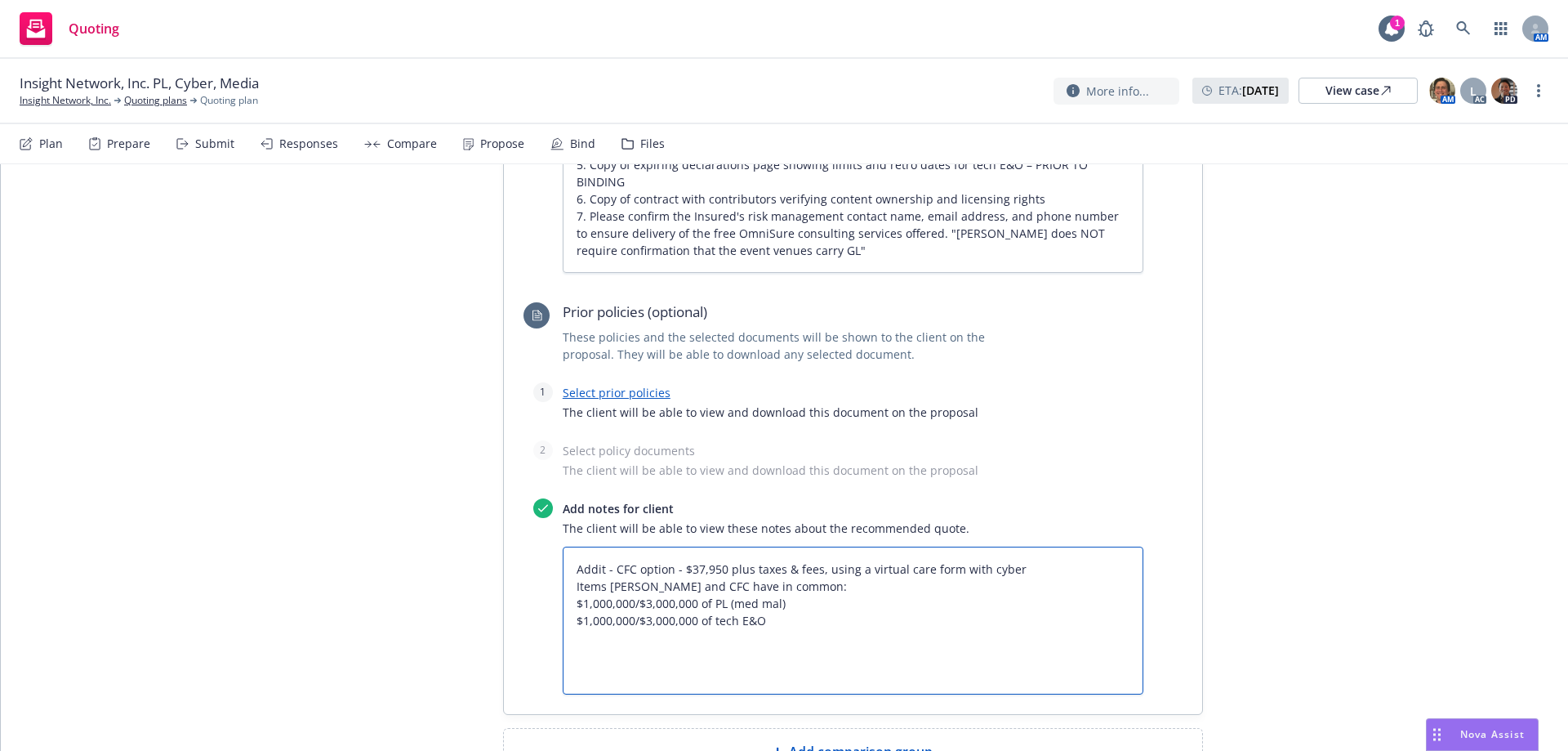
type textarea "Addi - CFC option - $37,950 plus taxes & fees, using a virtual care form with c…"
type textarea "x"
type textarea "Add - CFC option - $37,950 plus taxes & fees, using a virtual care form with cy…"
type textarea "x"
type textarea "Ad - CFC option - $37,950 plus taxes & fees, using a virtual care form with cyb…"
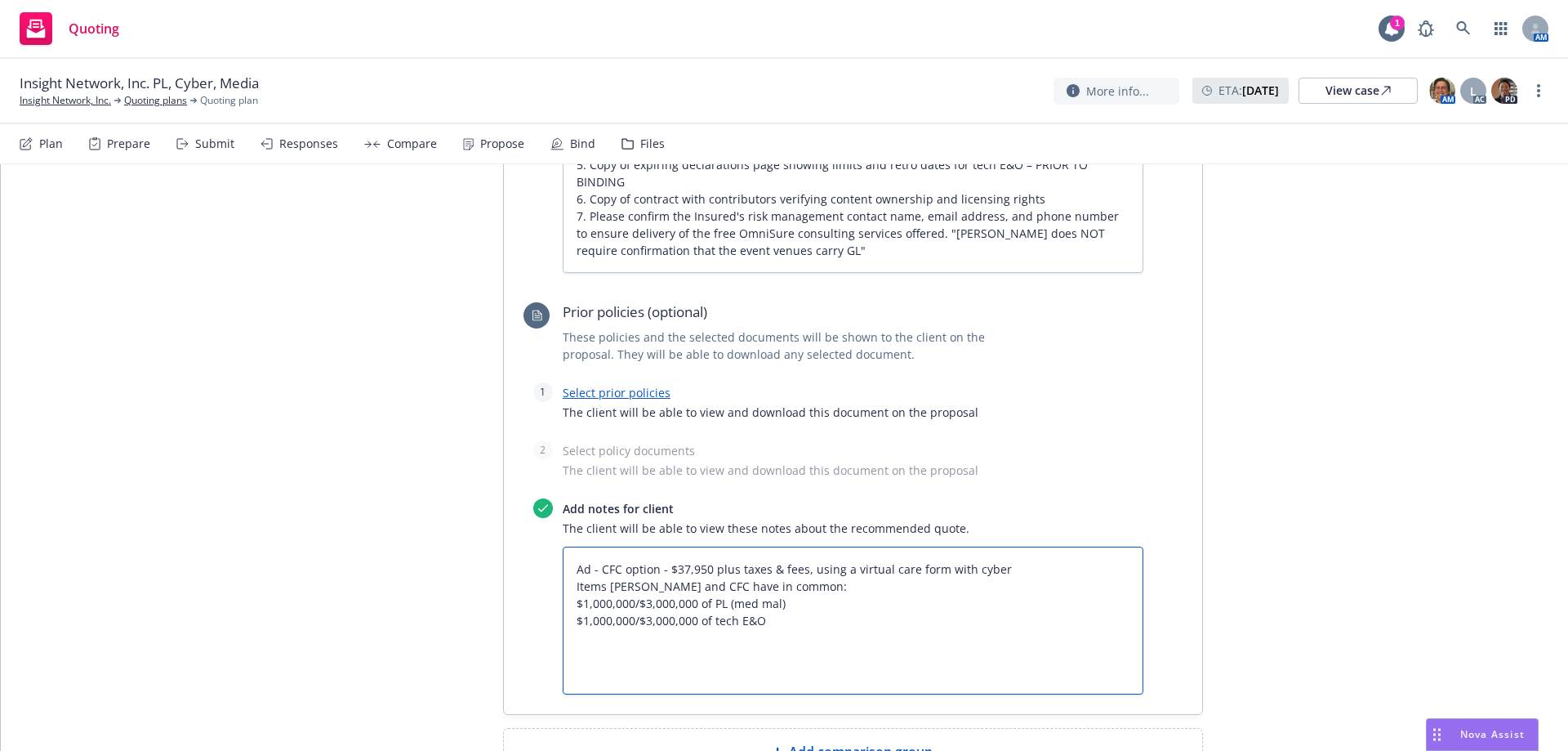
type textarea "x"
type textarea "A - CFC option - $37,950 plus taxes & fees, using a virtual care form with cybe…"
type textarea "x"
type textarea "- CFC option - $37,950 plus taxes & fees, using a virtual care form with cyber …"
type textarea "x"
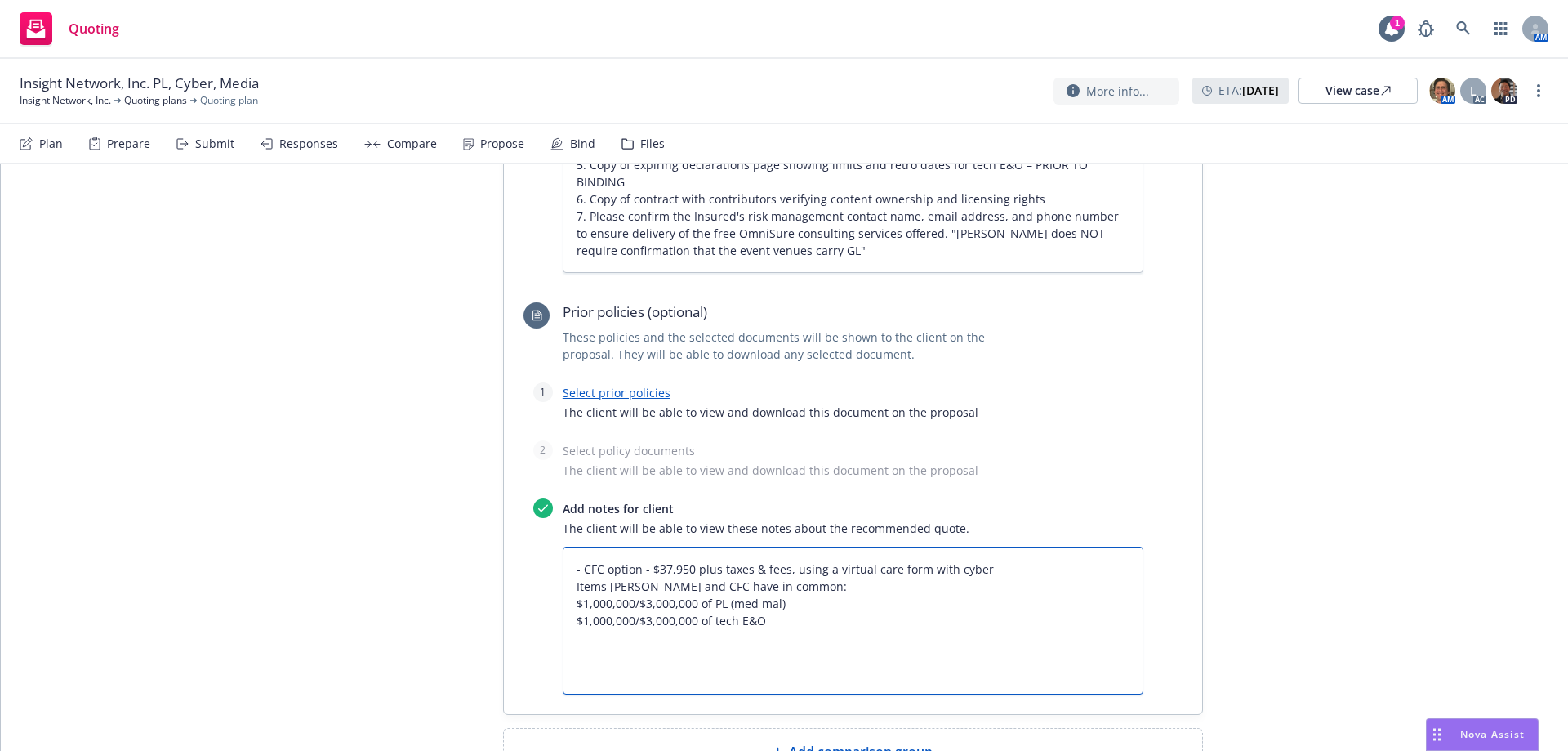
type textarea "- CFC option - $37,950 plus taxes & fees, using a virtual care form with cyber …"
type textarea "x"
type textarea "CFC option - $37,950 plus taxes & fees, using a virtual care form with cyber It…"
type textarea "x"
type textarea "CFC option - $37,950 plus taxes & fees, using a virtual care form with cyber It…"
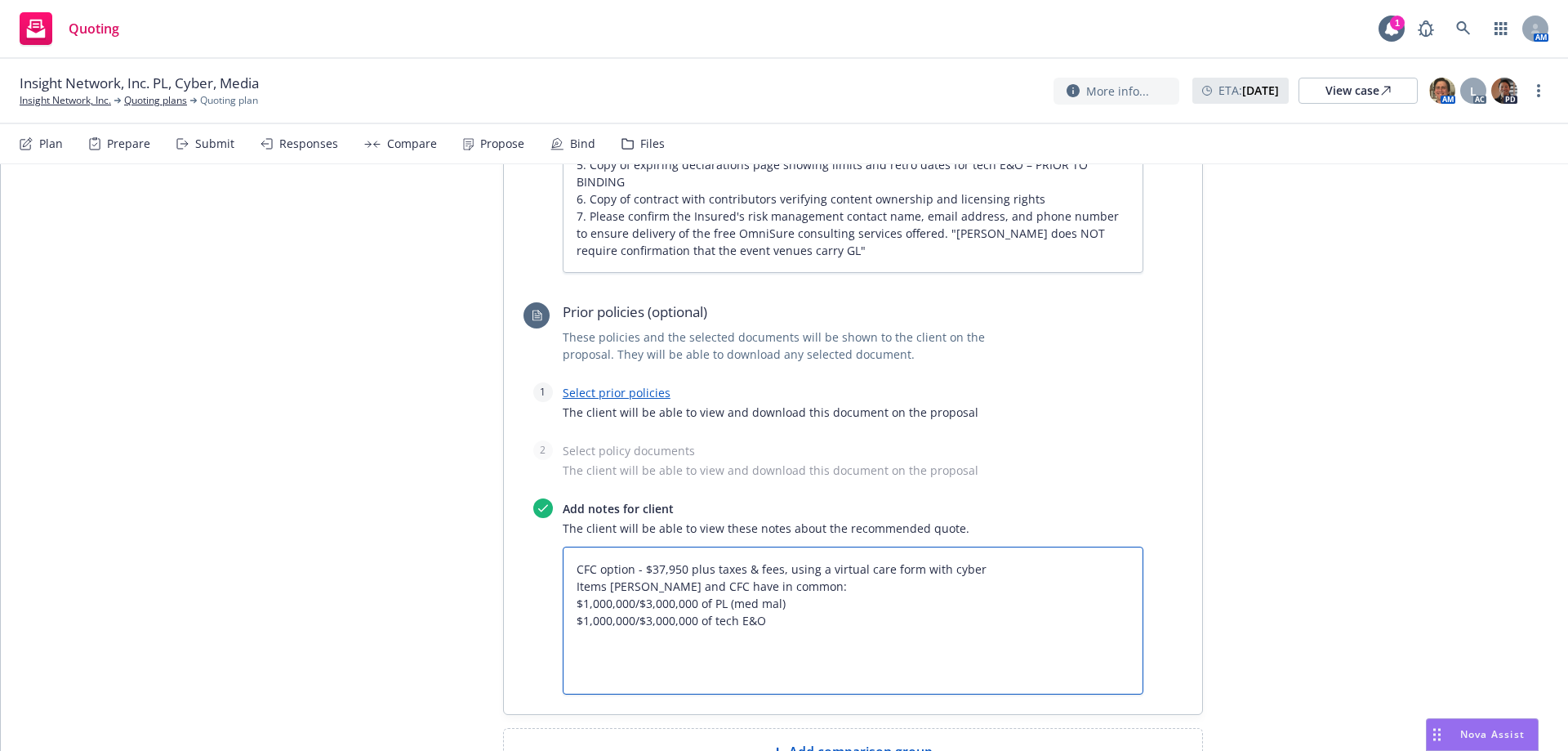
click at [779, 560] on textarea "CFC option - $37,950 plus taxes & fees, using a virtual care form with cyber It…" at bounding box center [853, 620] width 580 height 148
type textarea "x"
type textarea "CFC option - $37,950 plus taxes & fees, using a virtual care form with cyber It…"
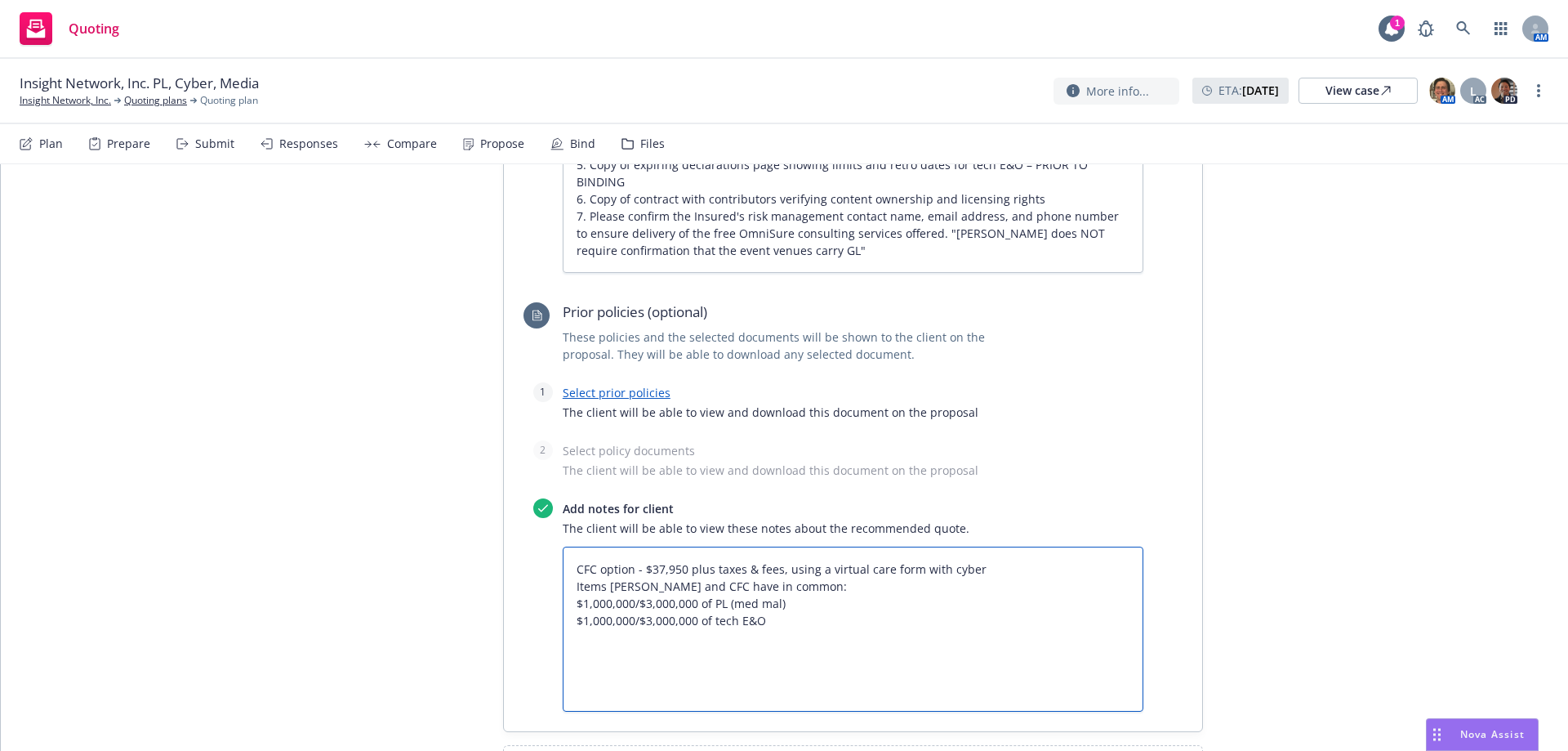
paste textarea "Items [PERSON_NAME] and CFC do not have in common: CFC has $500,000 of [MEDICAL…"
type textarea "x"
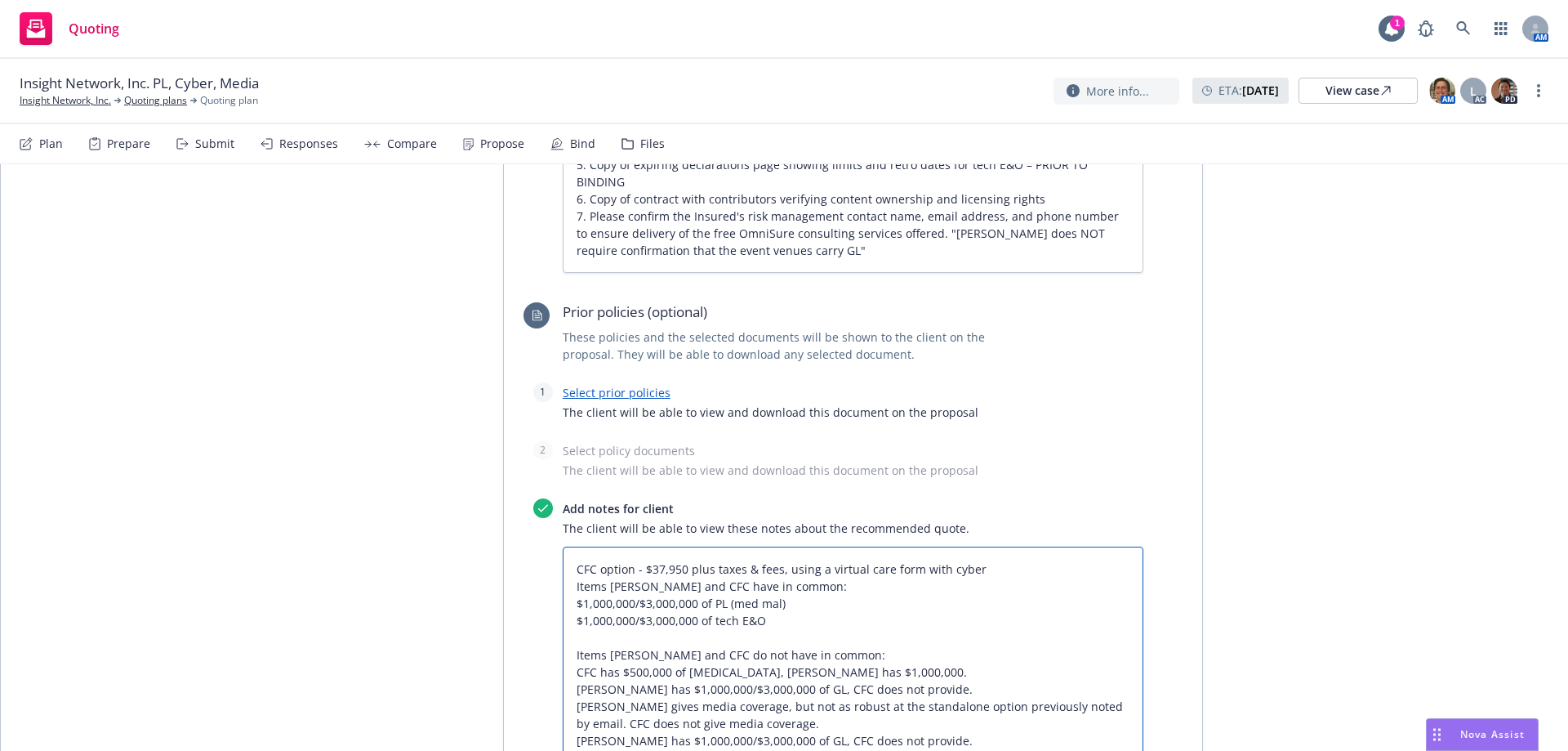
type textarea "CFC option - $37,950 plus taxes & fees, using a virtual care form with cyber It…"
click at [577, 701] on textarea "CFC option - $37,950 plus taxes & fees, using a virtual care form with cyber It…" at bounding box center [853, 689] width 580 height 285
click at [627, 546] on textarea "CFC option - $37,950 plus taxes & fees, using a virtual care form with cyber It…" at bounding box center [853, 689] width 580 height 285
type textarea "x"
type textarea "CFC optio - $37,950 plus taxes & fees, using a virtual care form with cyber Ite…"
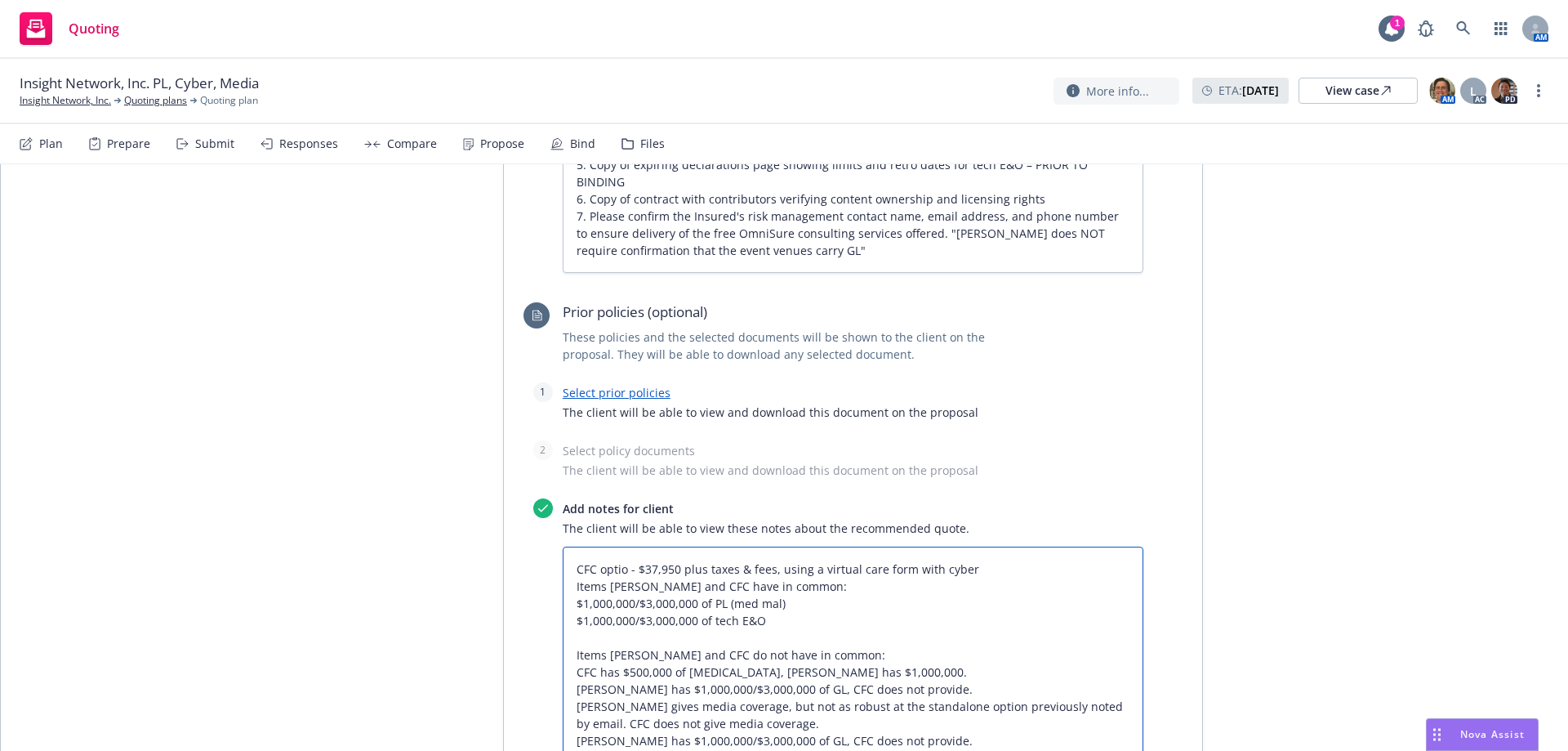
type textarea "x"
type textarea "CFC opti - $37,950 plus taxes & fees, using a virtual care form with cyber Item…"
type textarea "x"
type textarea "CFC opt - $37,950 plus taxes & fees, using a virtual care form with cyber Items…"
type textarea "x"
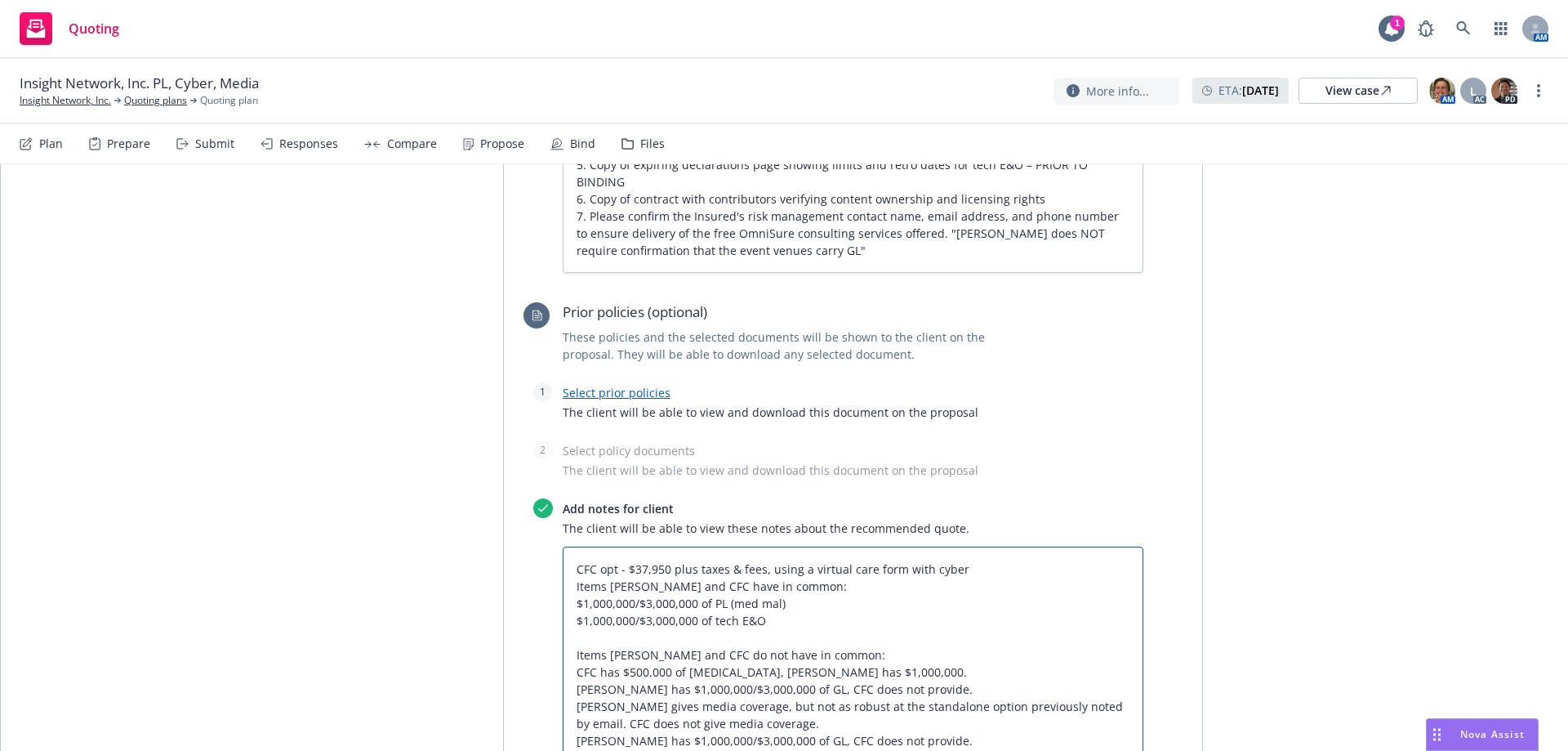
type textarea "CFC op - $37,950 plus taxes & fees, using a virtual care form with cyber Items …"
type textarea "x"
type textarea "CFC o - $37,950 plus taxes & fees, using a virtual care form with cyber Items […"
type textarea "x"
type textarea "CFC - $37,950 plus taxes & fees, using a virtual care form with cyber Items [PE…"
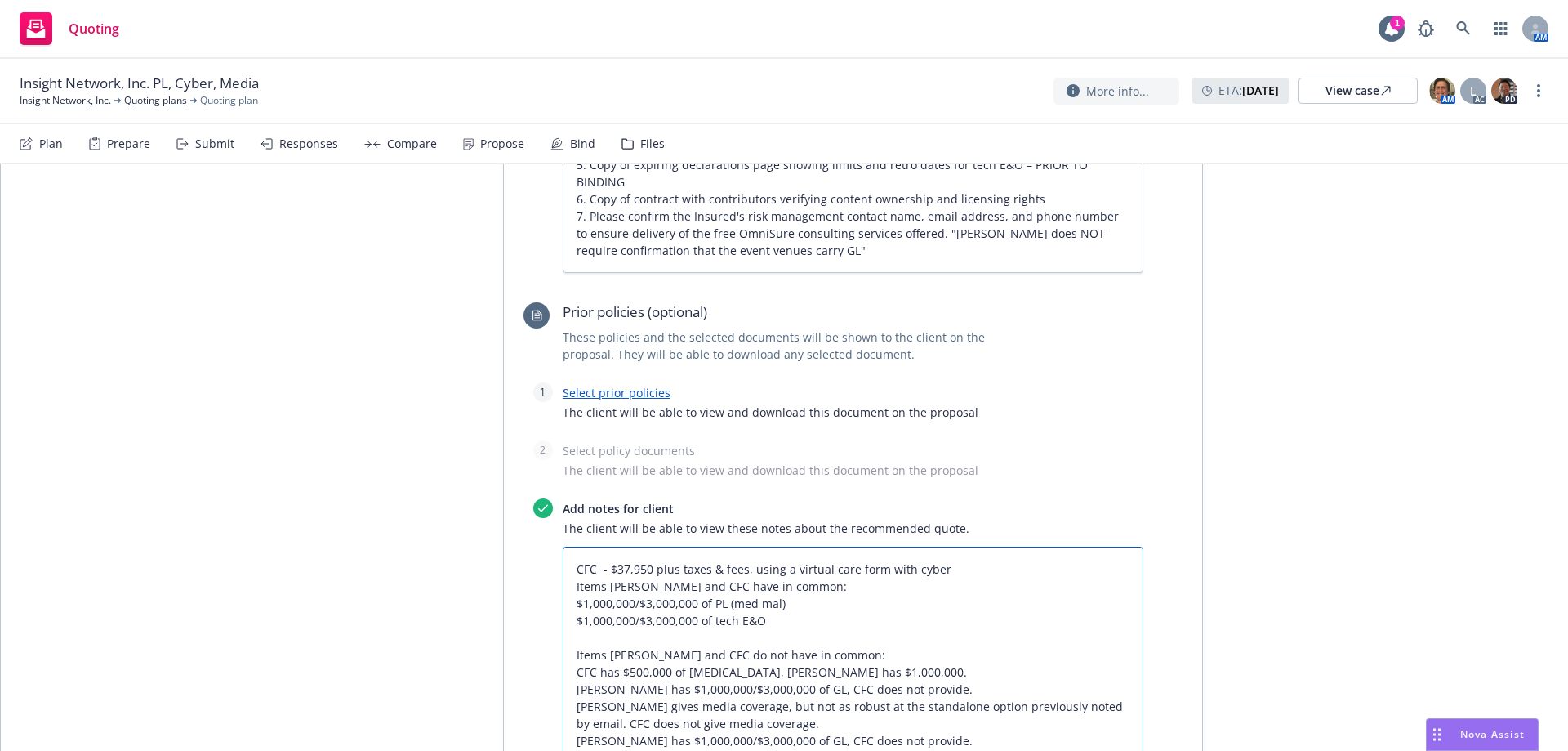
type textarea "x"
type textarea "CFC W - $37,950 plus taxes & fees, using a virtual care form with cyber Items […"
type textarea "x"
type textarea "CFC - $37,950 plus taxes & fees, using a virtual care form with cyber Items [PE…"
type textarea "x"
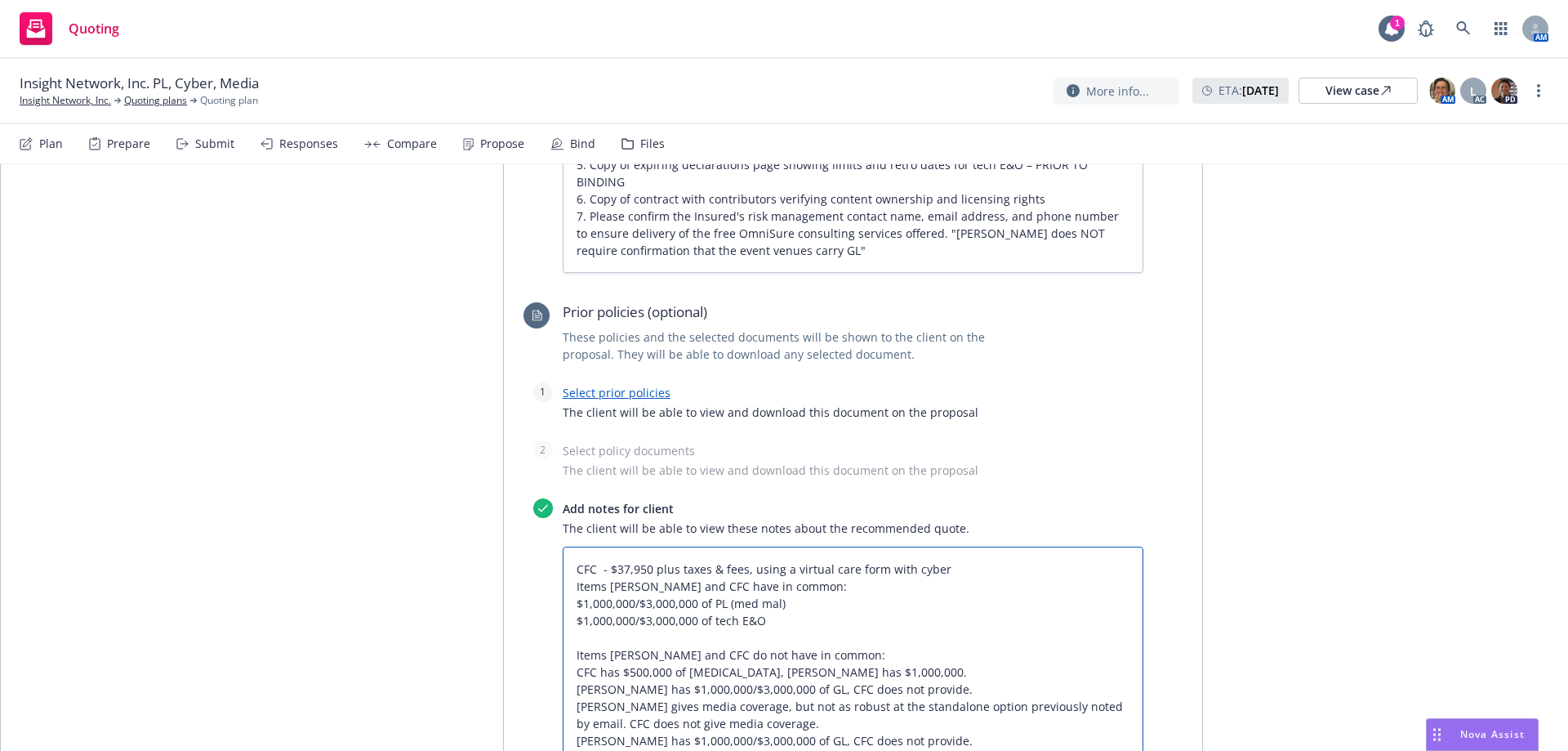
type textarea "CFC Q - $37,950 plus taxes & fees, using a virtual care form with cyber Items […"
type textarea "x"
type textarea "CFC QU - $37,950 plus taxes & fees, using a virtual care form with cyber Items …"
type textarea "x"
type textarea "CFC QUO - $37,950 plus taxes & fees, using a virtual care form with cyber Items…"
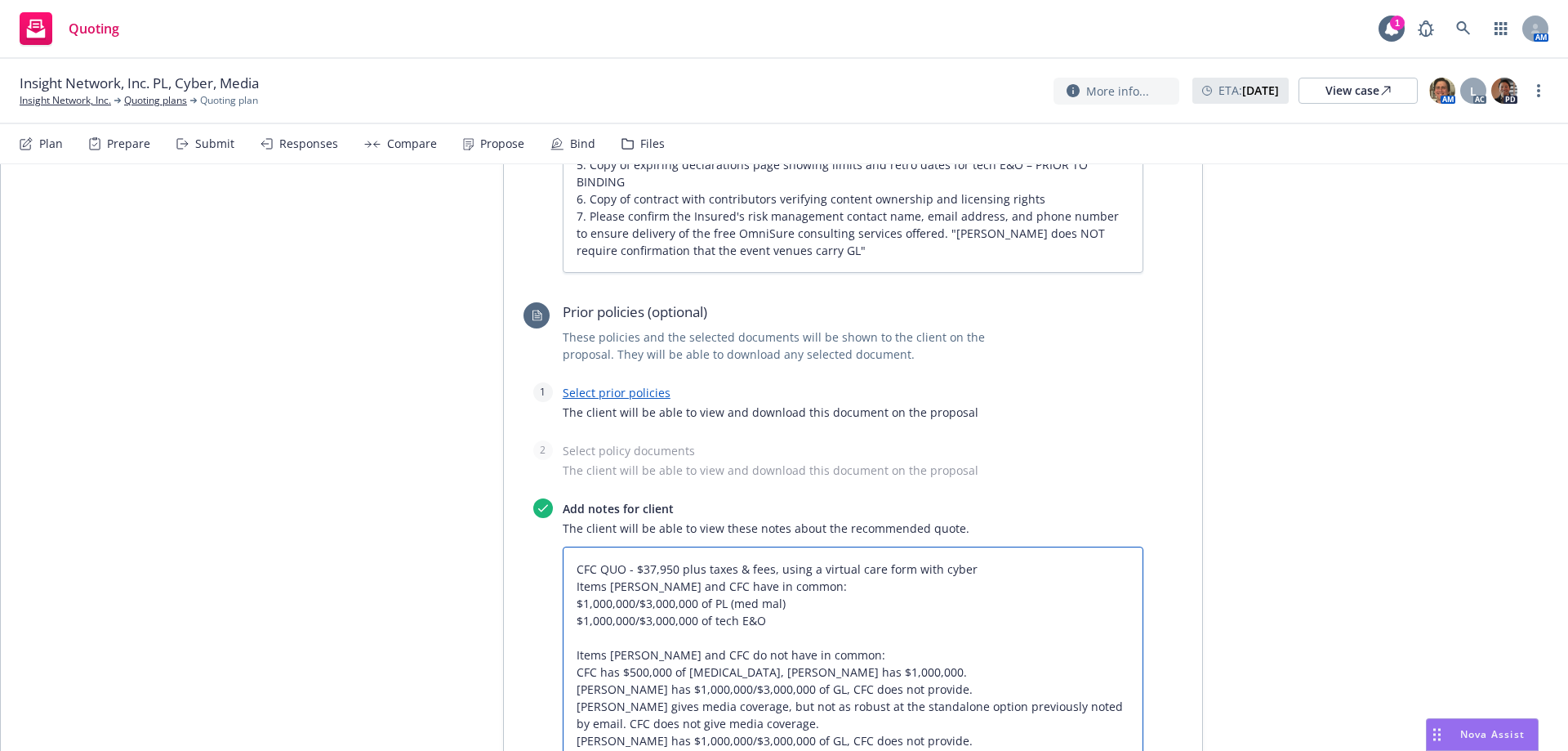
type textarea "x"
type textarea "CFC QUOT - $37,950 plus taxes & fees, using a virtual care form with cyber Item…"
type textarea "x"
type textarea "CFC QUOTE - $37,950 plus taxes & fees, using a virtual care form with cyber Ite…"
type textarea "x"
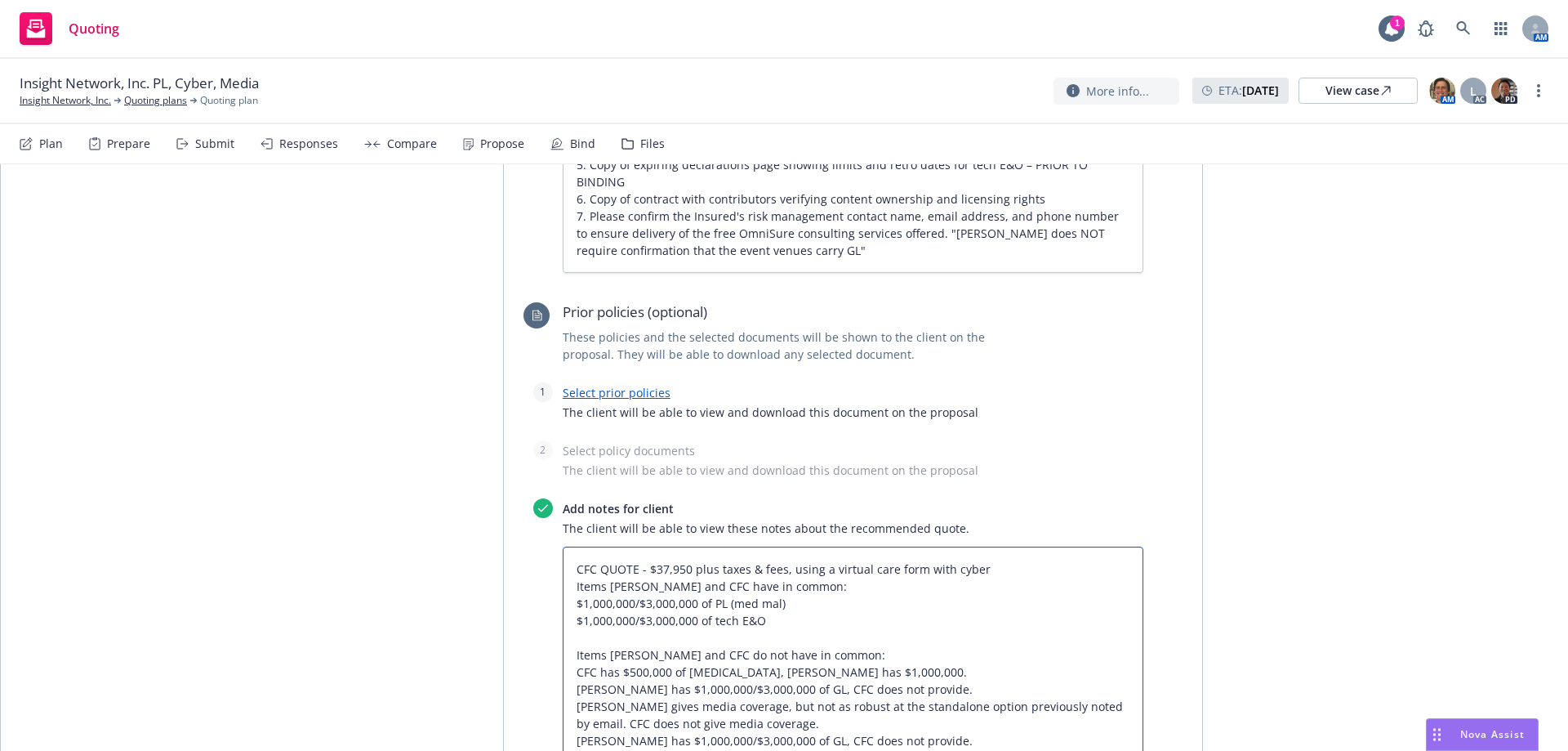
type textarea "CFC QUOTE - $37,950 plus taxes & fees, using a virtual care form with cyber Ite…"
type textarea "x"
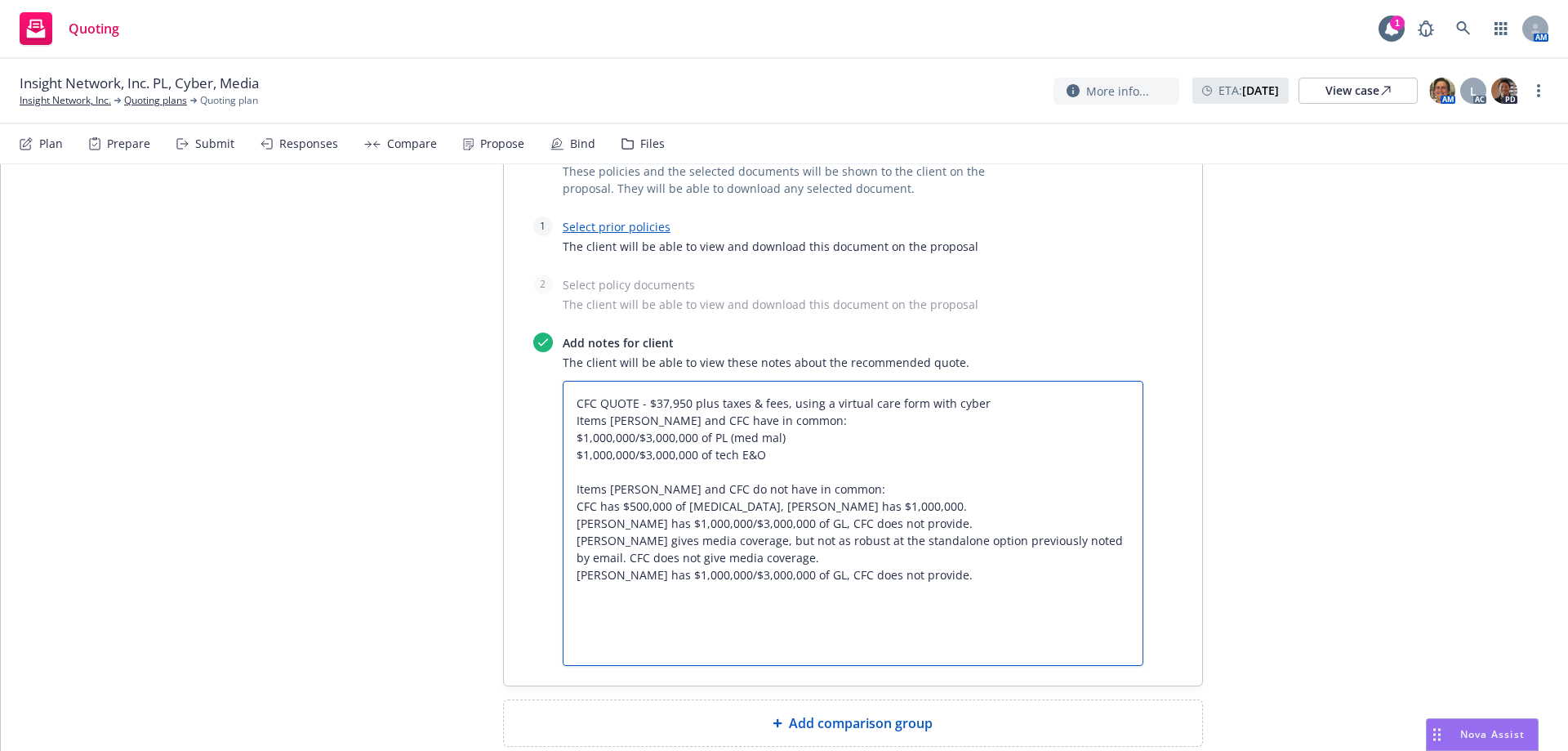
scroll to position [1398, 0]
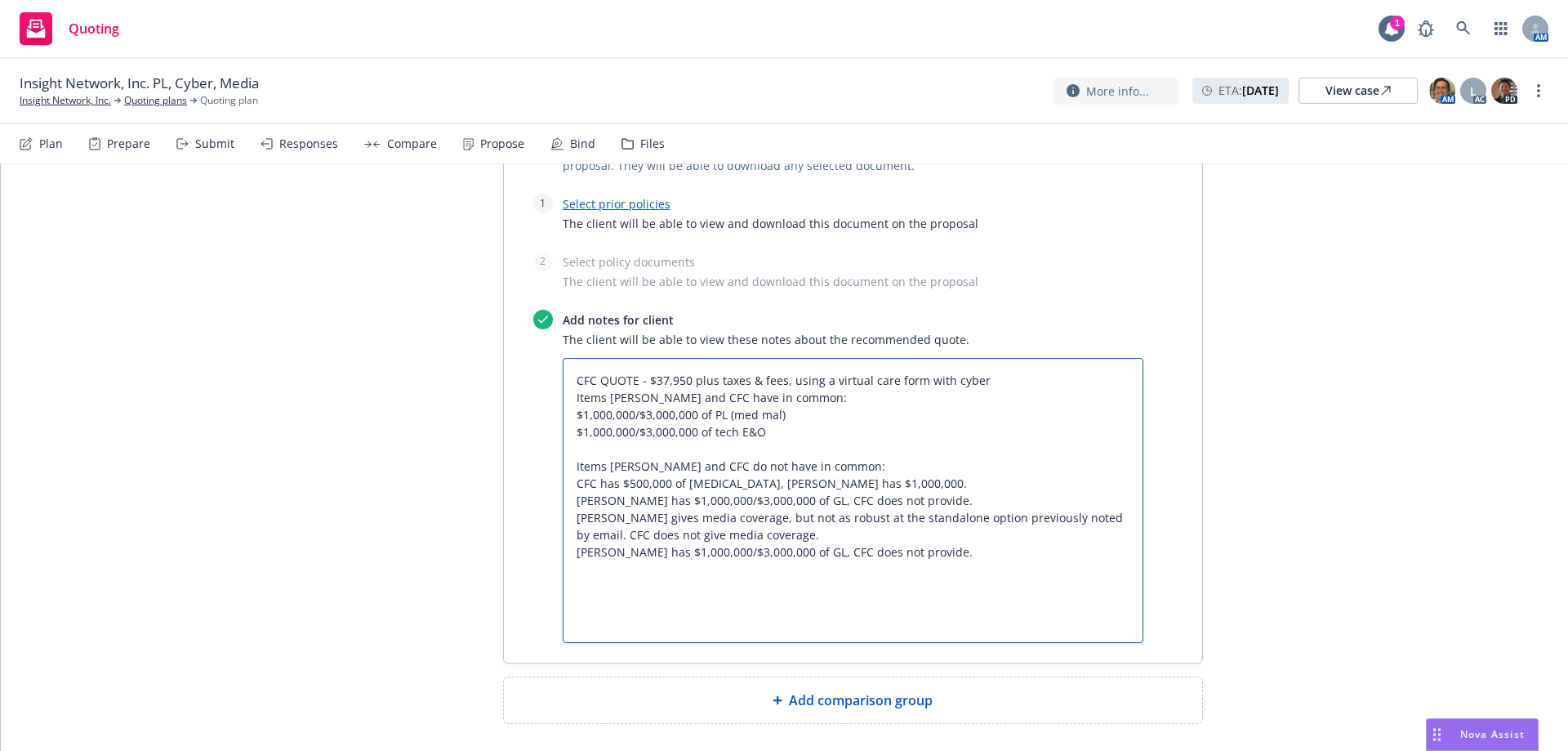
type textarea "CFC QUOTE - $37,950 plus taxes & fees, using a virtual care form with cyber Ite…"
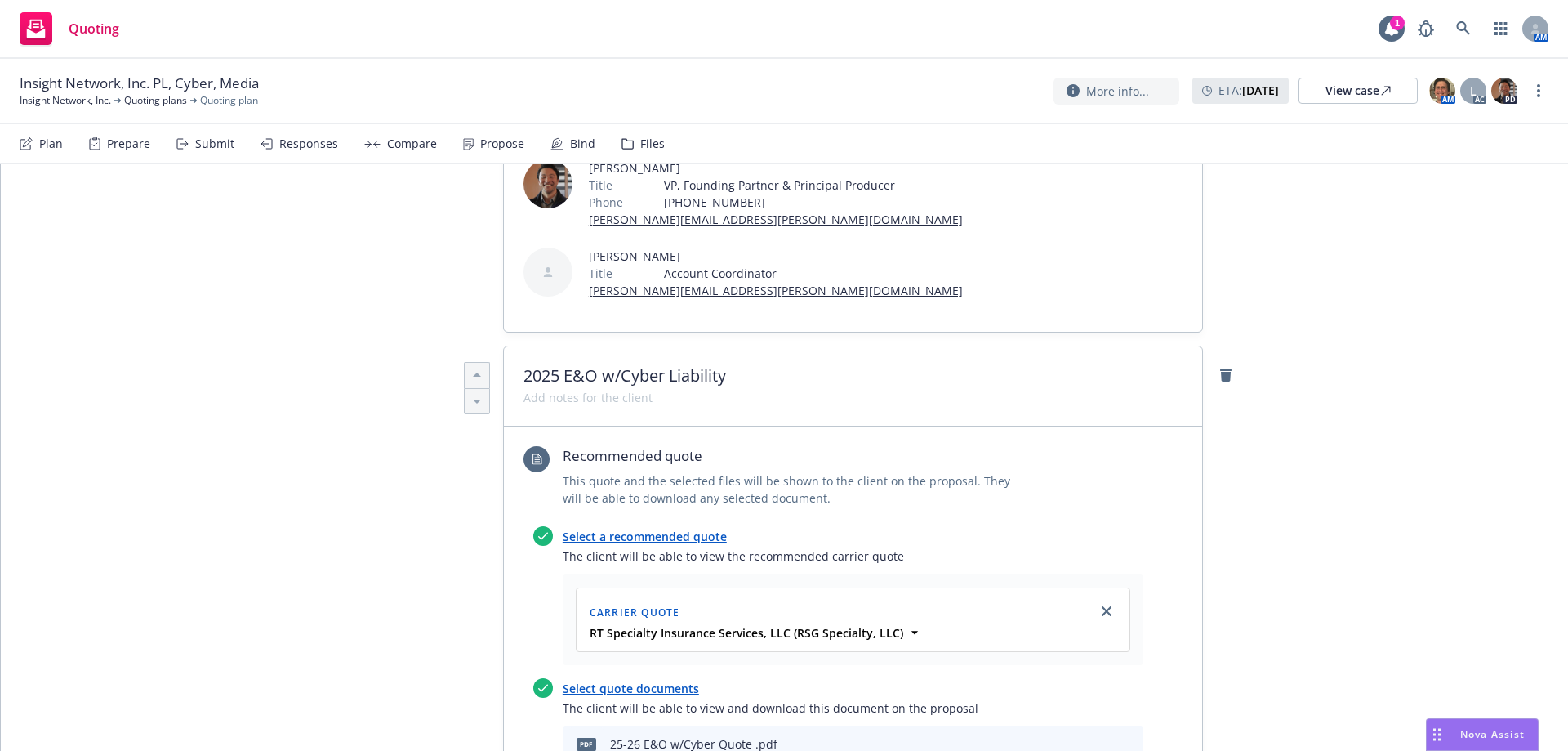
scroll to position [0, 0]
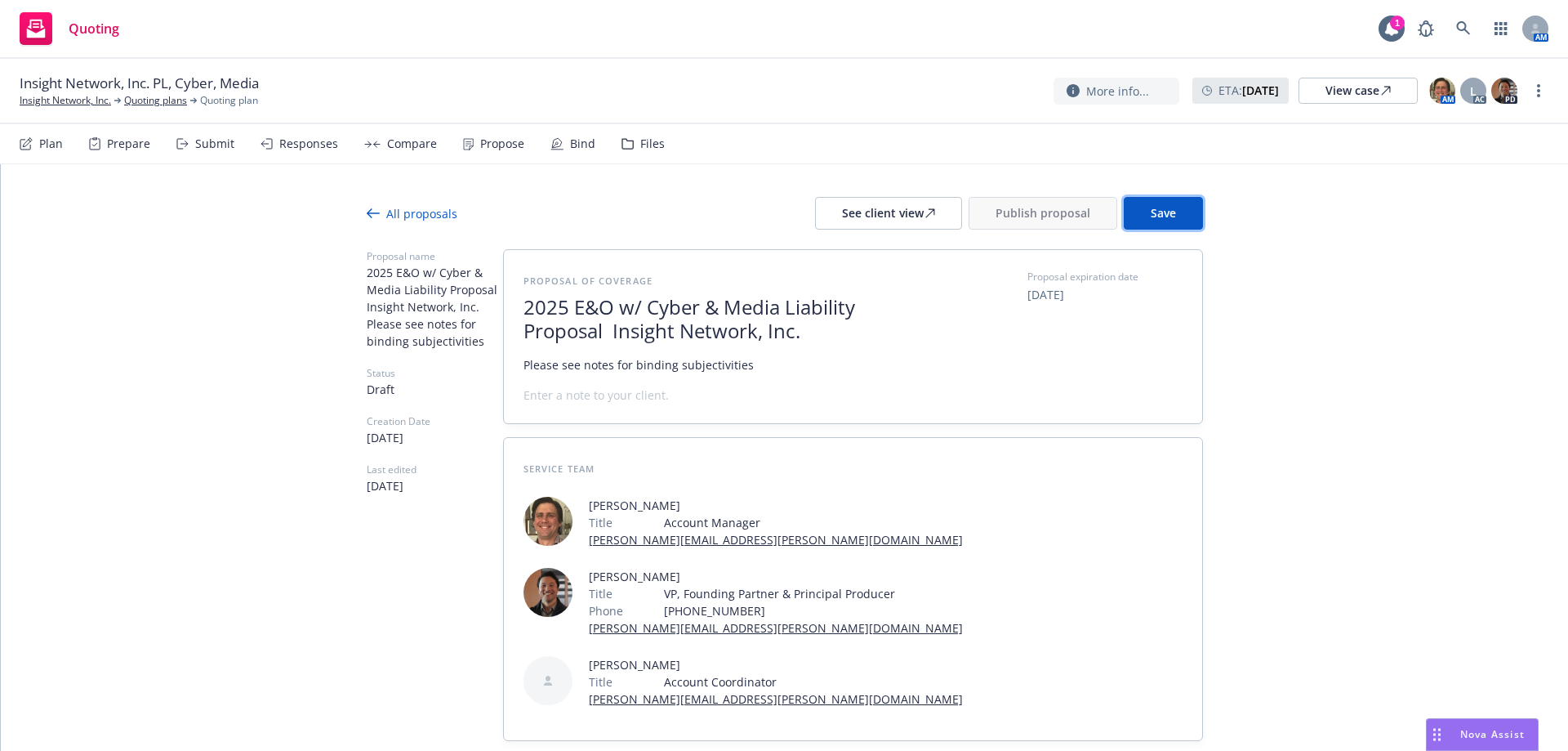
drag, startPoint x: 1185, startPoint y: 220, endPoint x: 1163, endPoint y: 218, distance: 22.1
click at [1185, 220] on button "Save" at bounding box center [1163, 213] width 79 height 33
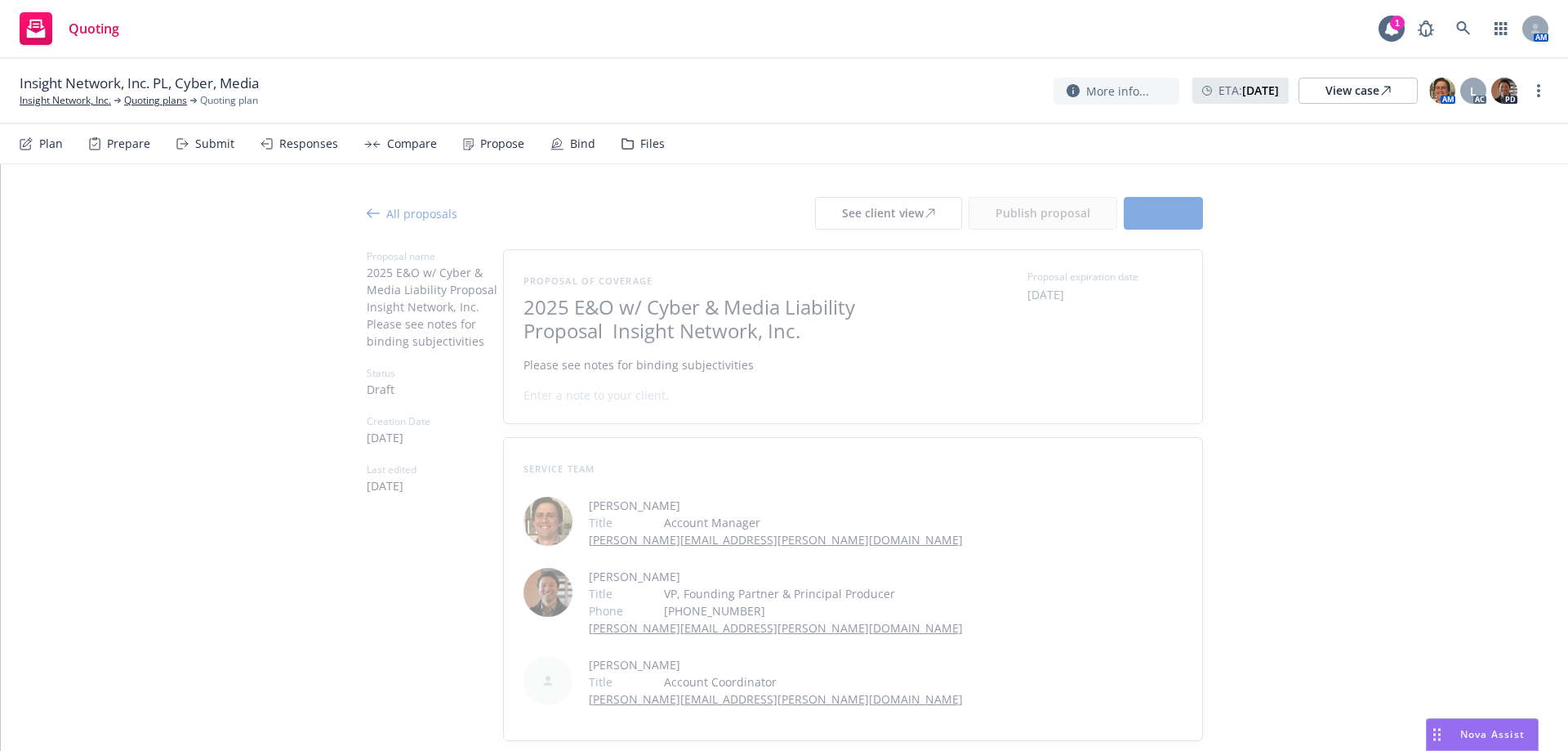
type textarea "x"
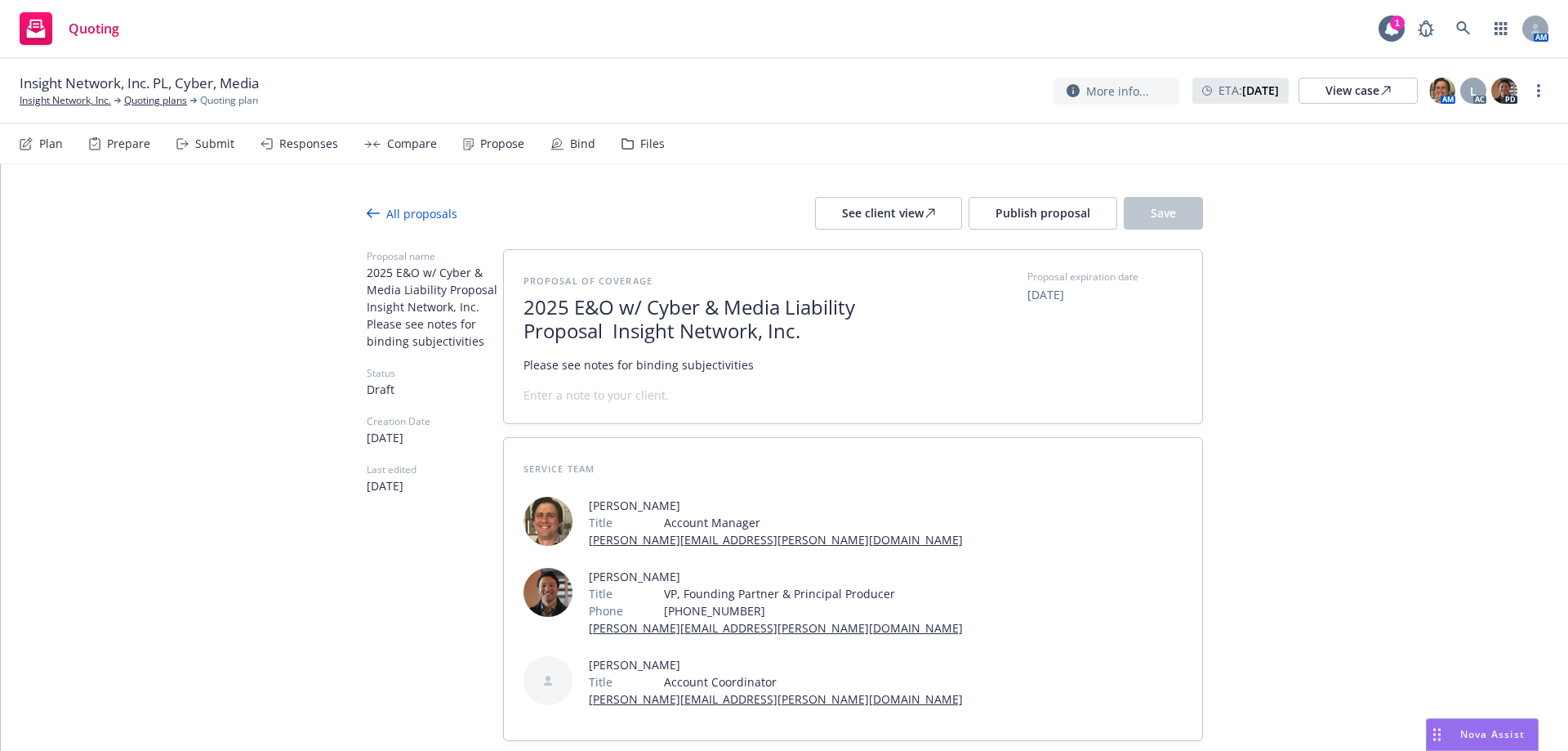
click at [493, 146] on div "Propose" at bounding box center [502, 144] width 44 height 13
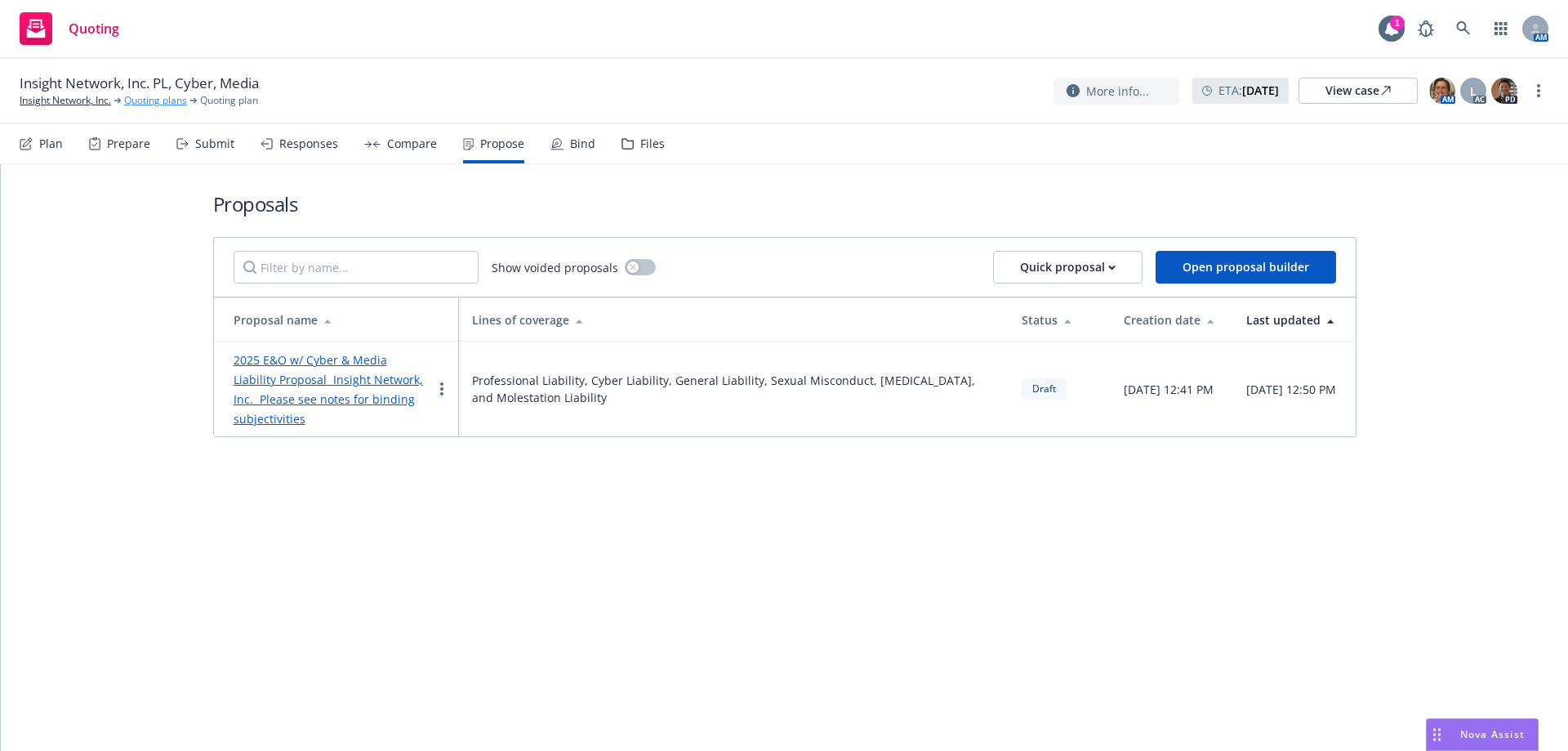
click at [151, 96] on link "Quoting plans" at bounding box center [156, 100] width 63 height 15
